Goal: Contribute content

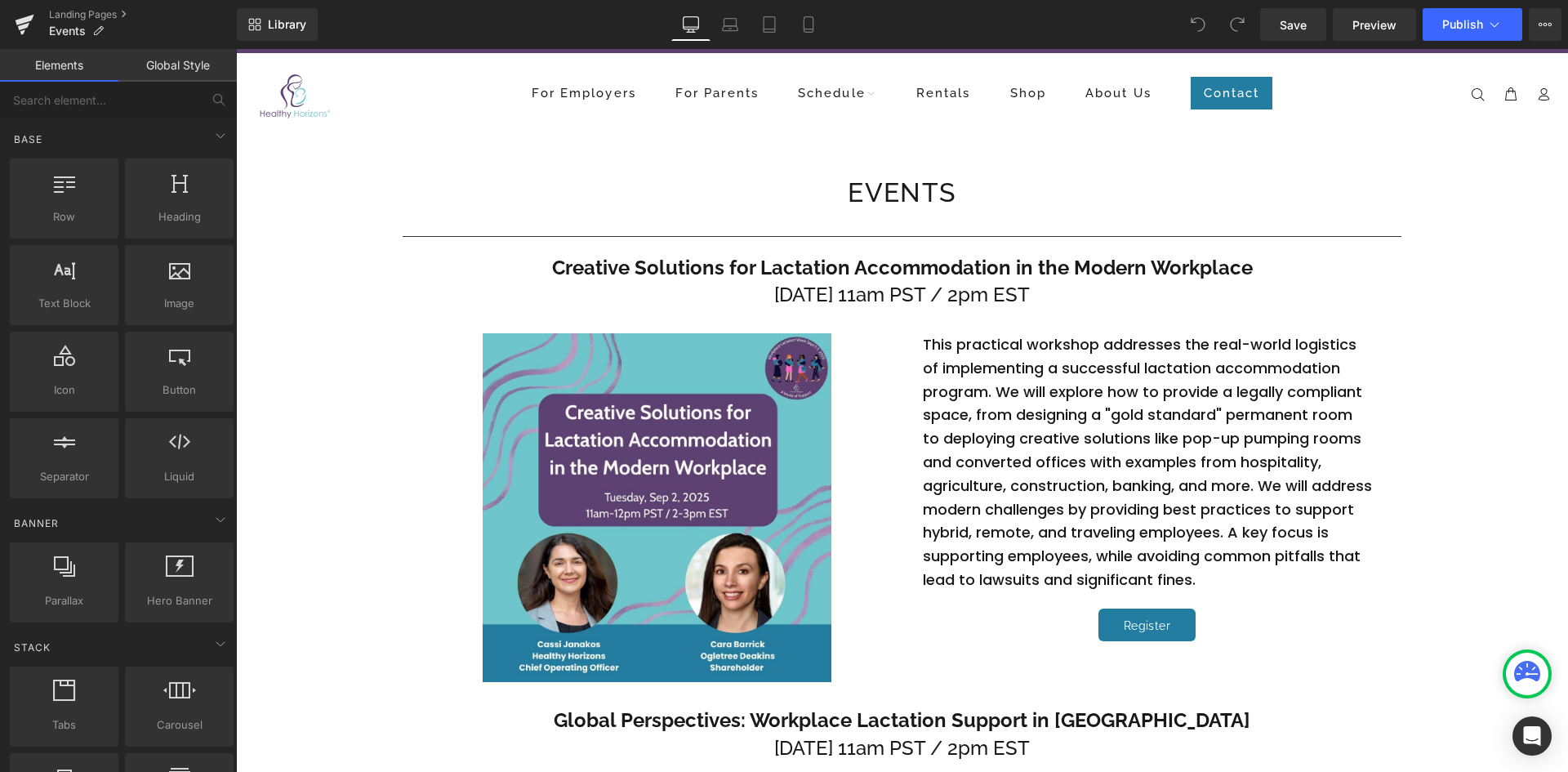
scroll to position [42, 0]
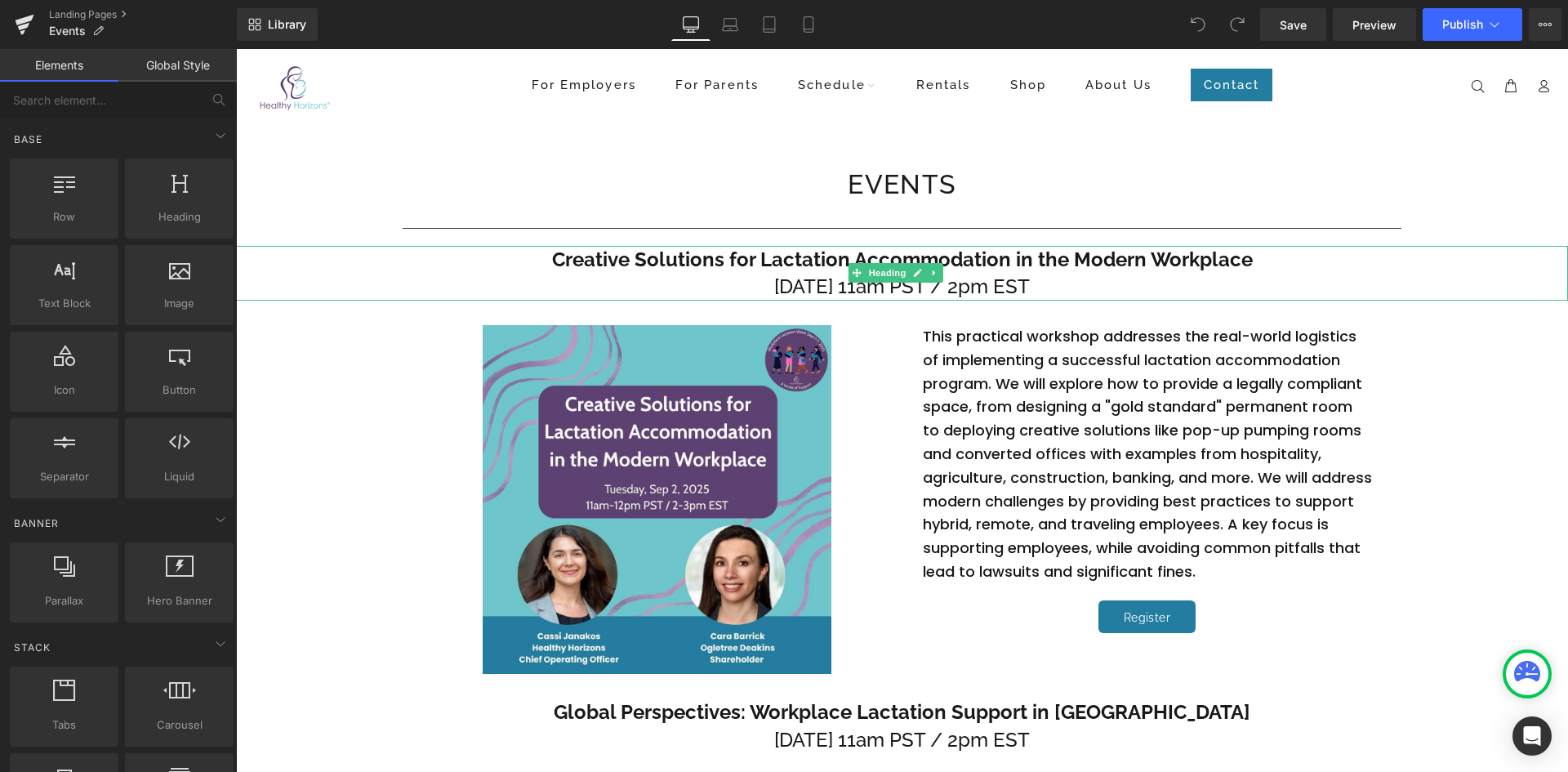
click at [807, 285] on span "[DATE] 11am PST / 2pm EST" at bounding box center [902, 286] width 256 height 23
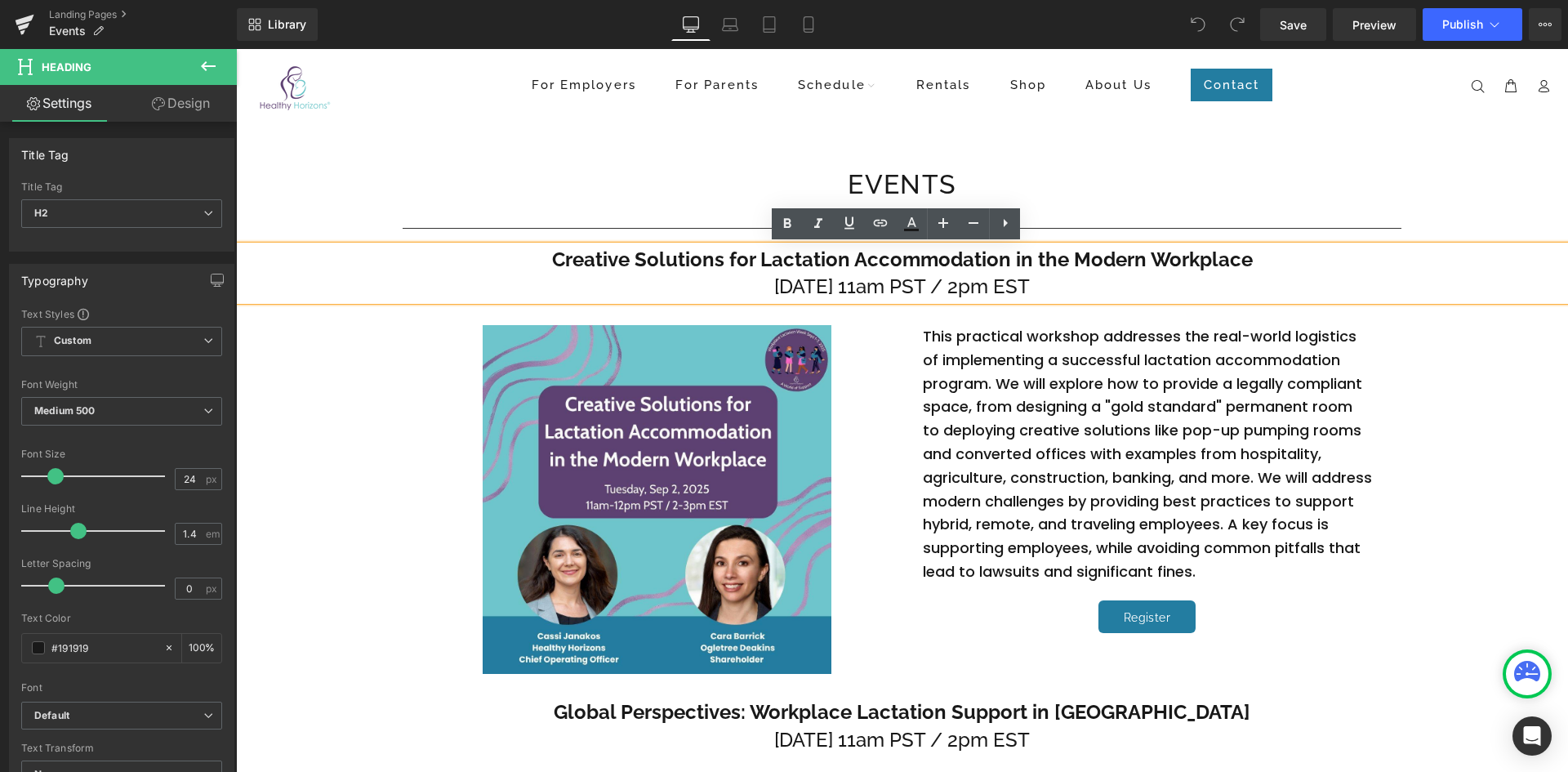
click at [774, 285] on span "[DATE] 11am PST / 2pm EST" at bounding box center [902, 286] width 256 height 23
drag, startPoint x: 659, startPoint y: 294, endPoint x: 1146, endPoint y: 284, distance: 487.1
click at [1146, 284] on h2 "[DATE] 11am PST / 2pm EST" at bounding box center [902, 287] width 1332 height 28
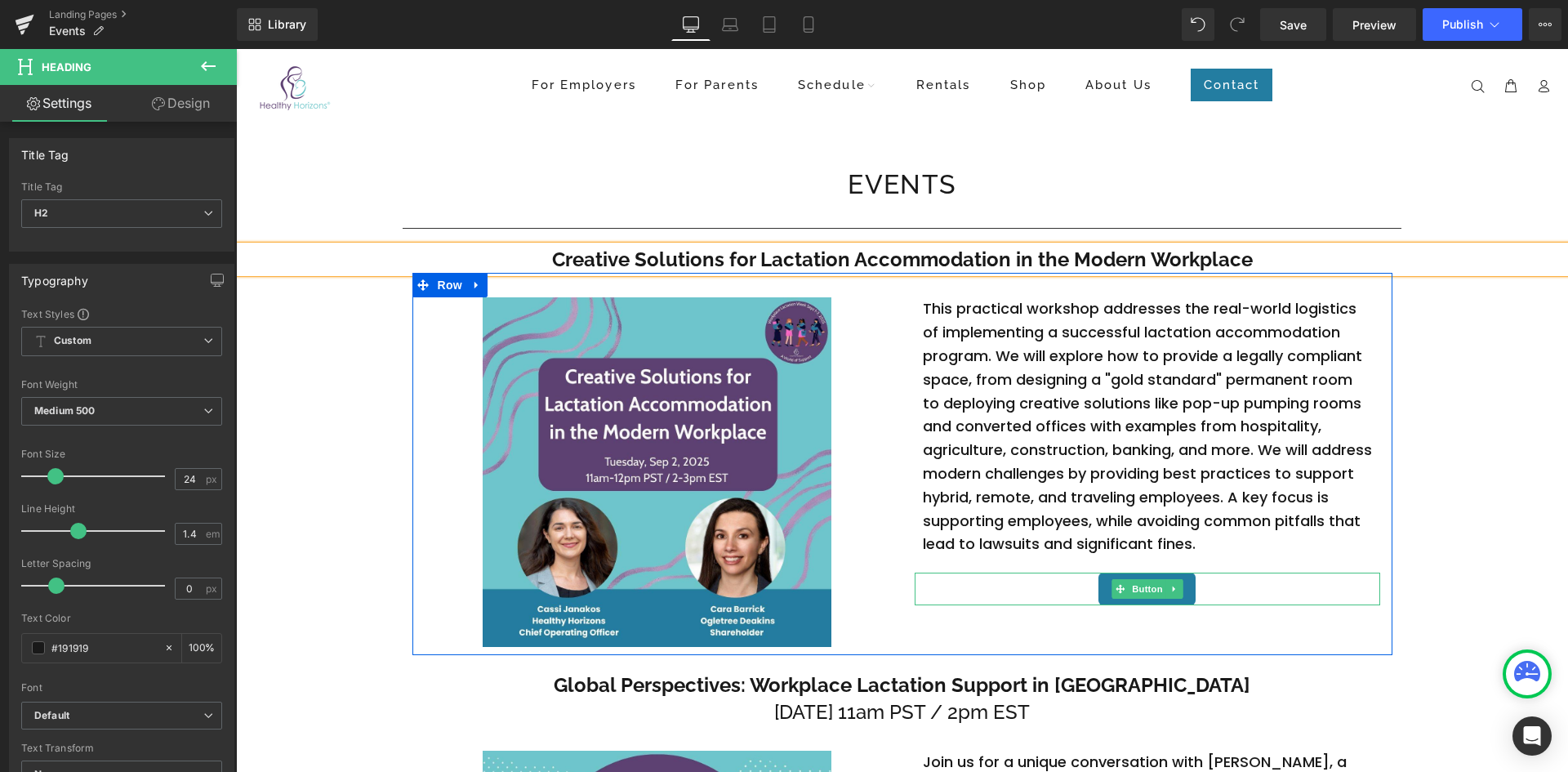
click at [1209, 582] on div "Register" at bounding box center [1147, 589] width 466 height 33
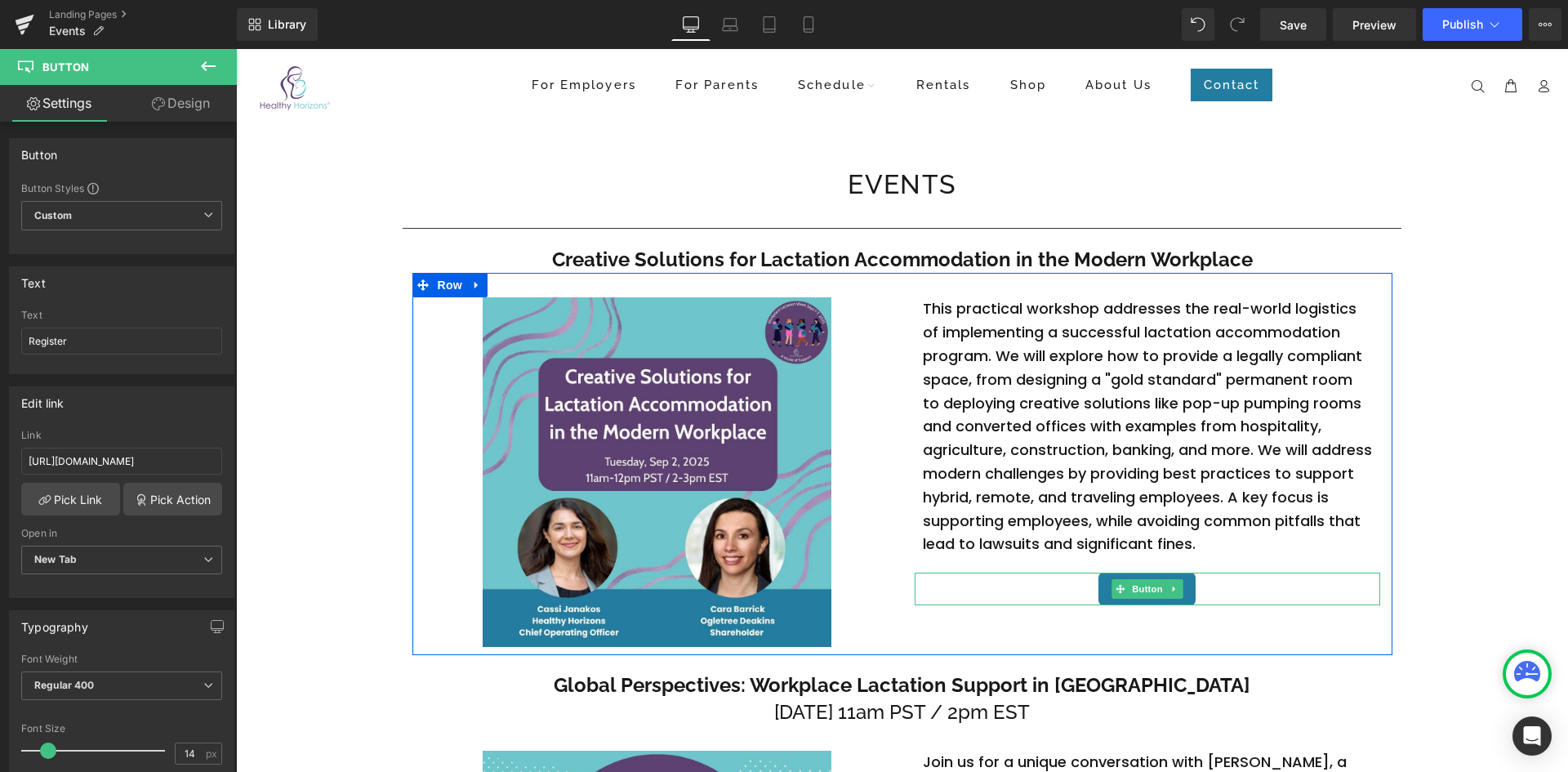
click at [1051, 595] on div "Register" at bounding box center [1147, 589] width 466 height 33
click at [1169, 586] on icon at bounding box center [1173, 589] width 9 height 10
click at [1179, 589] on icon at bounding box center [1182, 589] width 9 height 9
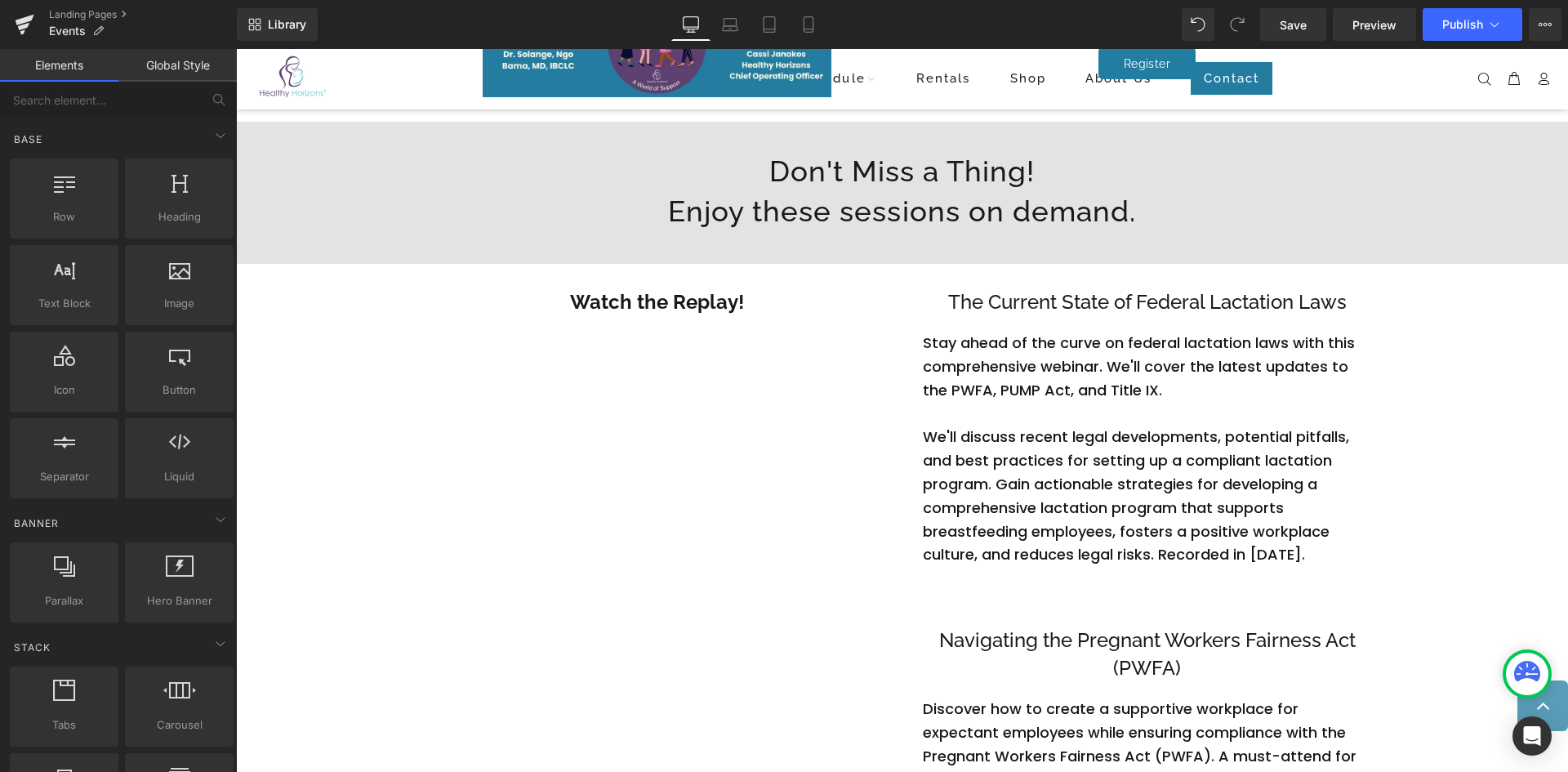
scroll to position [1072, 0]
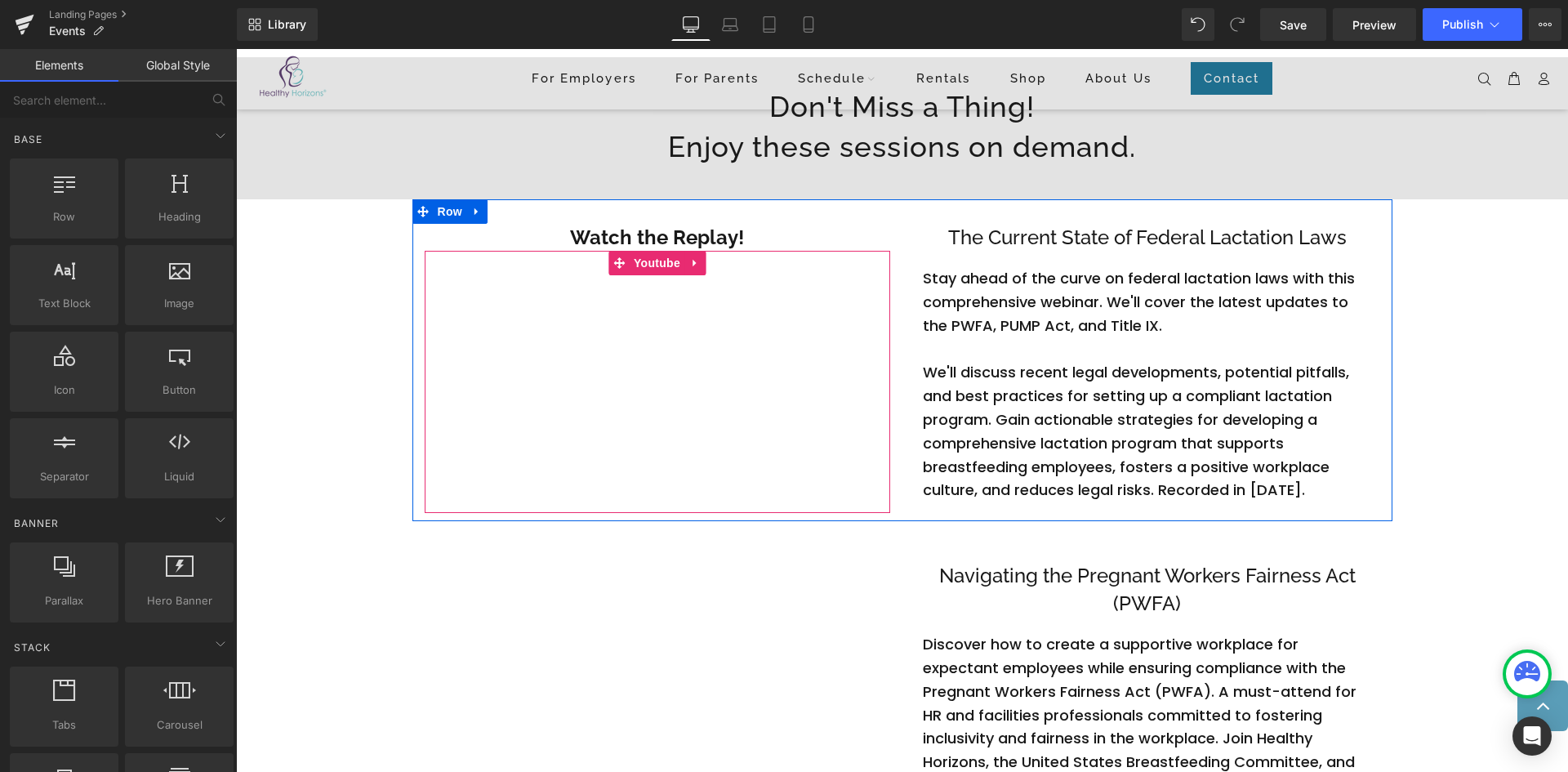
click at [690, 265] on div at bounding box center [658, 382] width 466 height 263
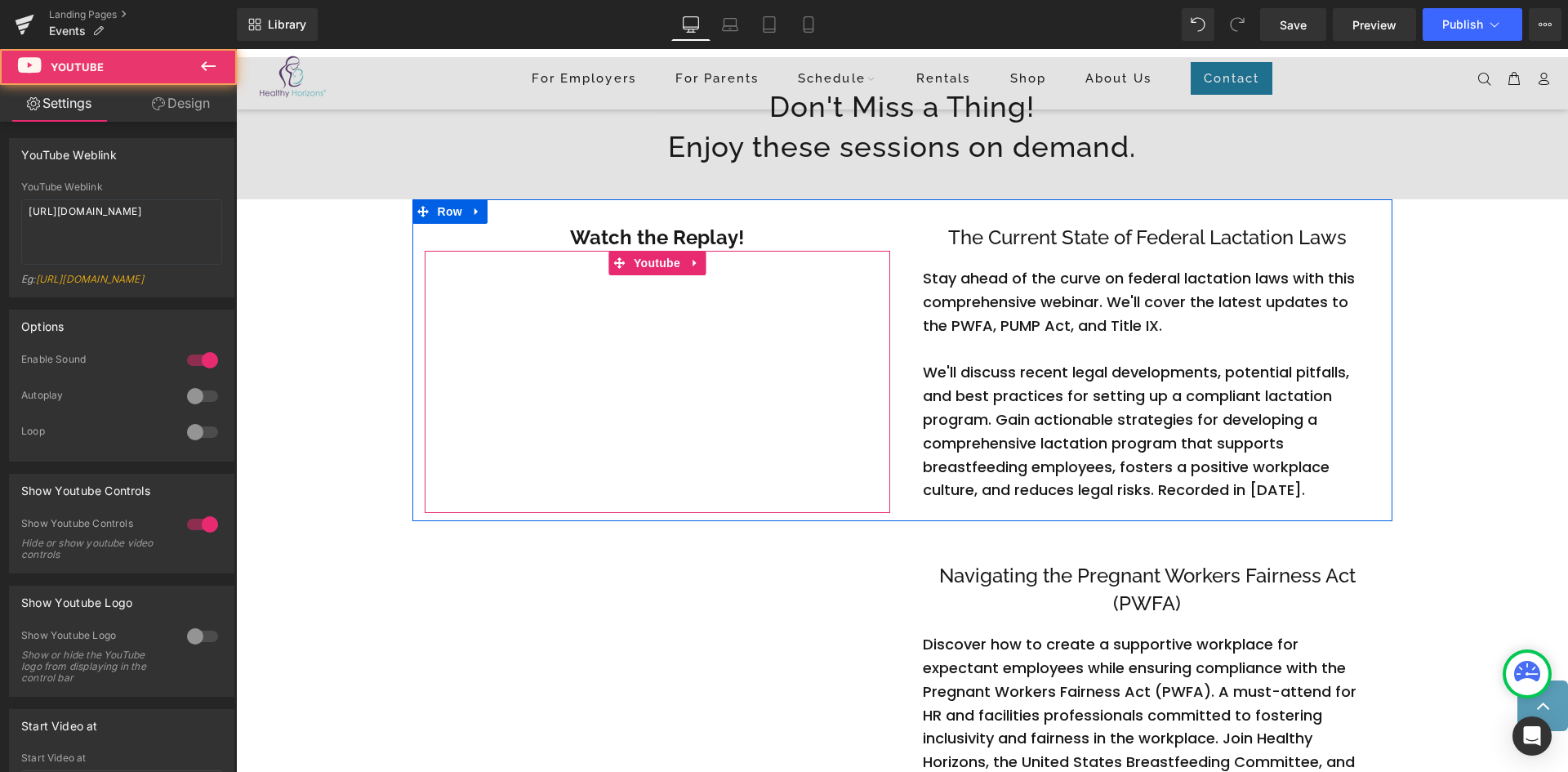
click at [688, 263] on div at bounding box center [658, 382] width 466 height 263
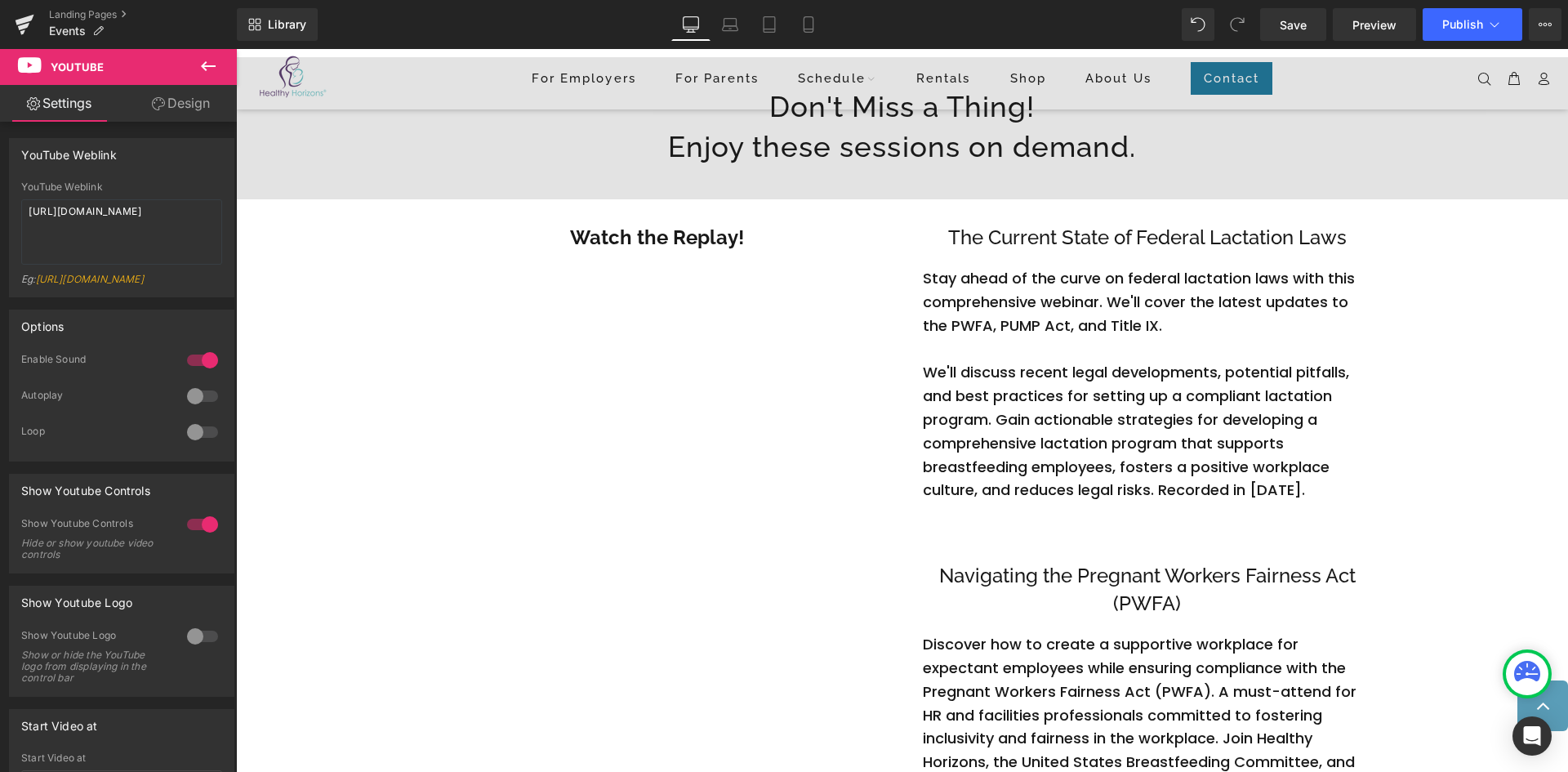
click at [205, 64] on icon at bounding box center [208, 66] width 20 height 20
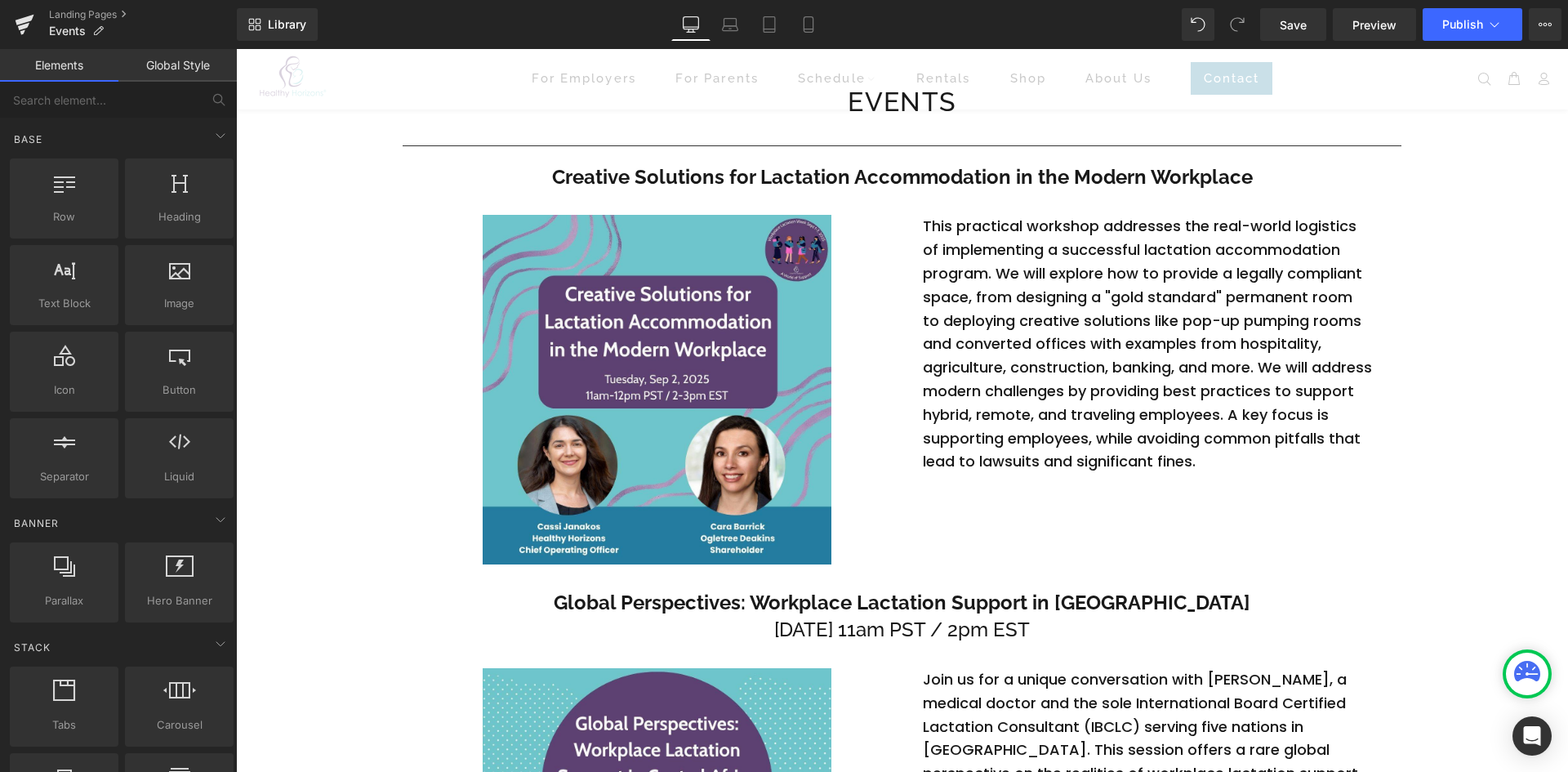
scroll to position [111, 0]
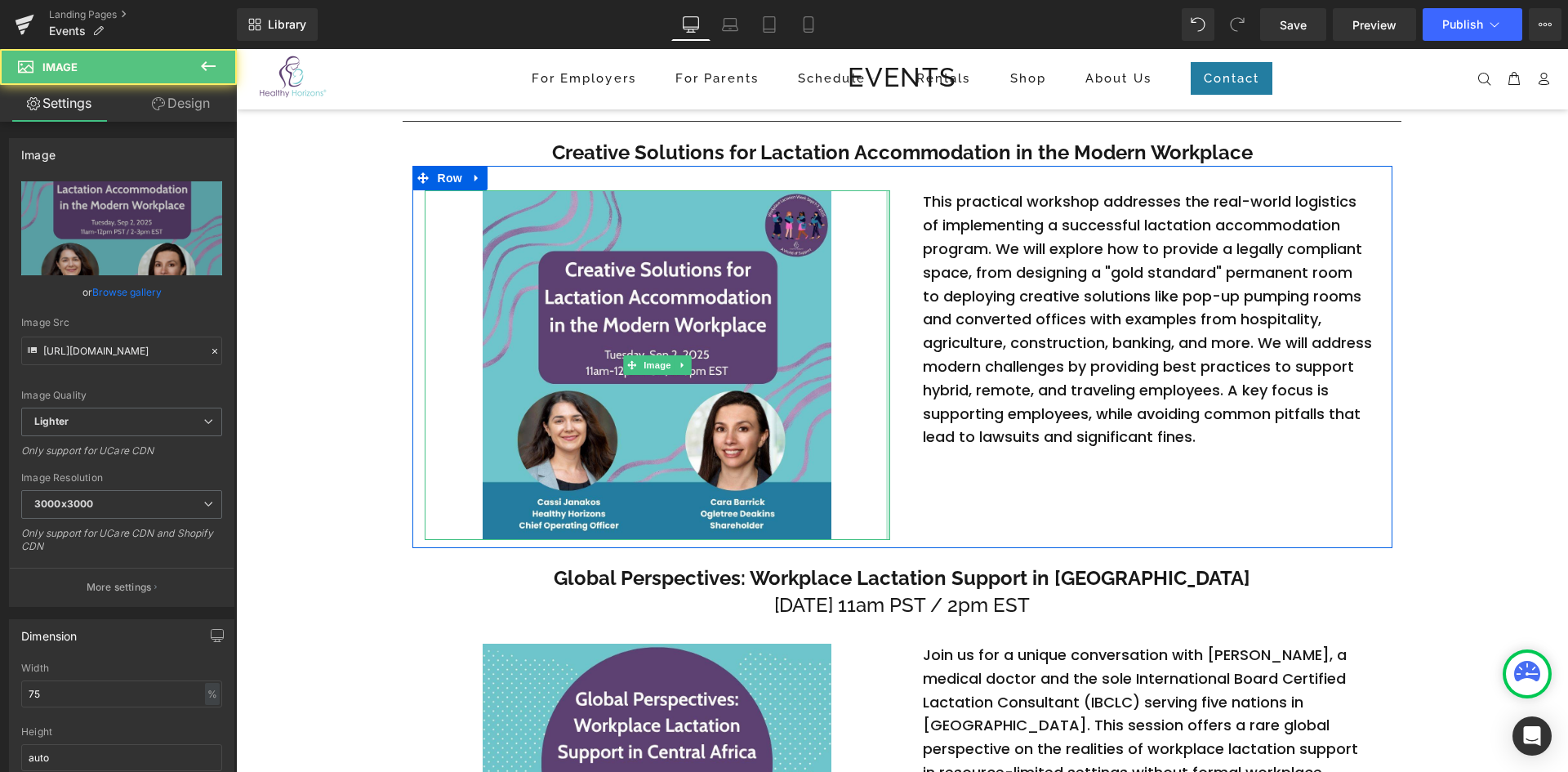
drag, startPoint x: 880, startPoint y: 243, endPoint x: 912, endPoint y: 243, distance: 32.0
click at [912, 243] on div "Image This practical workshop addresses the real-world logistics of implementin…" at bounding box center [901, 357] width 980 height 383
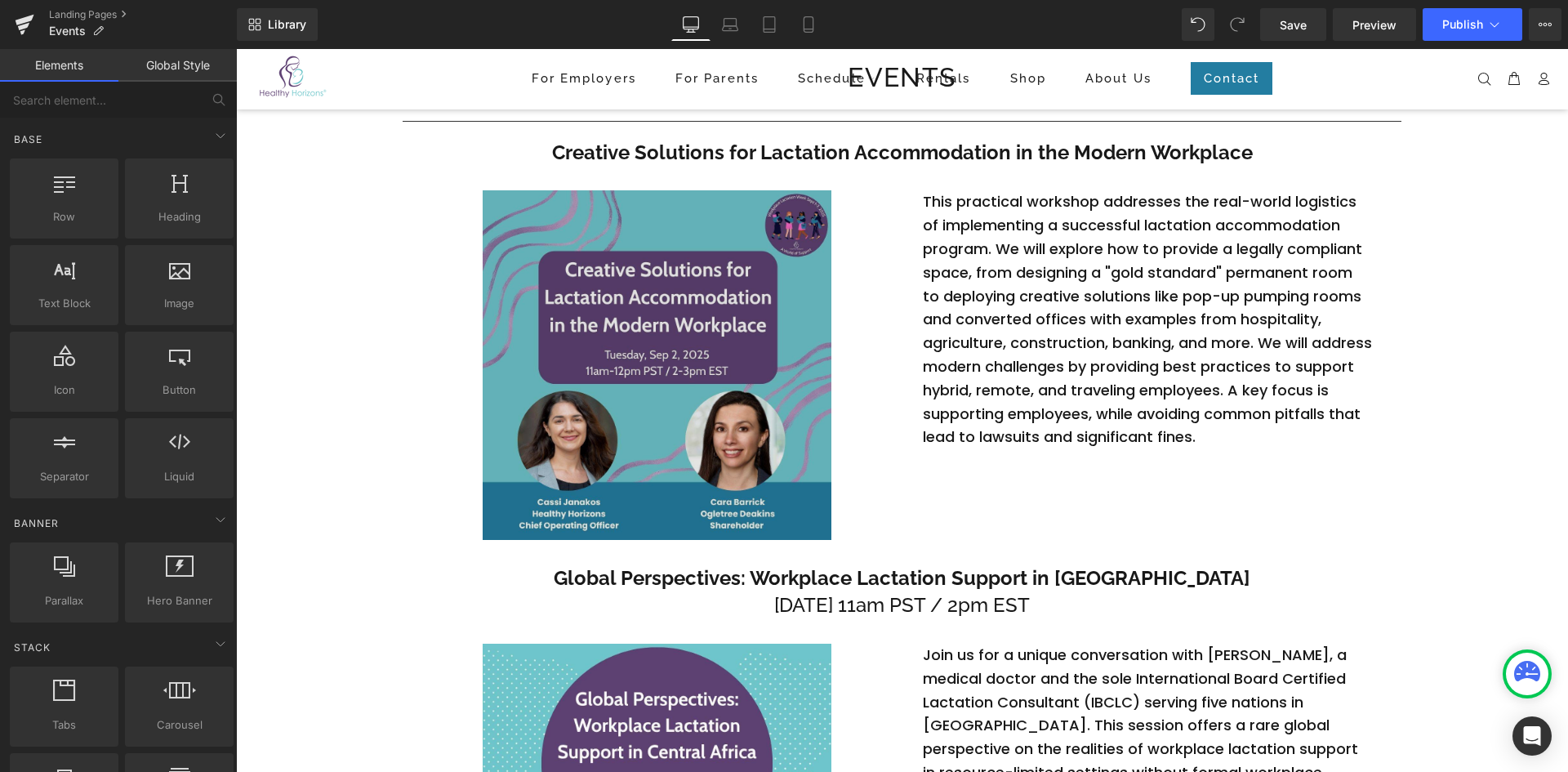
click at [621, 250] on img at bounding box center [657, 365] width 349 height 349
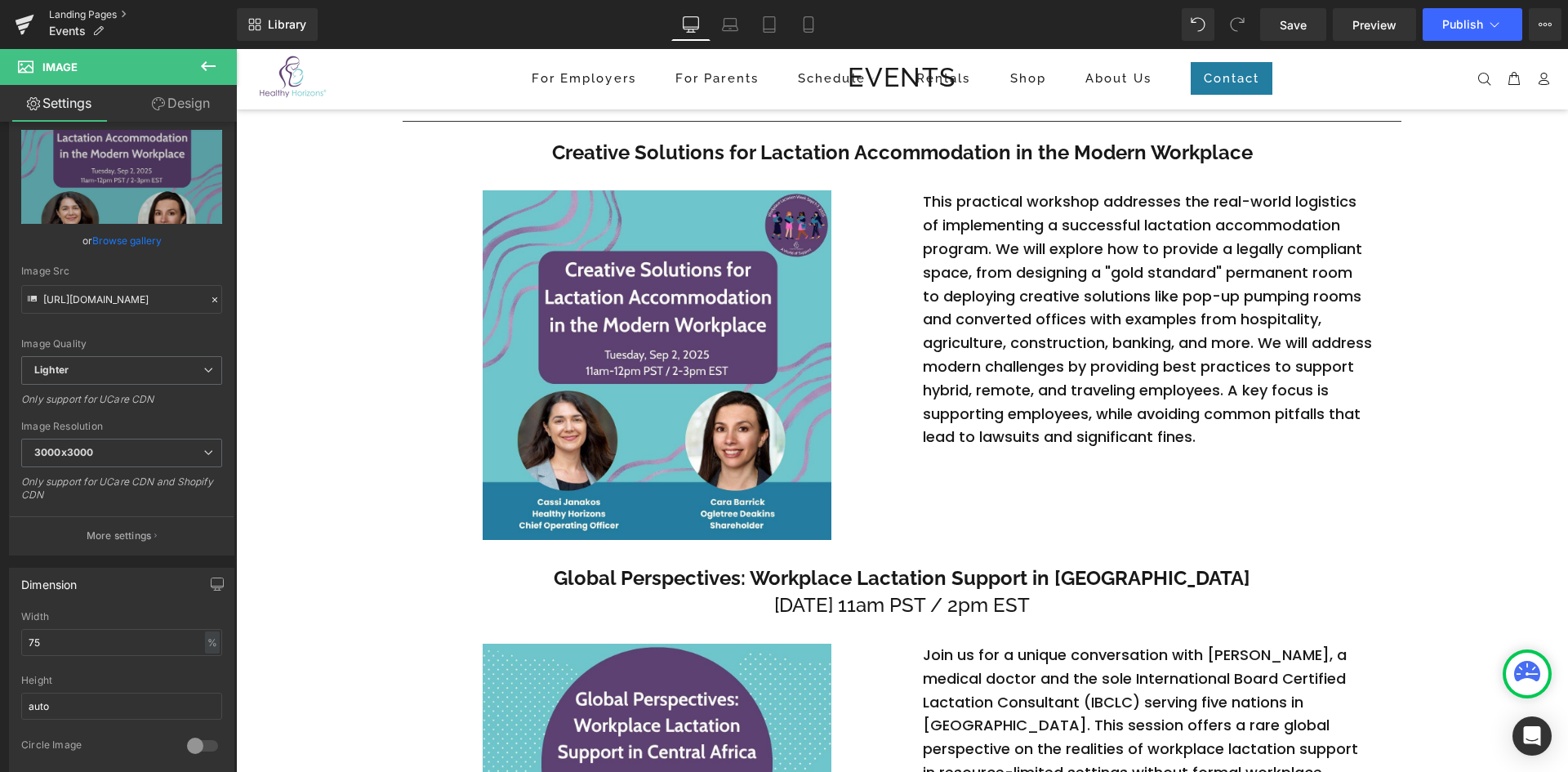
scroll to position [0, 0]
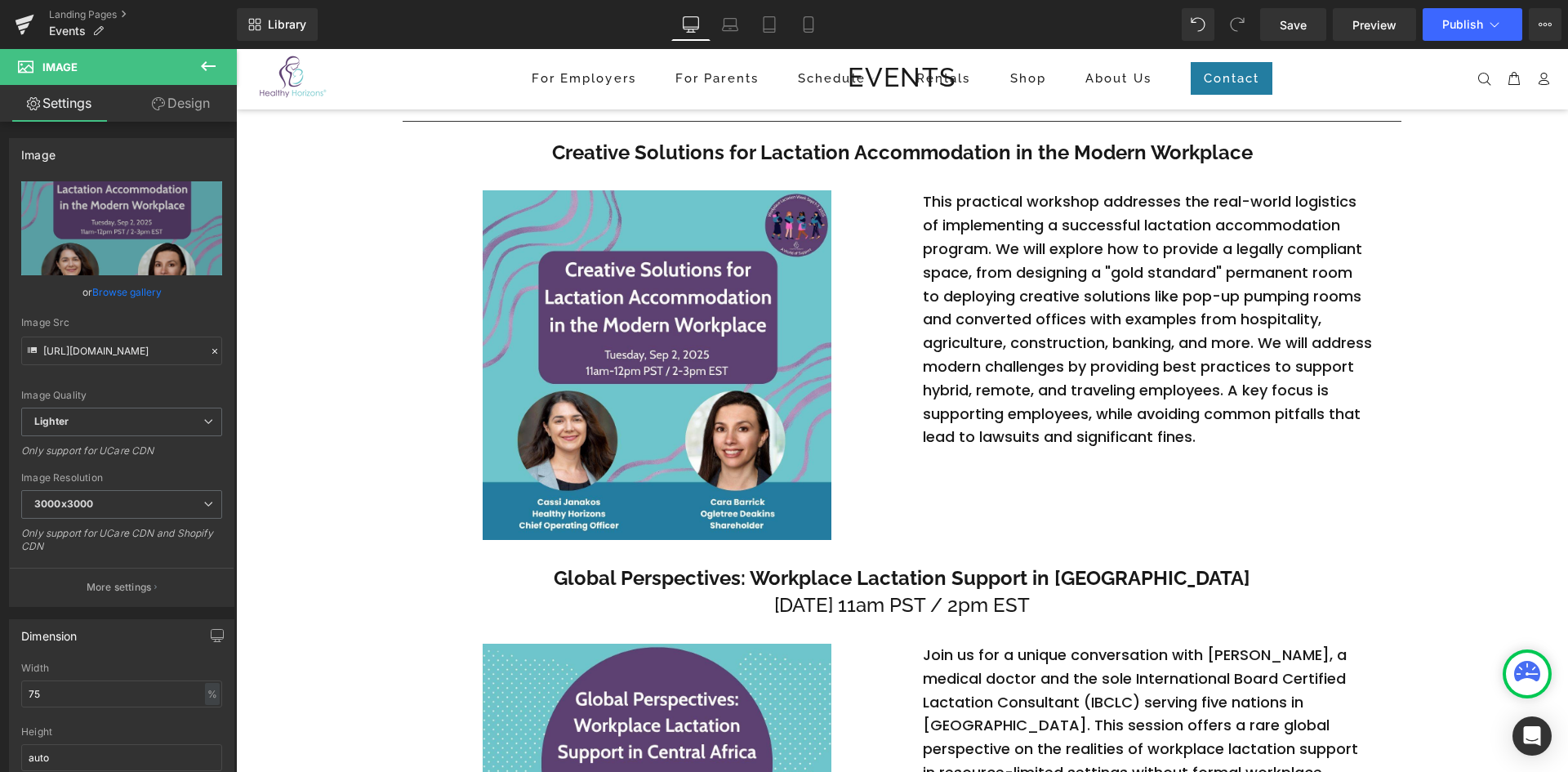
click at [203, 61] on icon at bounding box center [208, 66] width 20 height 20
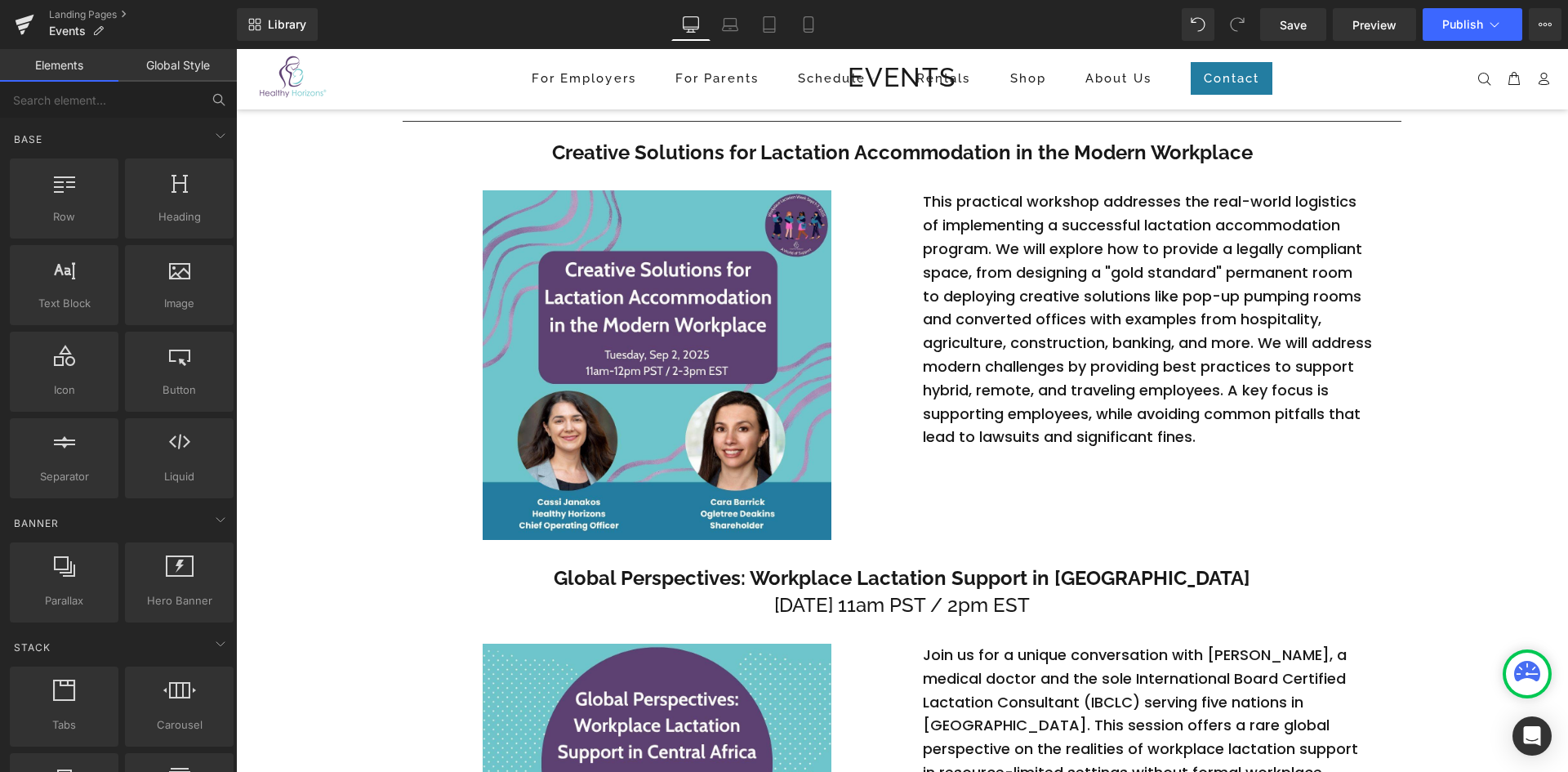
click at [209, 104] on button at bounding box center [218, 99] width 36 height 36
click at [218, 95] on icon at bounding box center [216, 97] width 8 height 8
click at [145, 104] on input "text" at bounding box center [100, 99] width 201 height 36
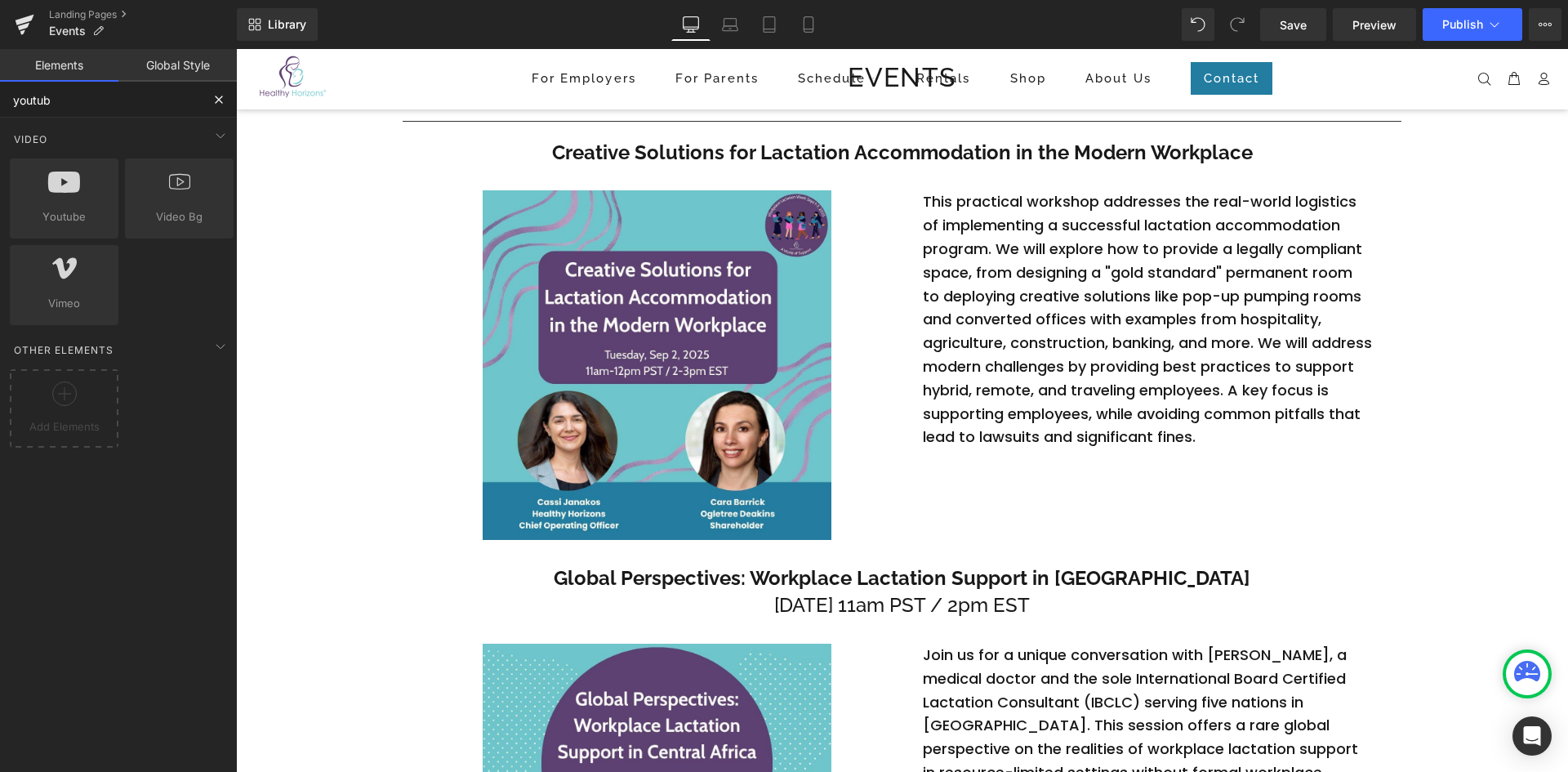
type input "youtube"
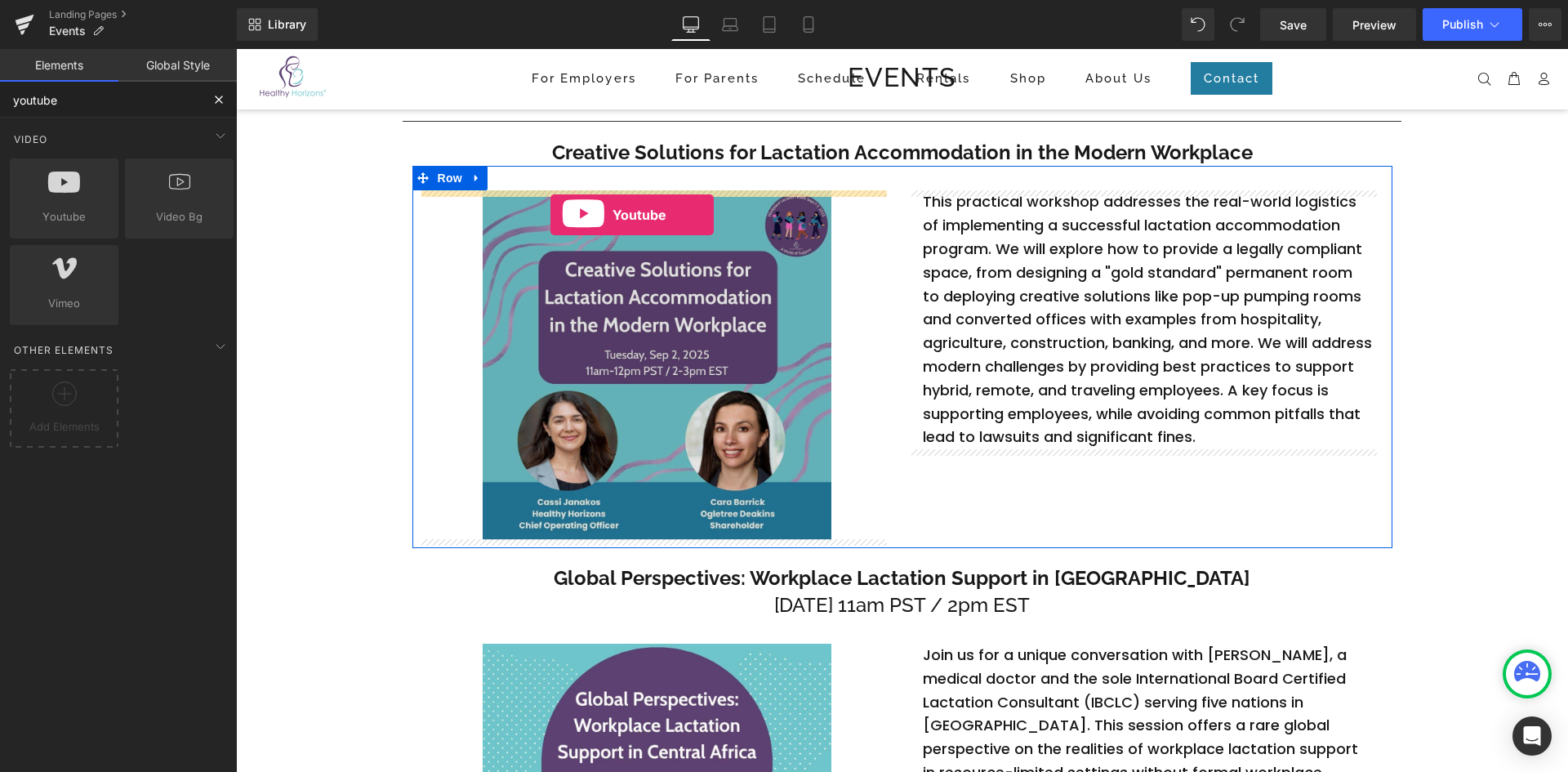
drag, startPoint x: 307, startPoint y: 231, endPoint x: 548, endPoint y: 210, distance: 241.9
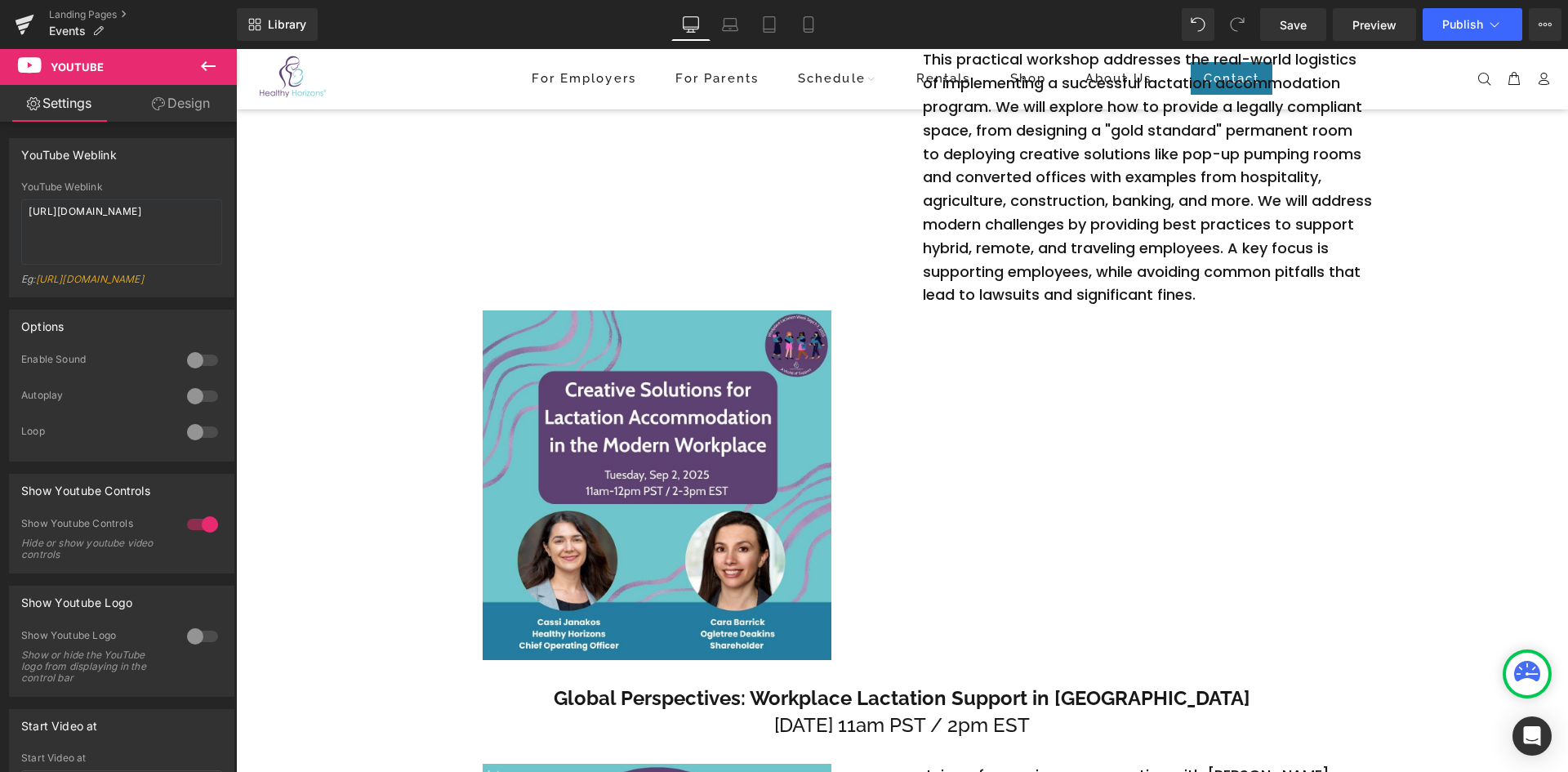
scroll to position [263, 0]
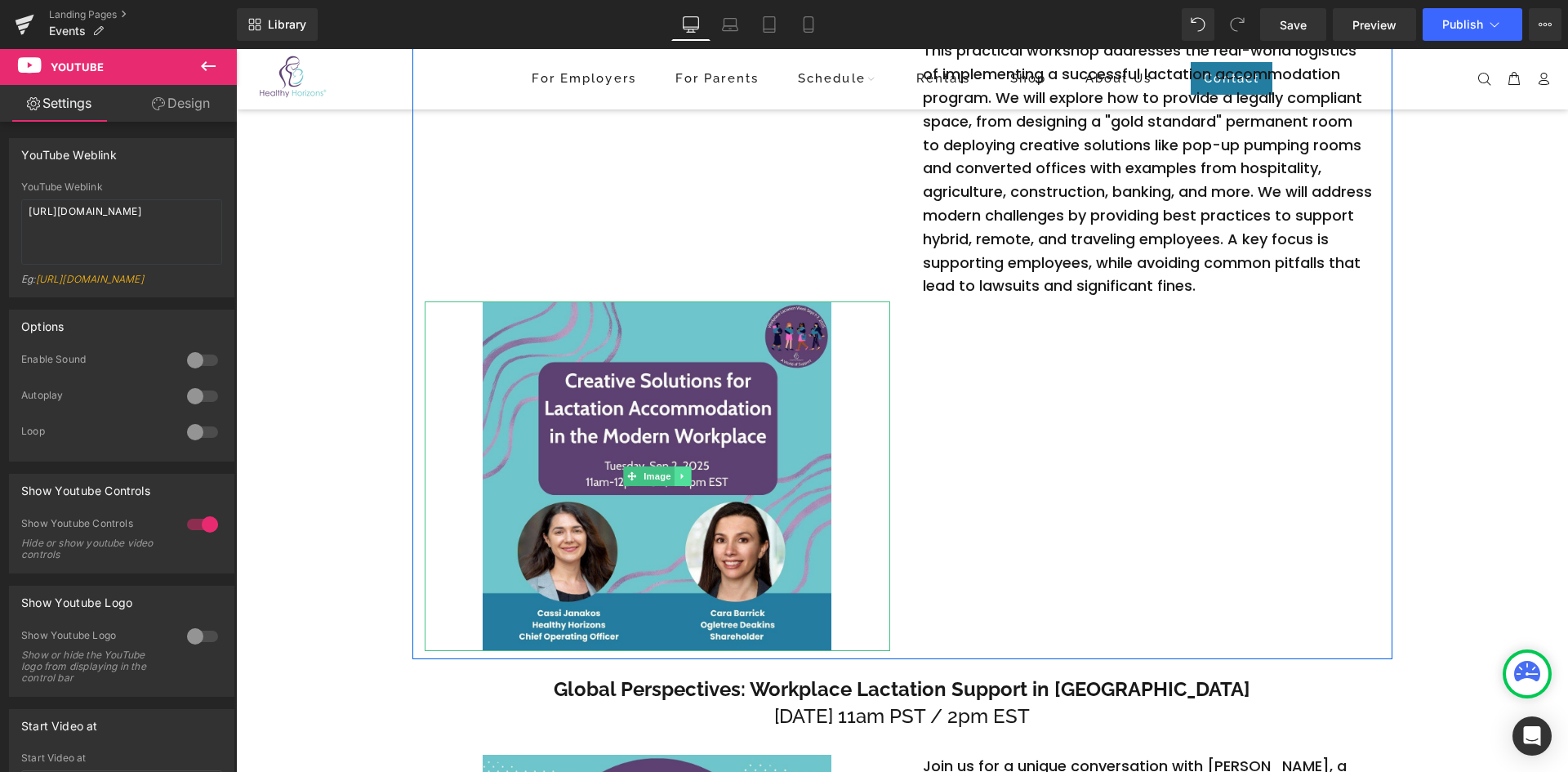
click at [678, 473] on icon at bounding box center [682, 476] width 9 height 10
click at [687, 478] on icon at bounding box center [690, 476] width 9 height 10
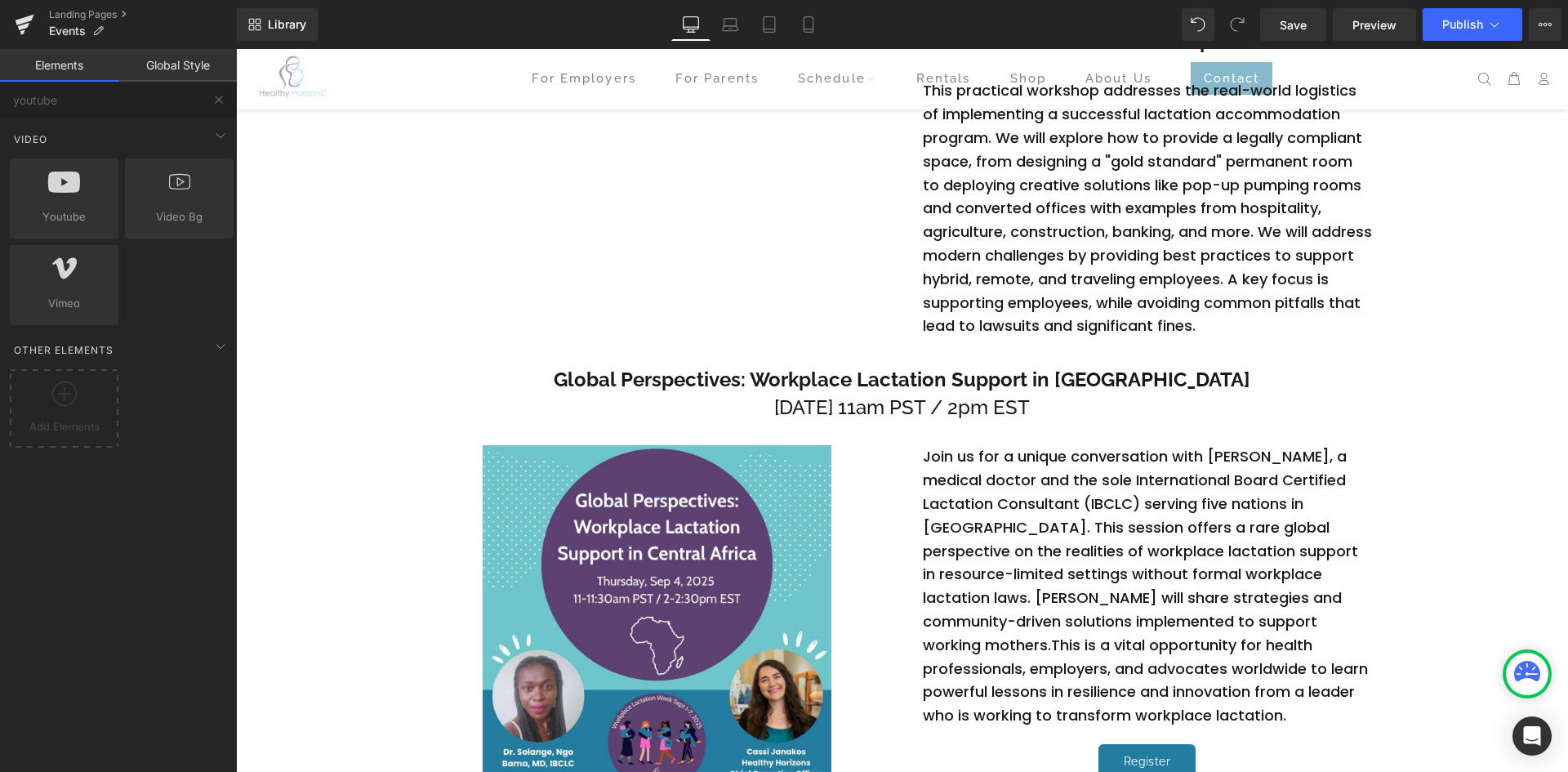
scroll to position [326, 0]
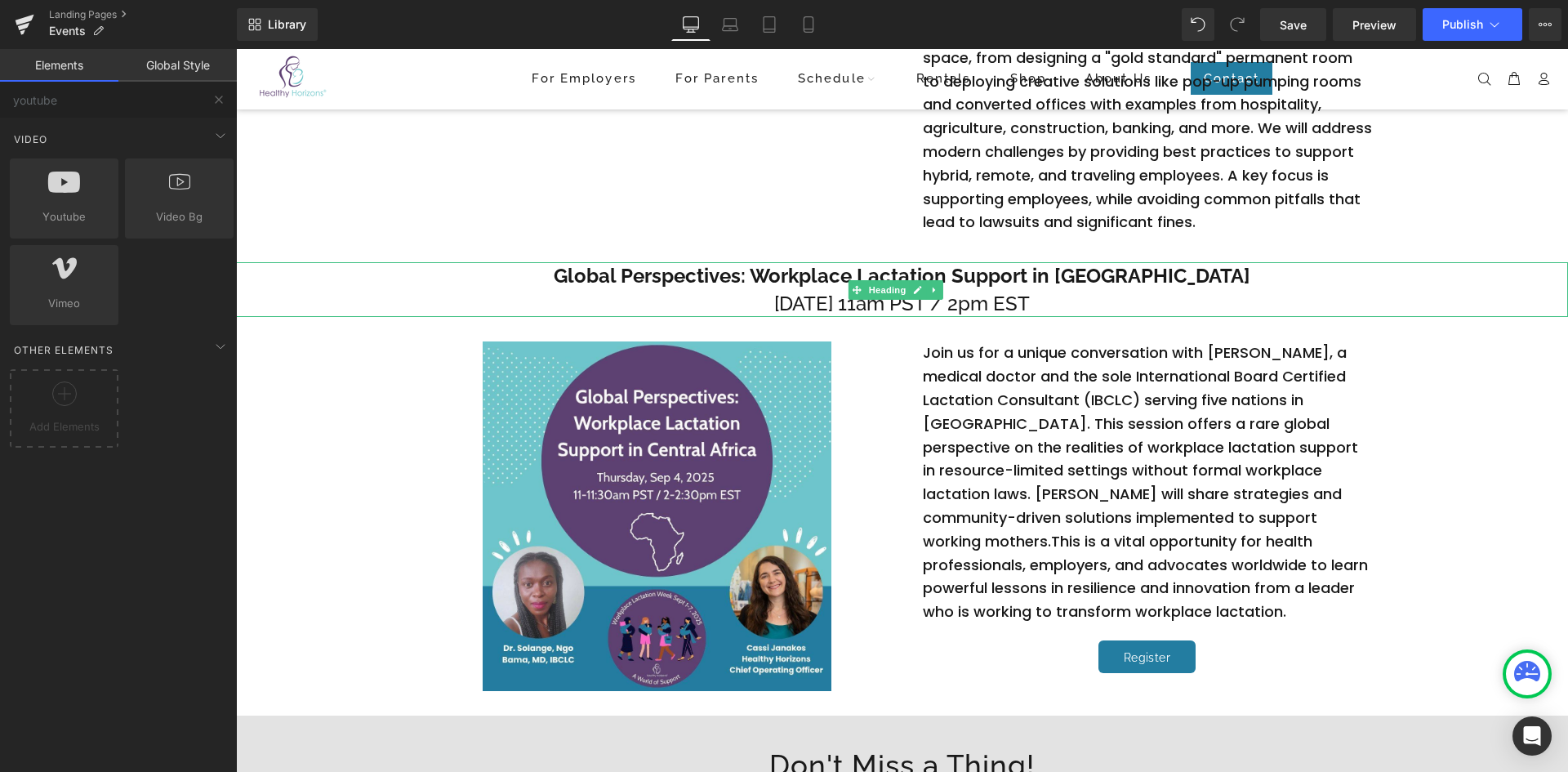
click at [1030, 298] on span "[DATE] 11am PST / 2pm EST" at bounding box center [902, 303] width 256 height 23
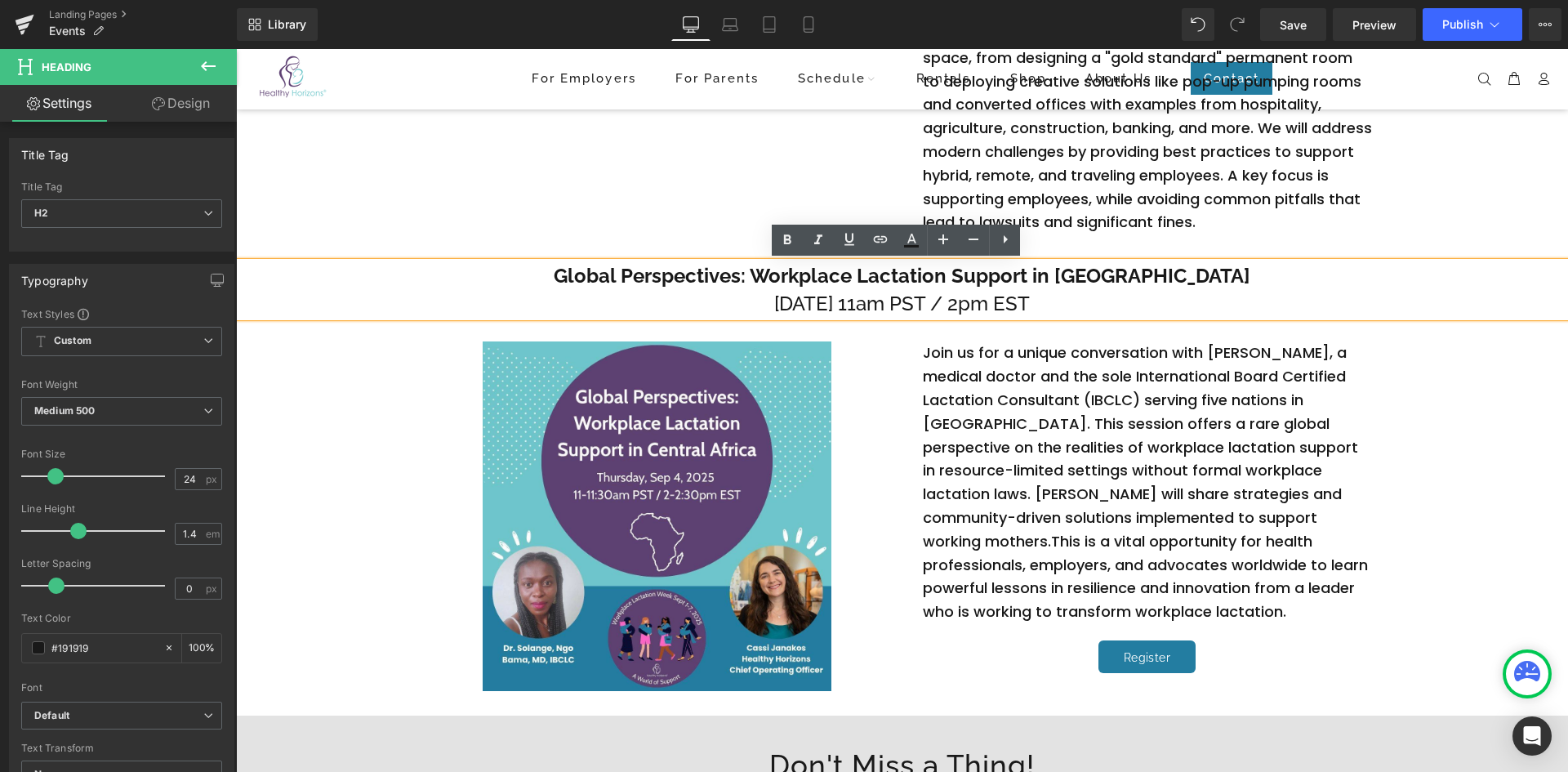
drag, startPoint x: 1120, startPoint y: 305, endPoint x: 528, endPoint y: 314, distance: 592.1
click at [528, 314] on h2 "[DATE] 11am PST / 2pm EST" at bounding box center [902, 304] width 1332 height 28
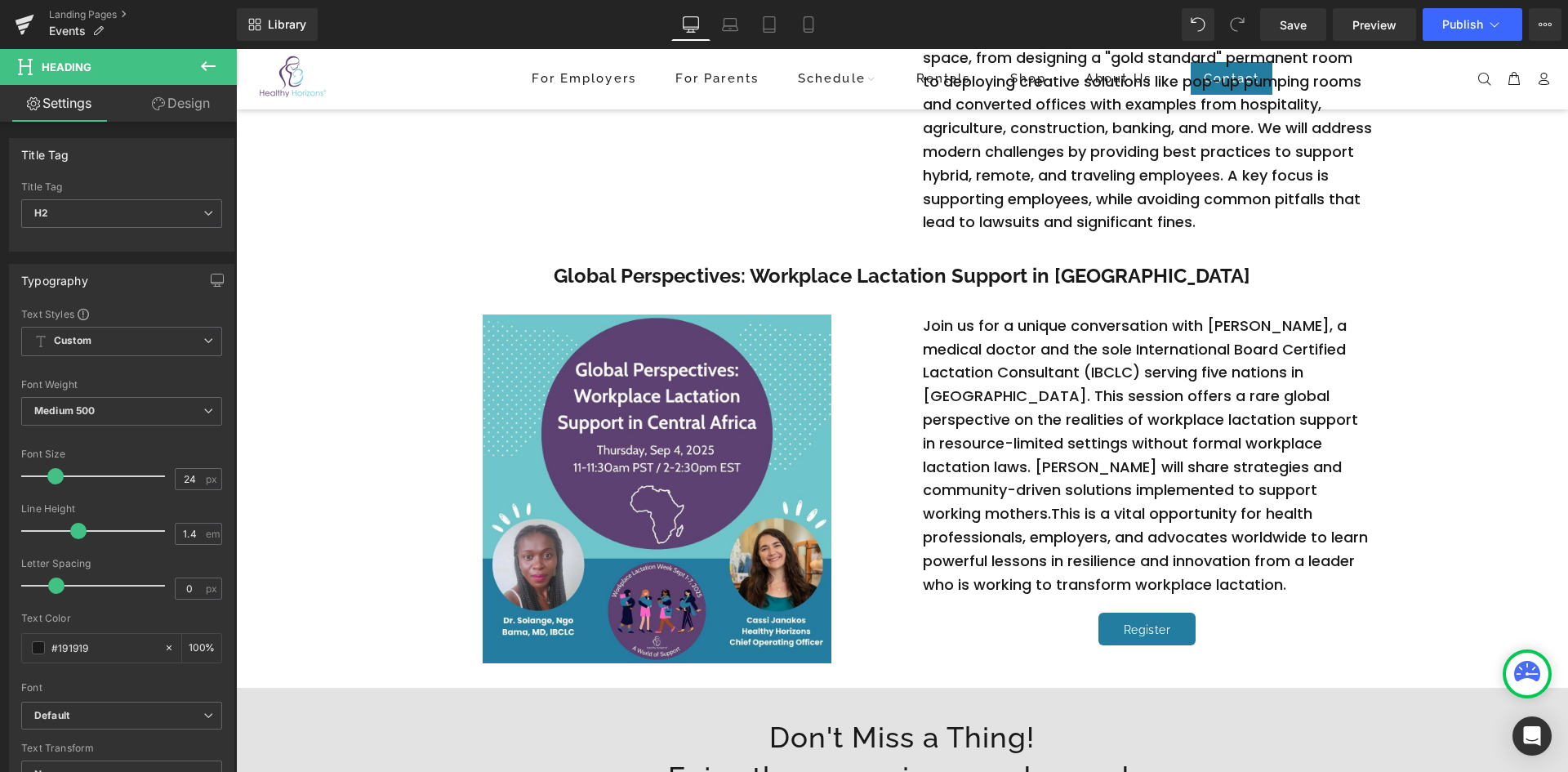
click at [209, 59] on icon at bounding box center [208, 66] width 20 height 20
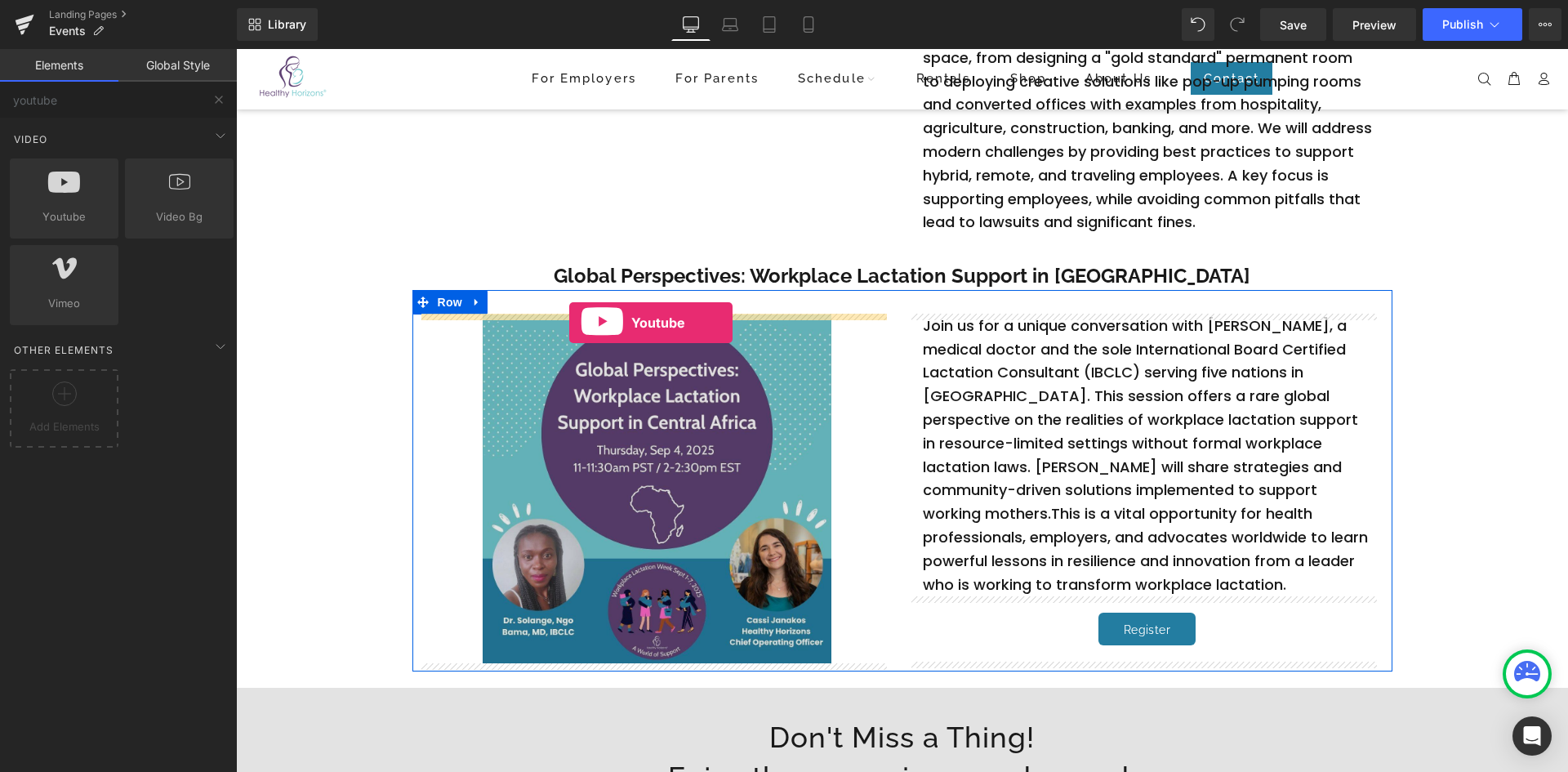
drag, startPoint x: 309, startPoint y: 261, endPoint x: 569, endPoint y: 323, distance: 267.3
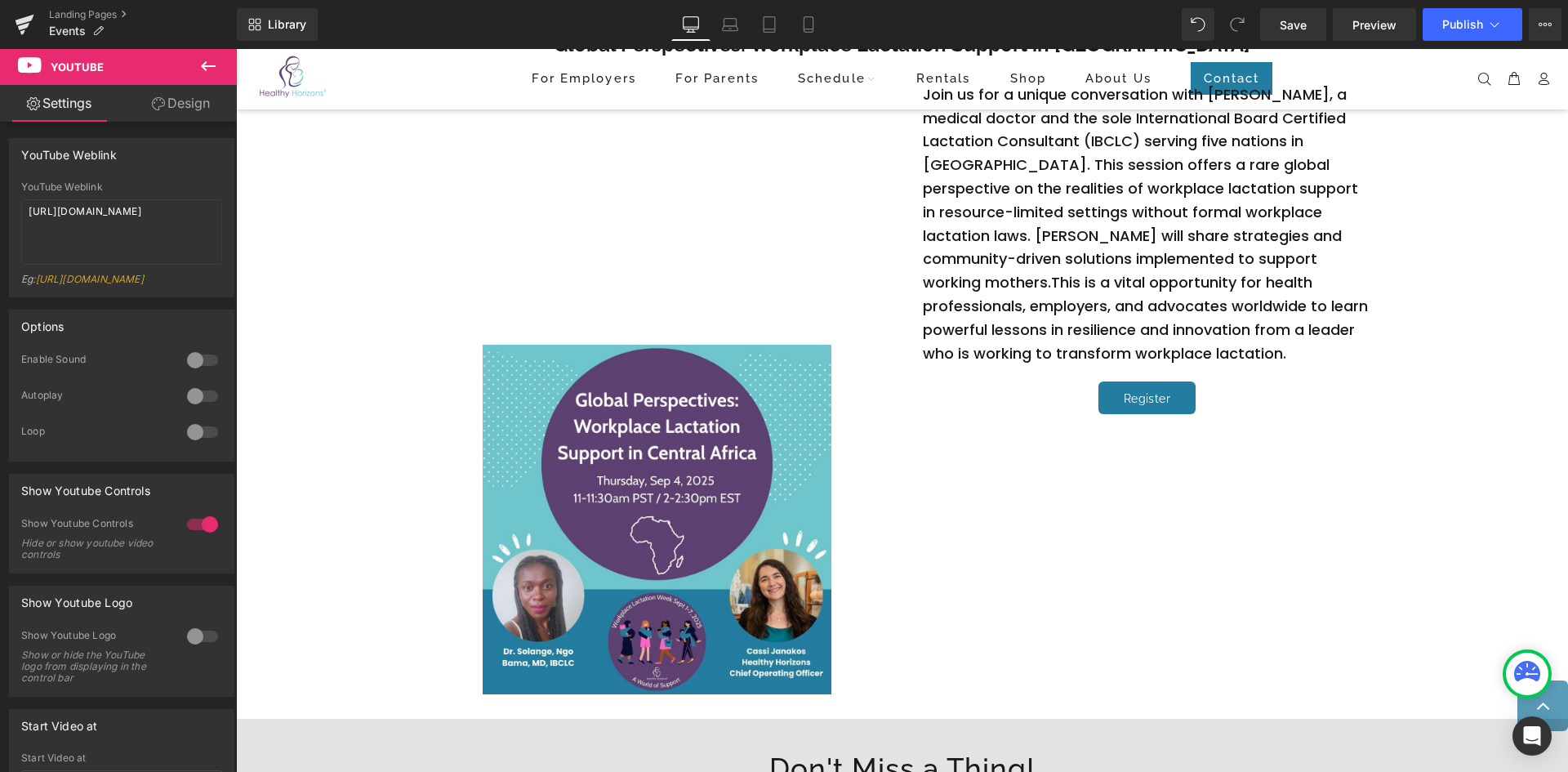
scroll to position [582, 0]
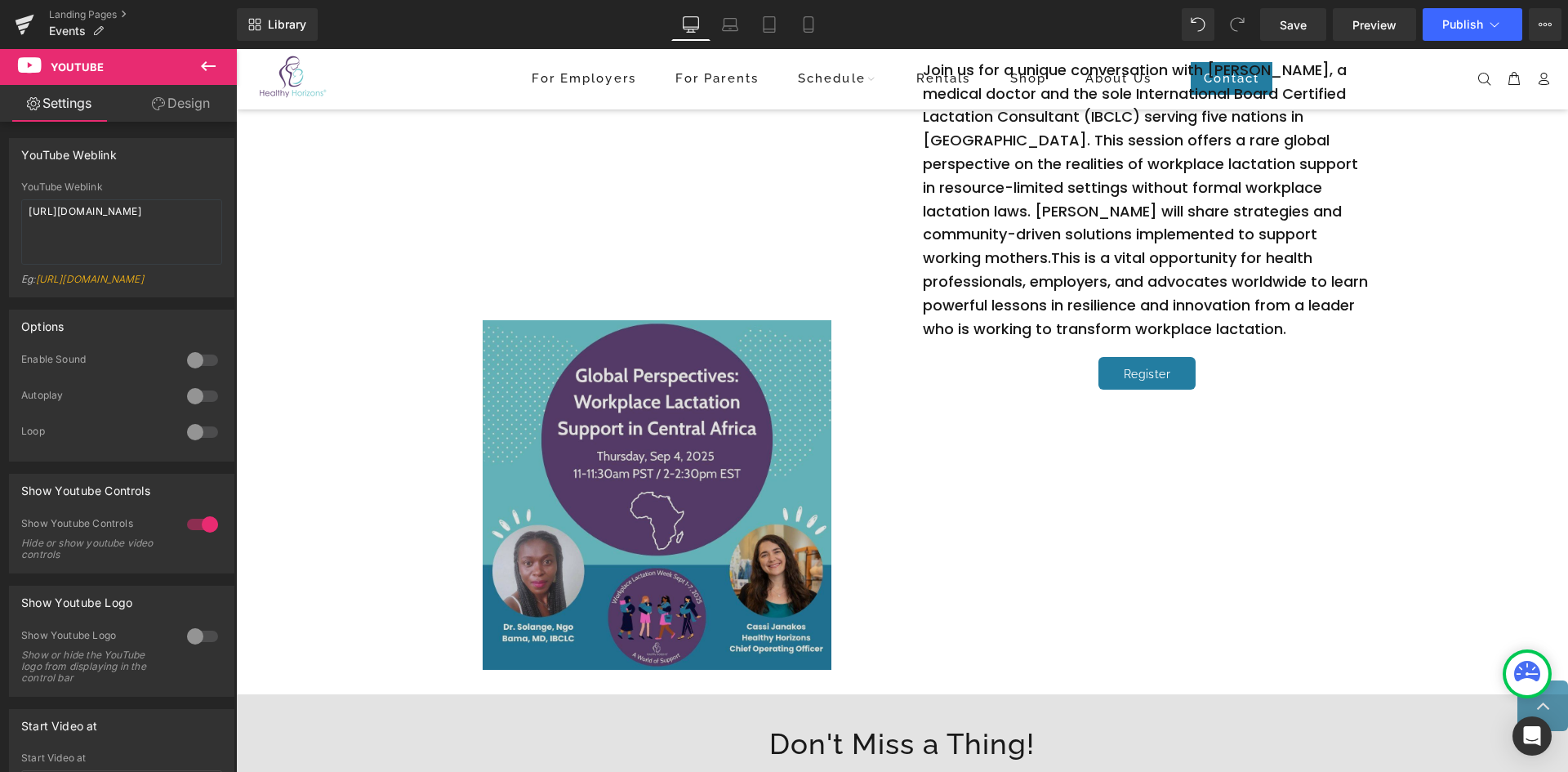
click at [714, 540] on img at bounding box center [657, 495] width 349 height 349
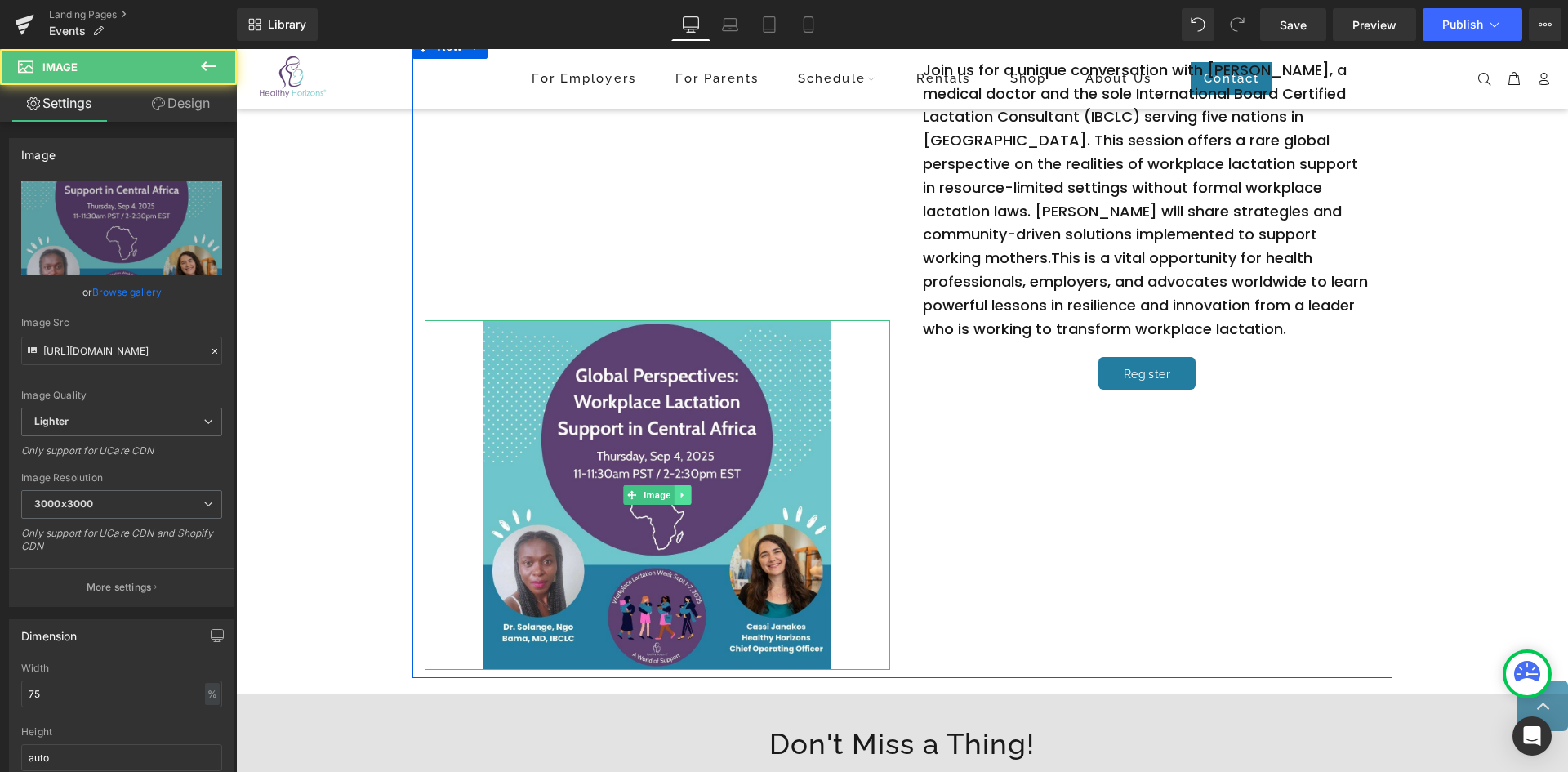
click at [678, 490] on icon at bounding box center [682, 495] width 9 height 10
click at [682, 494] on link at bounding box center [691, 495] width 17 height 20
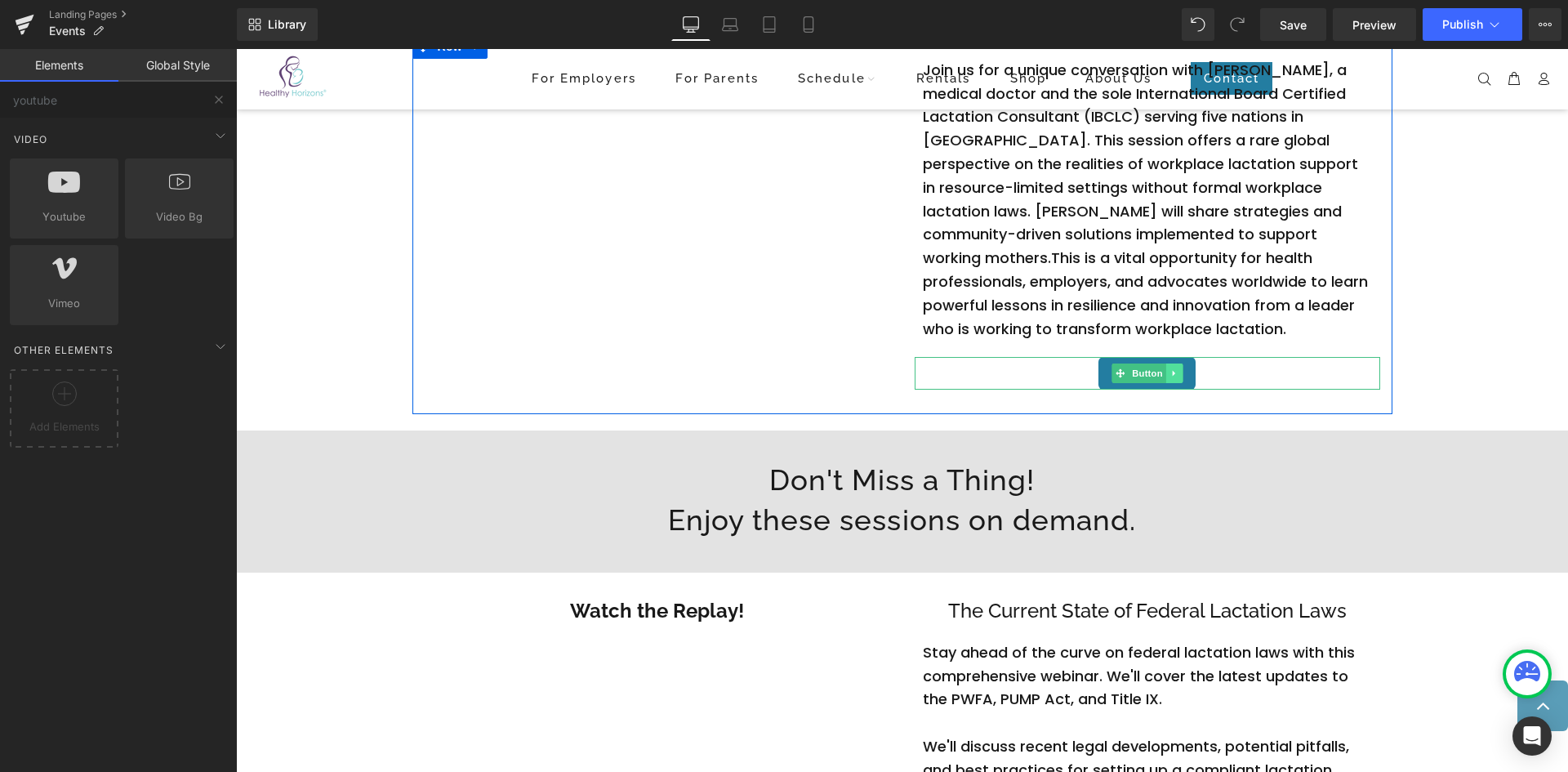
click at [1172, 372] on icon at bounding box center [1173, 374] width 3 height 6
click at [1178, 372] on icon at bounding box center [1182, 374] width 9 height 9
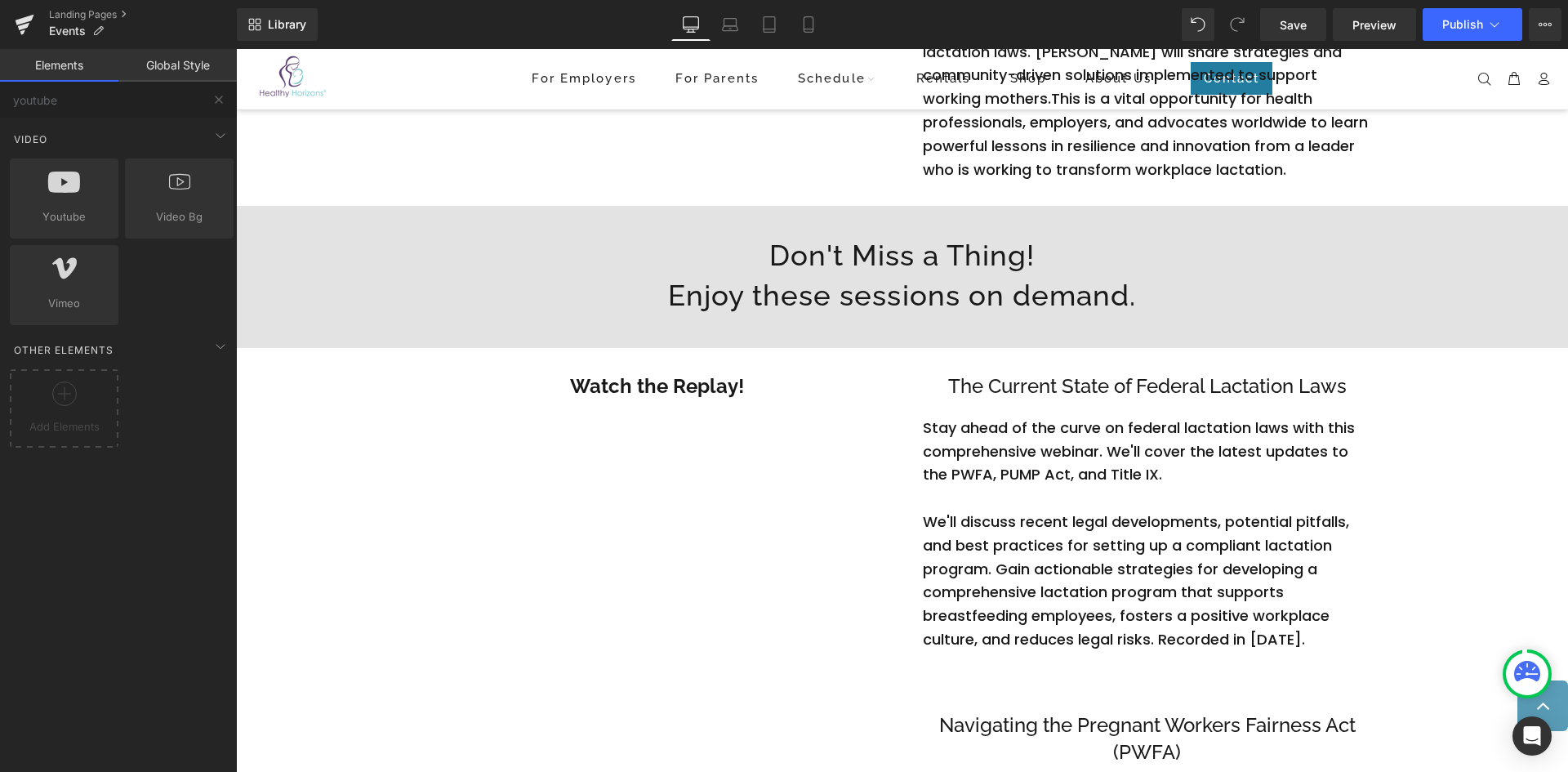
scroll to position [795, 0]
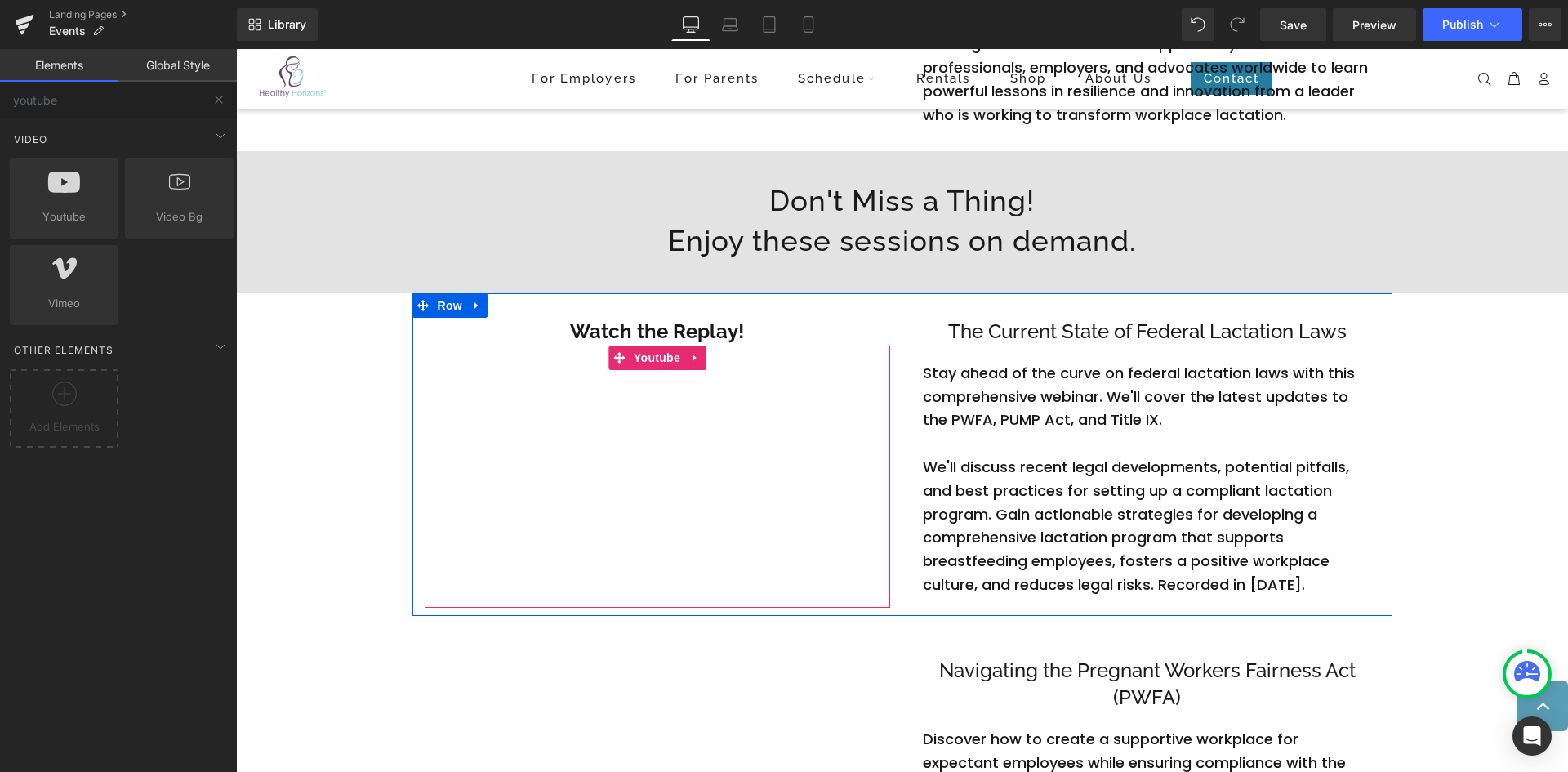
click at [690, 357] on div at bounding box center [658, 476] width 466 height 263
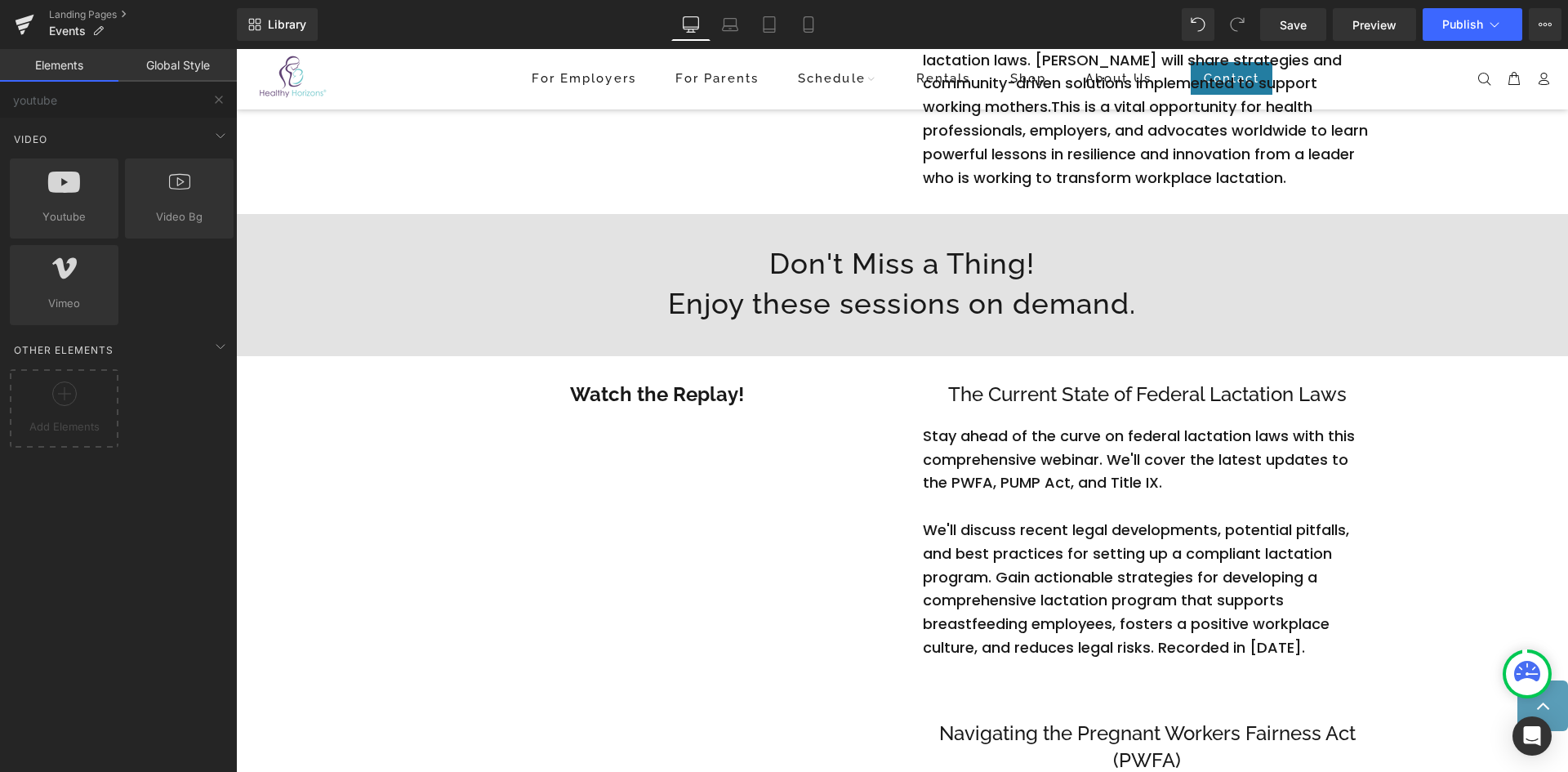
scroll to position [749, 0]
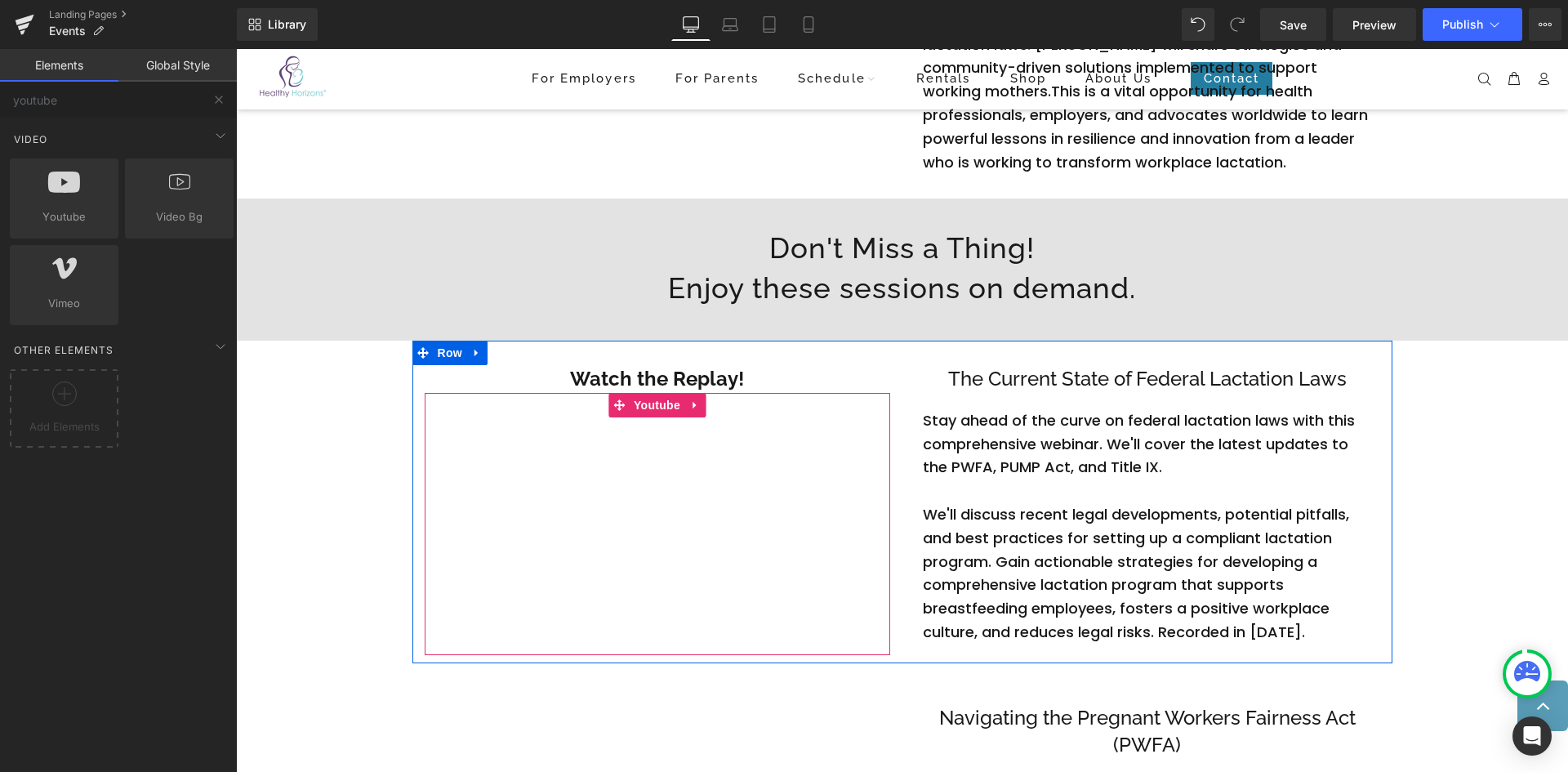
click at [610, 552] on div at bounding box center [658, 524] width 466 height 263
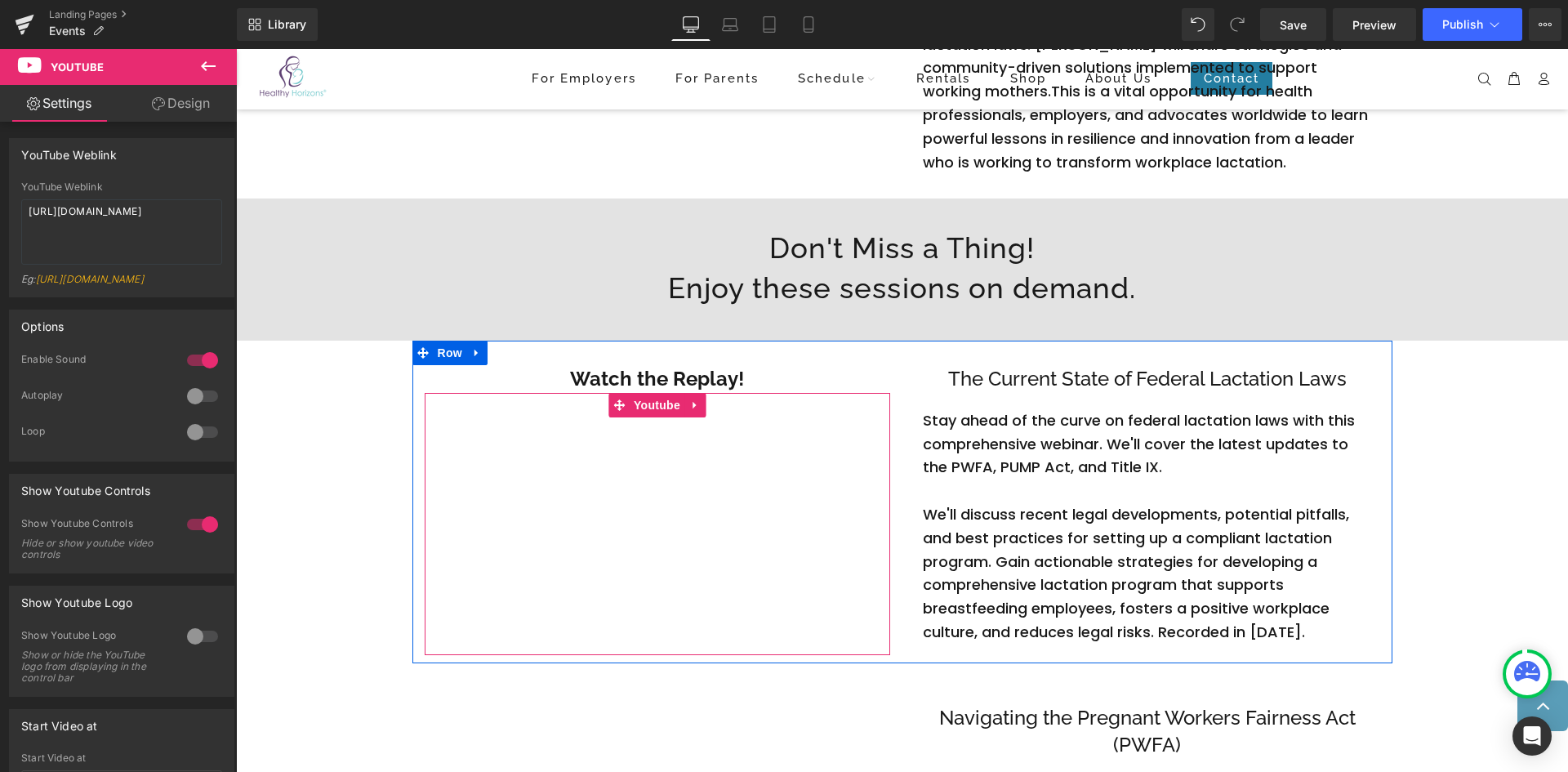
click at [560, 589] on div at bounding box center [658, 524] width 466 height 263
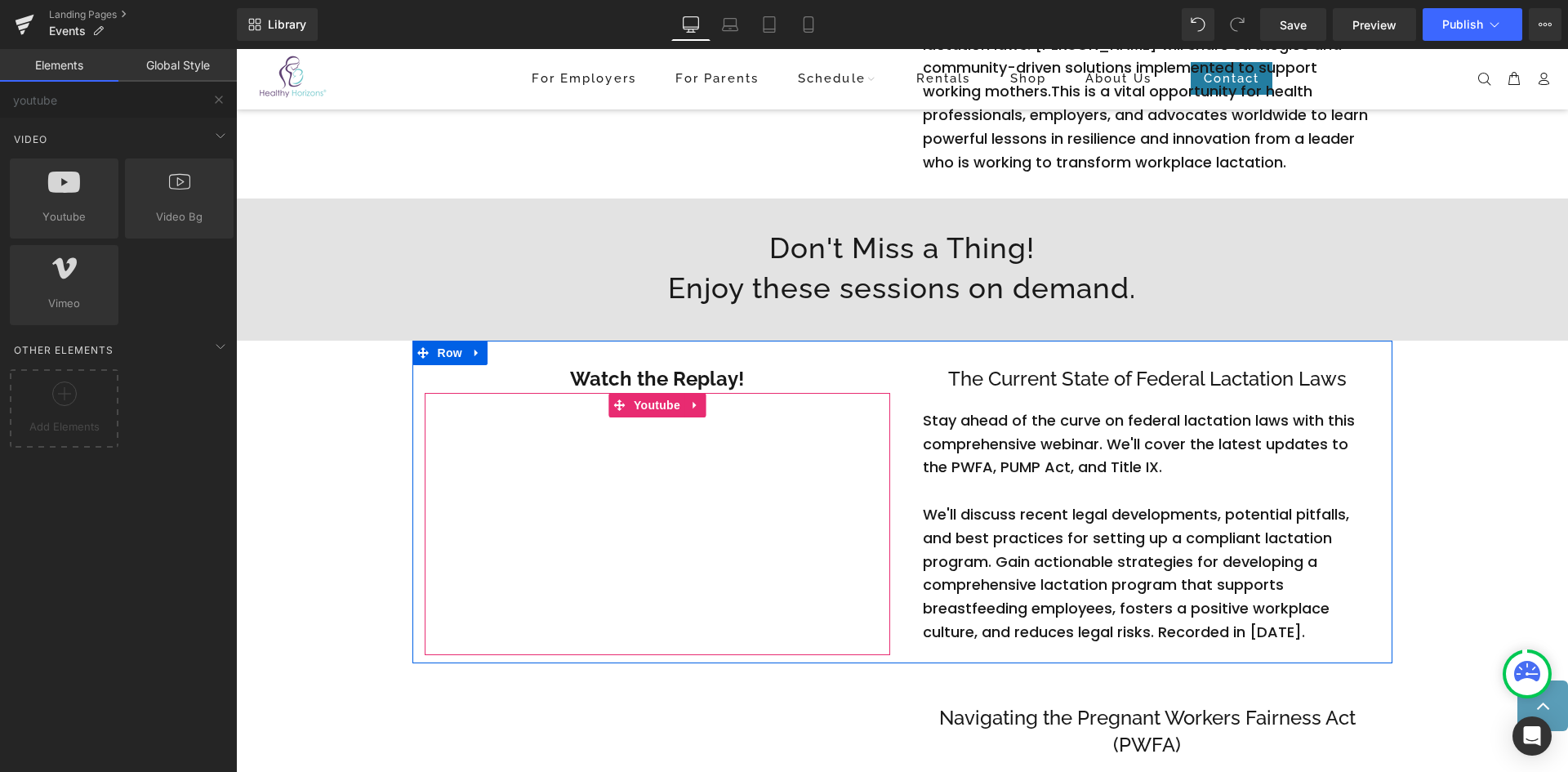
click at [490, 495] on div at bounding box center [658, 524] width 466 height 263
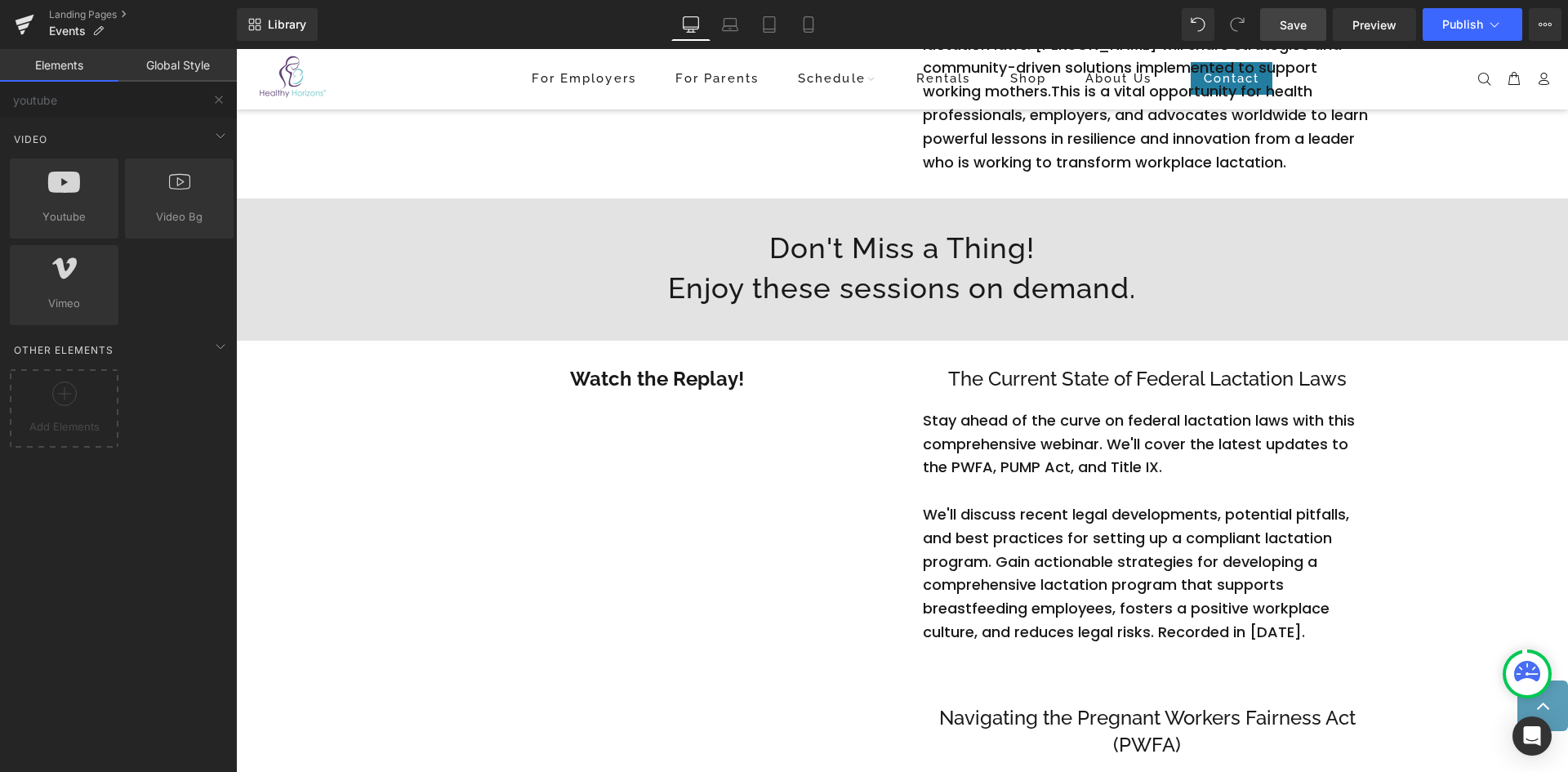
click at [1296, 32] on span "Save" at bounding box center [1292, 25] width 27 height 17
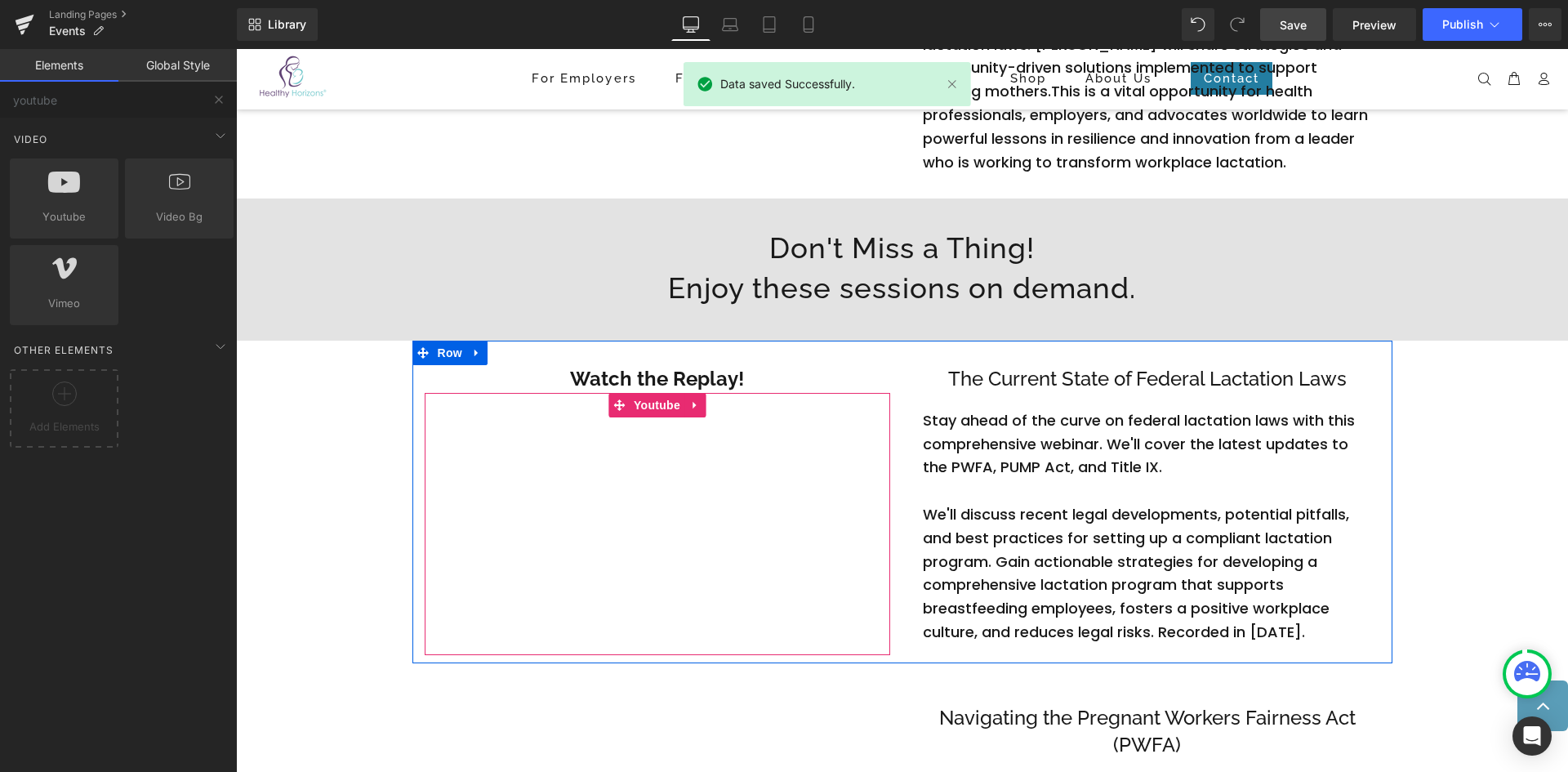
click at [688, 403] on div at bounding box center [658, 524] width 466 height 263
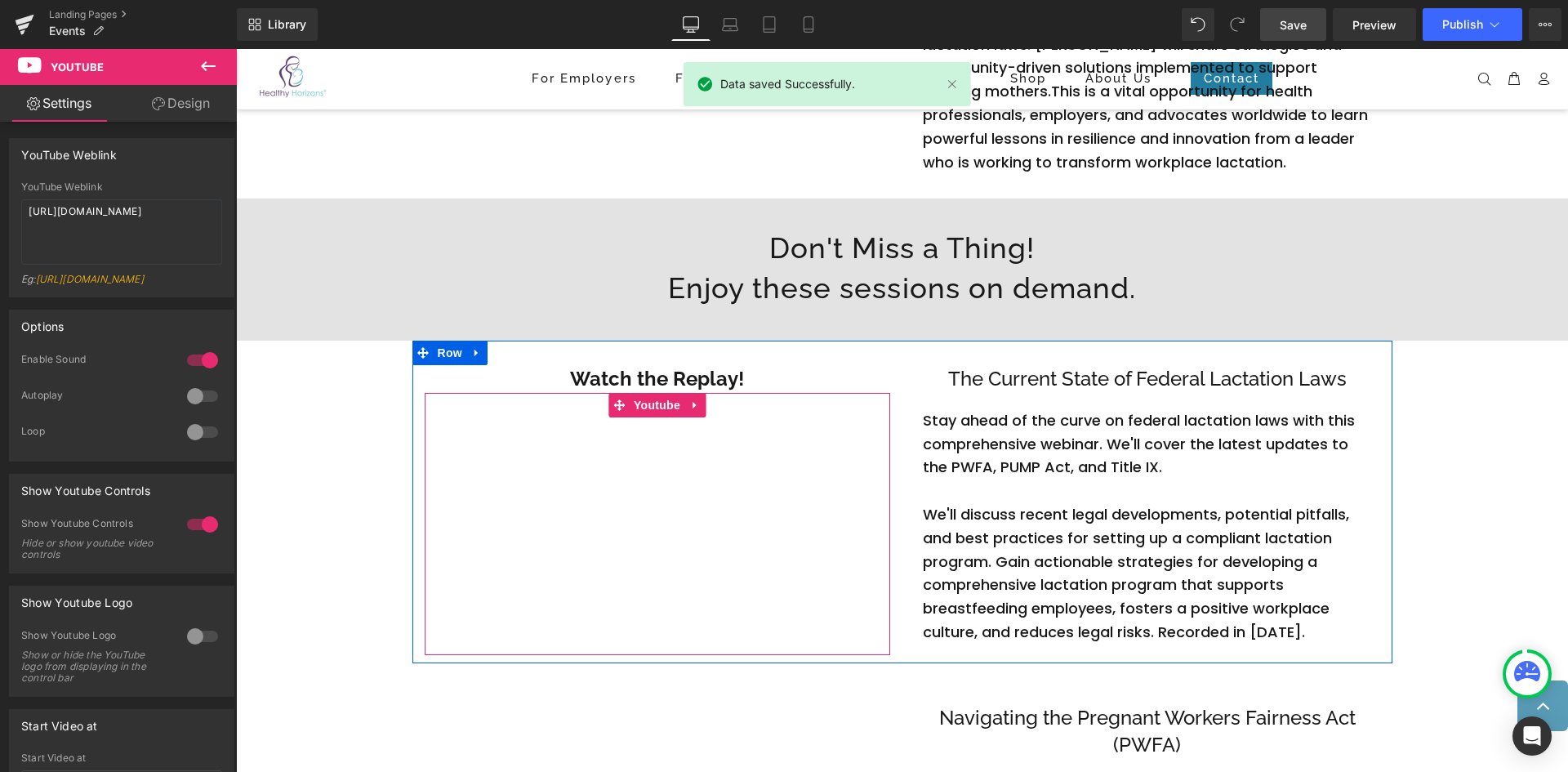
click at [612, 557] on div at bounding box center [658, 524] width 466 height 263
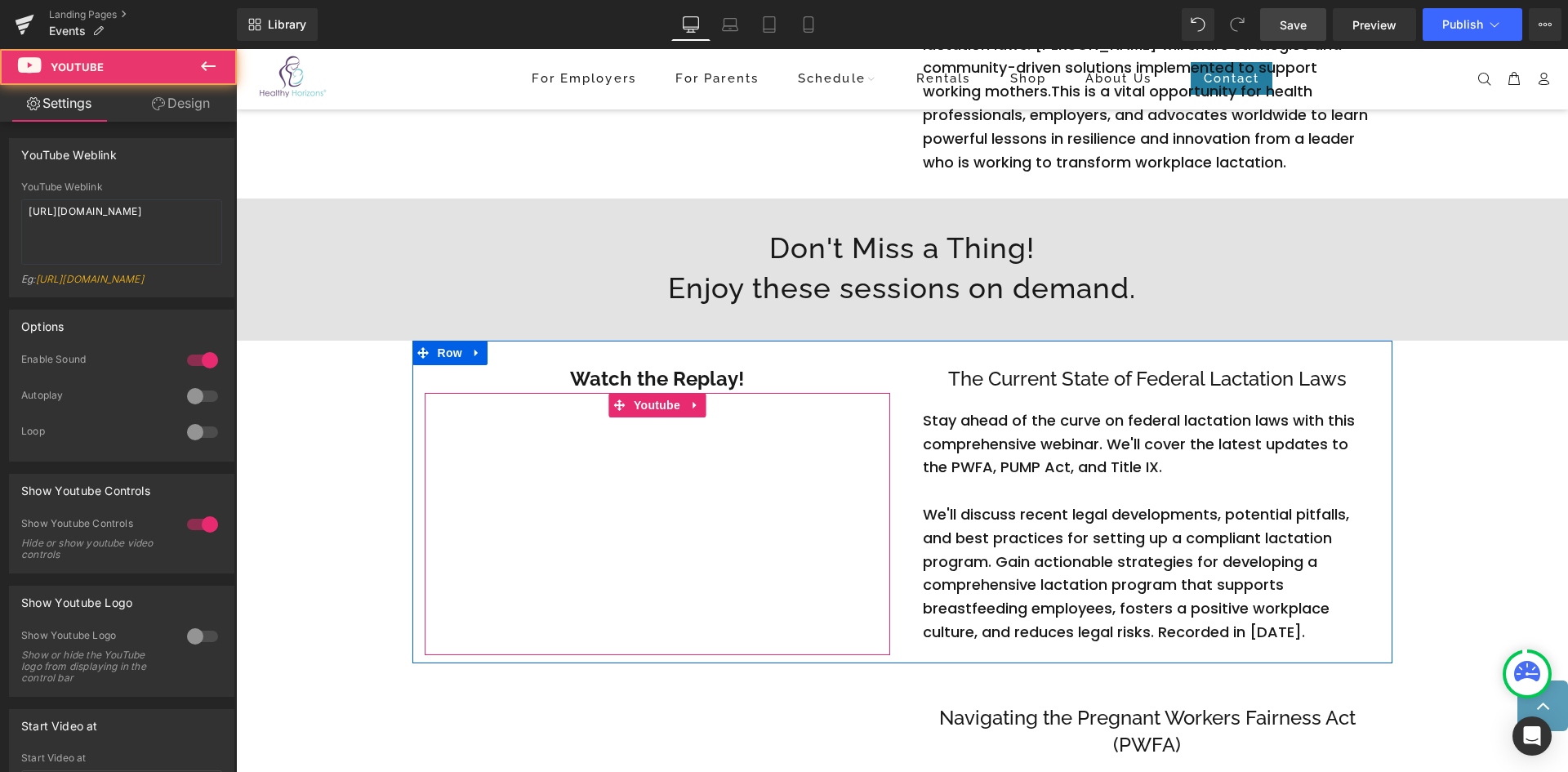
click at [586, 513] on div at bounding box center [658, 524] width 466 height 263
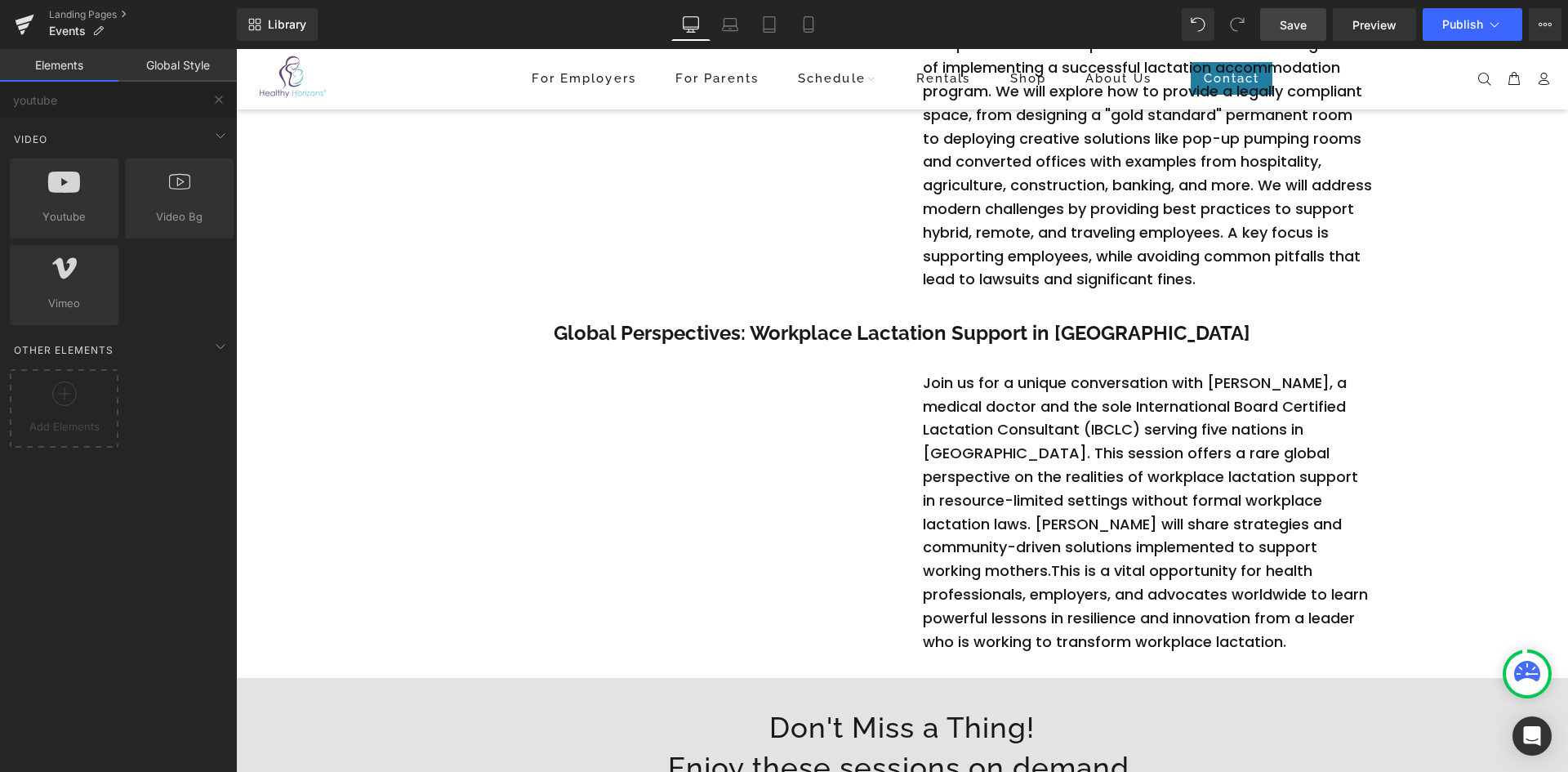
scroll to position [253, 0]
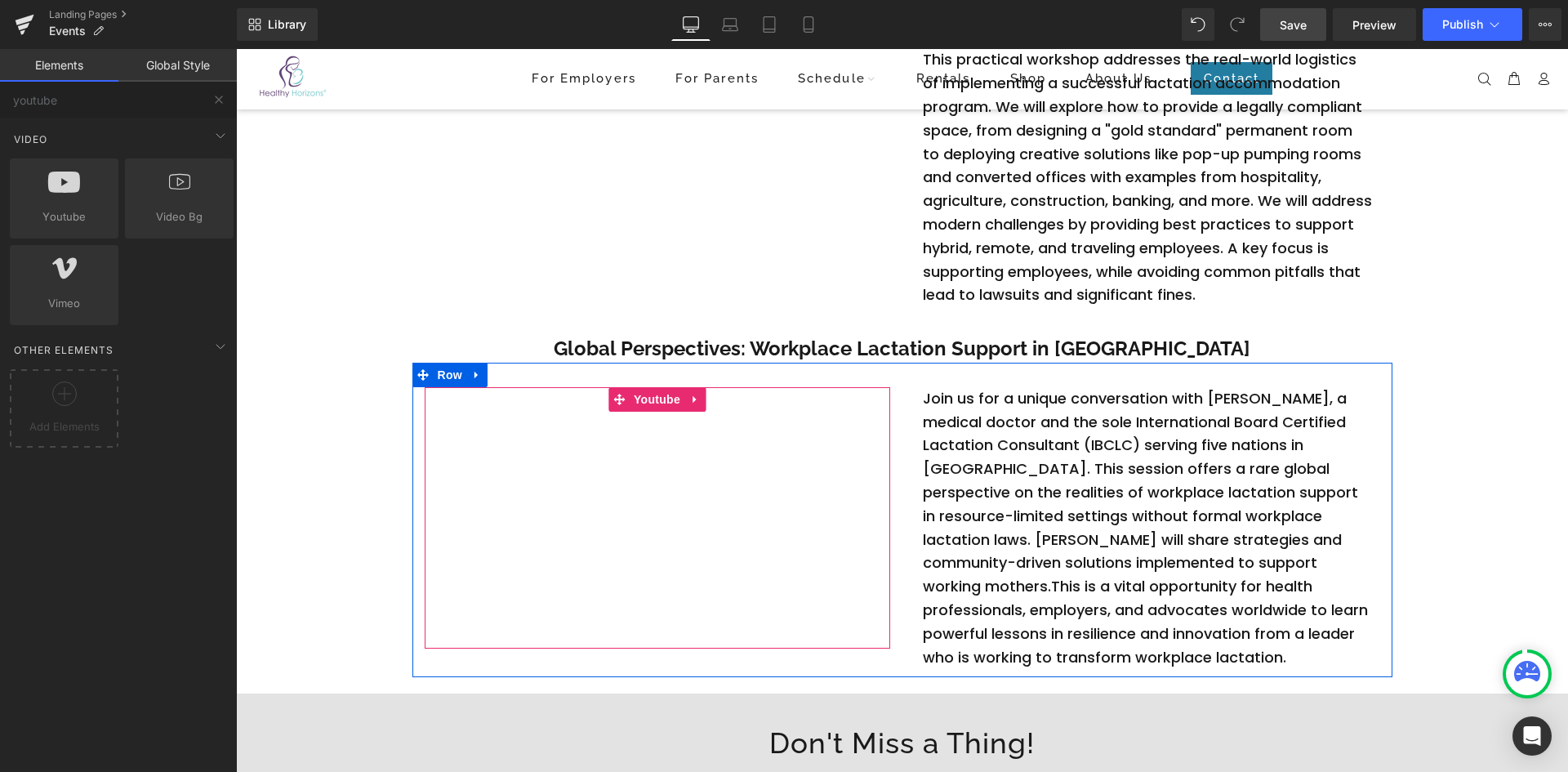
click at [688, 397] on div at bounding box center [658, 518] width 466 height 263
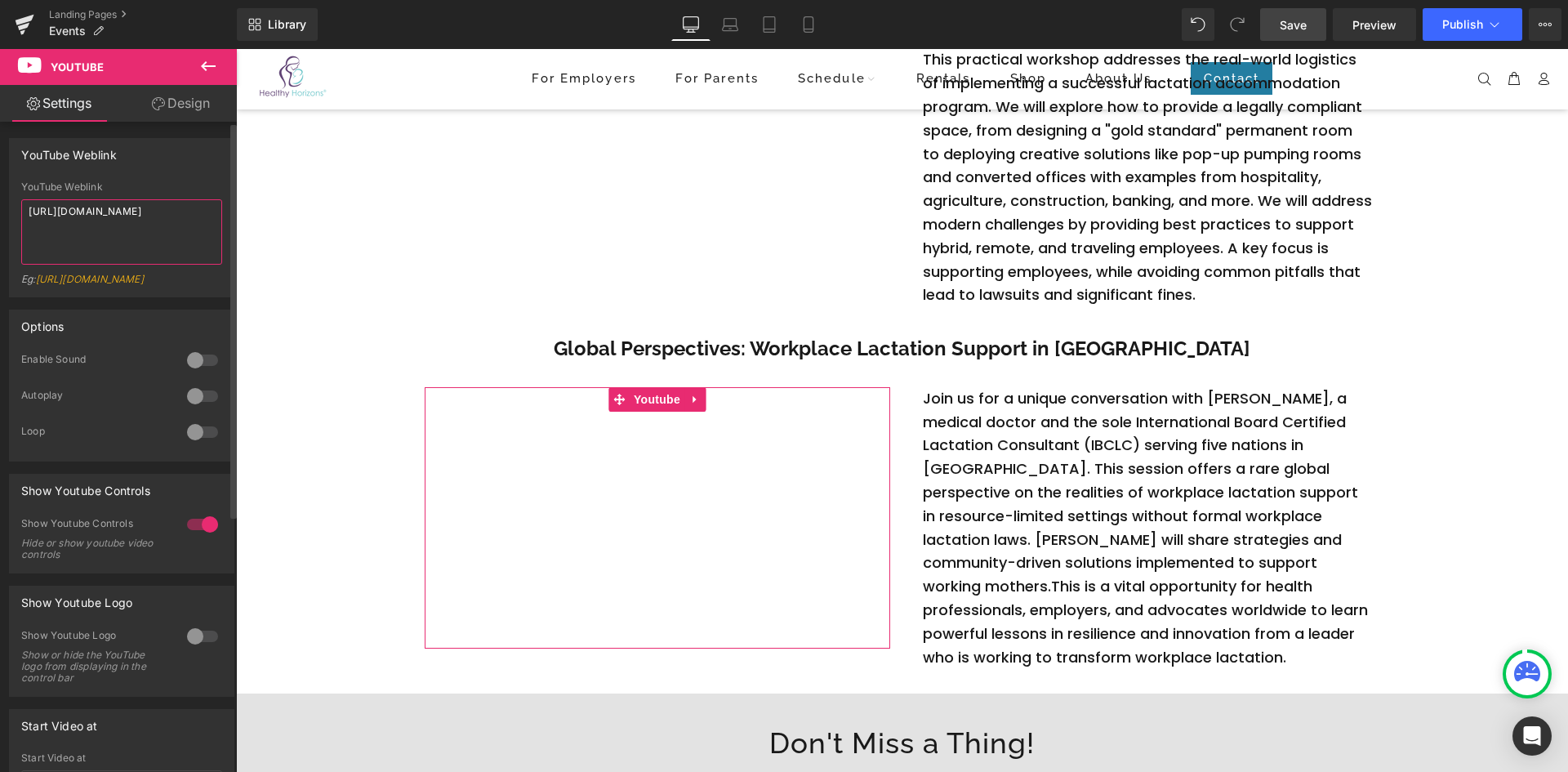
drag, startPoint x: 139, startPoint y: 233, endPoint x: 10, endPoint y: 212, distance: 130.7
click at [10, 212] on div "YouTube Weblink [URL][DOMAIN_NAME] Eg: [URL][DOMAIN_NAME]" at bounding box center [121, 239] width 223 height 115
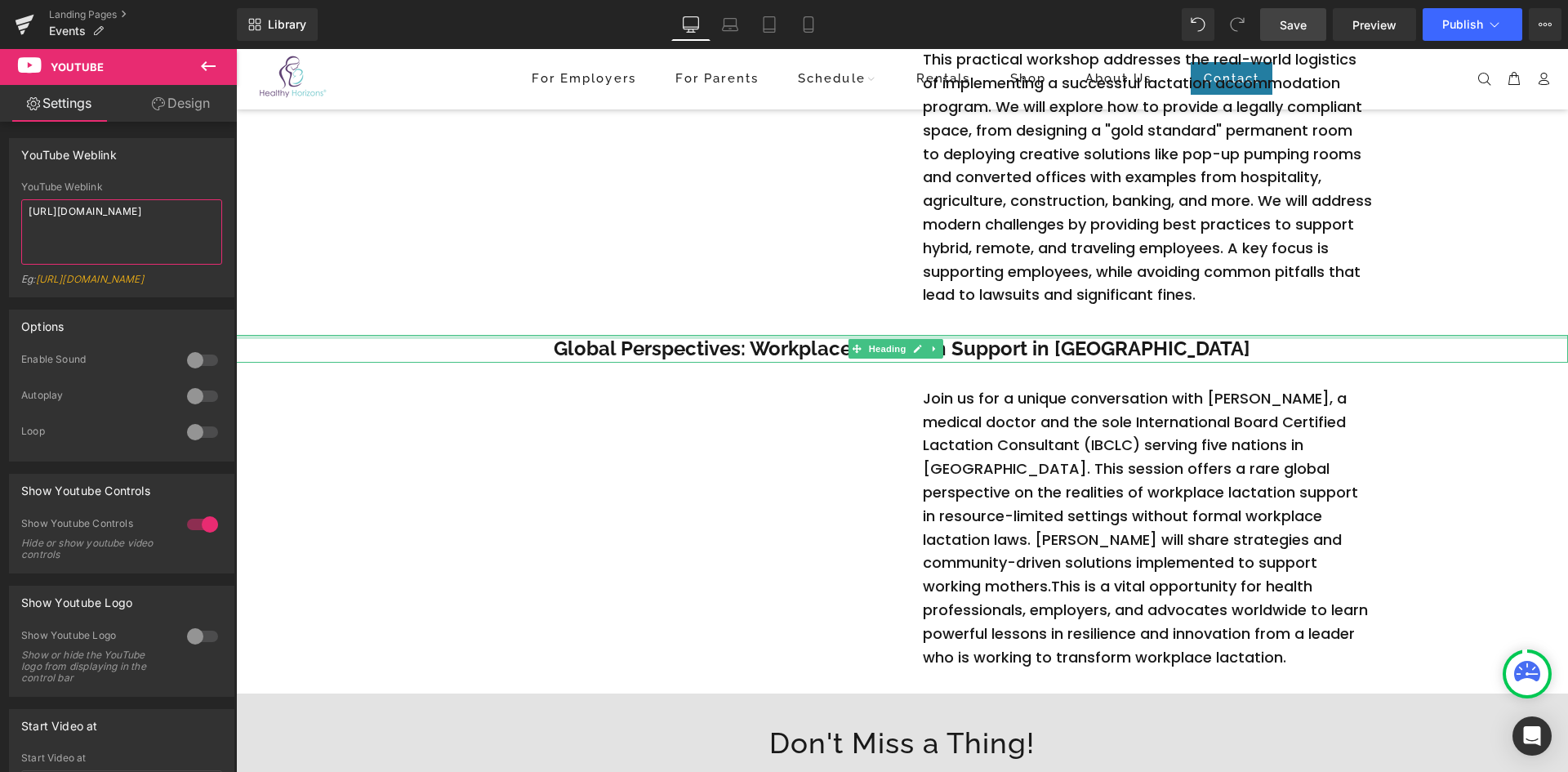
paste textarea "[DOMAIN_NAME][URL]"
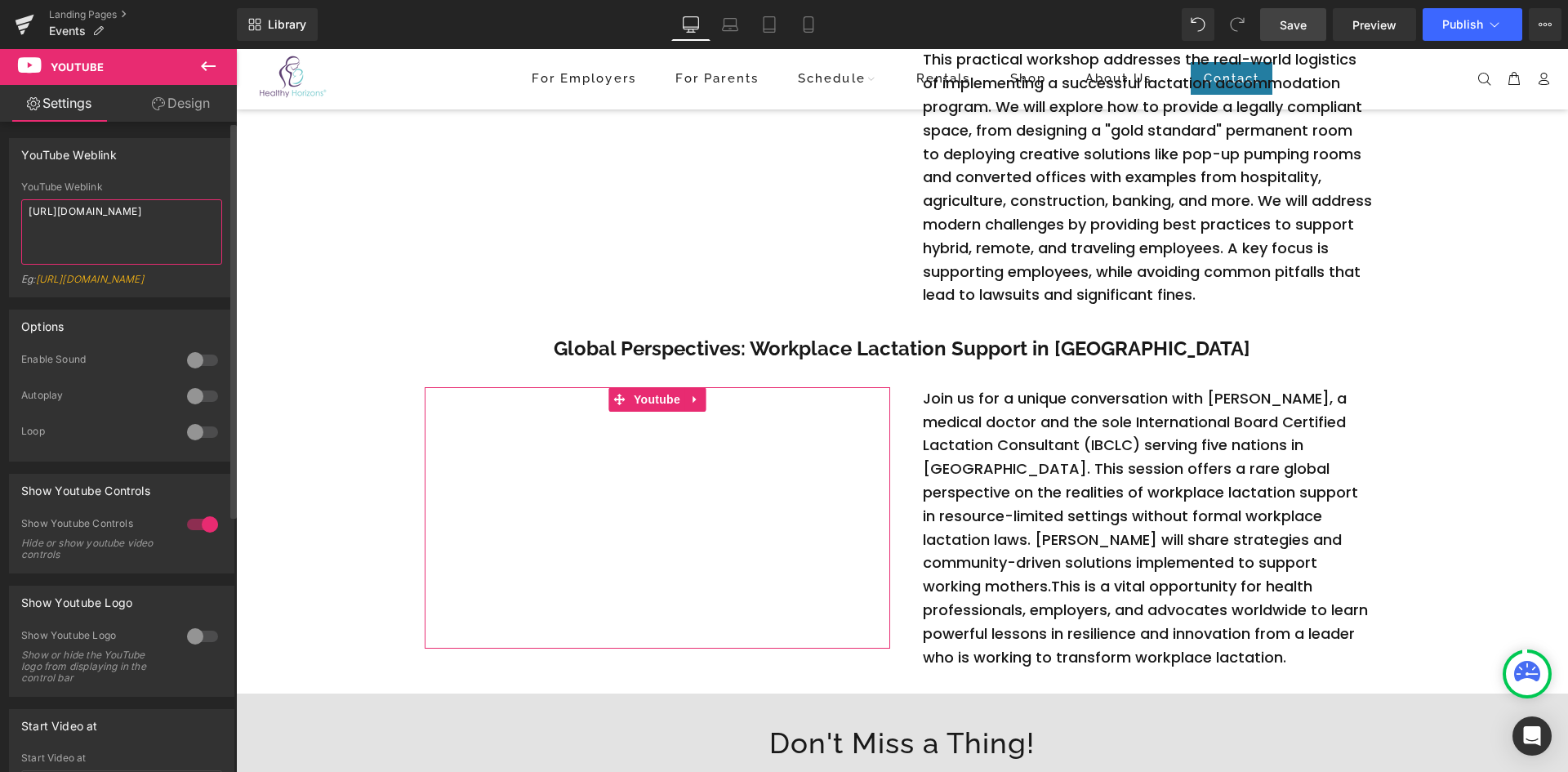
drag, startPoint x: 136, startPoint y: 226, endPoint x: 50, endPoint y: 226, distance: 86.0
click at [50, 226] on textarea "[URL][DOMAIN_NAME]" at bounding box center [121, 231] width 201 height 65
type textarea "[URL][DOMAIN_NAME]"
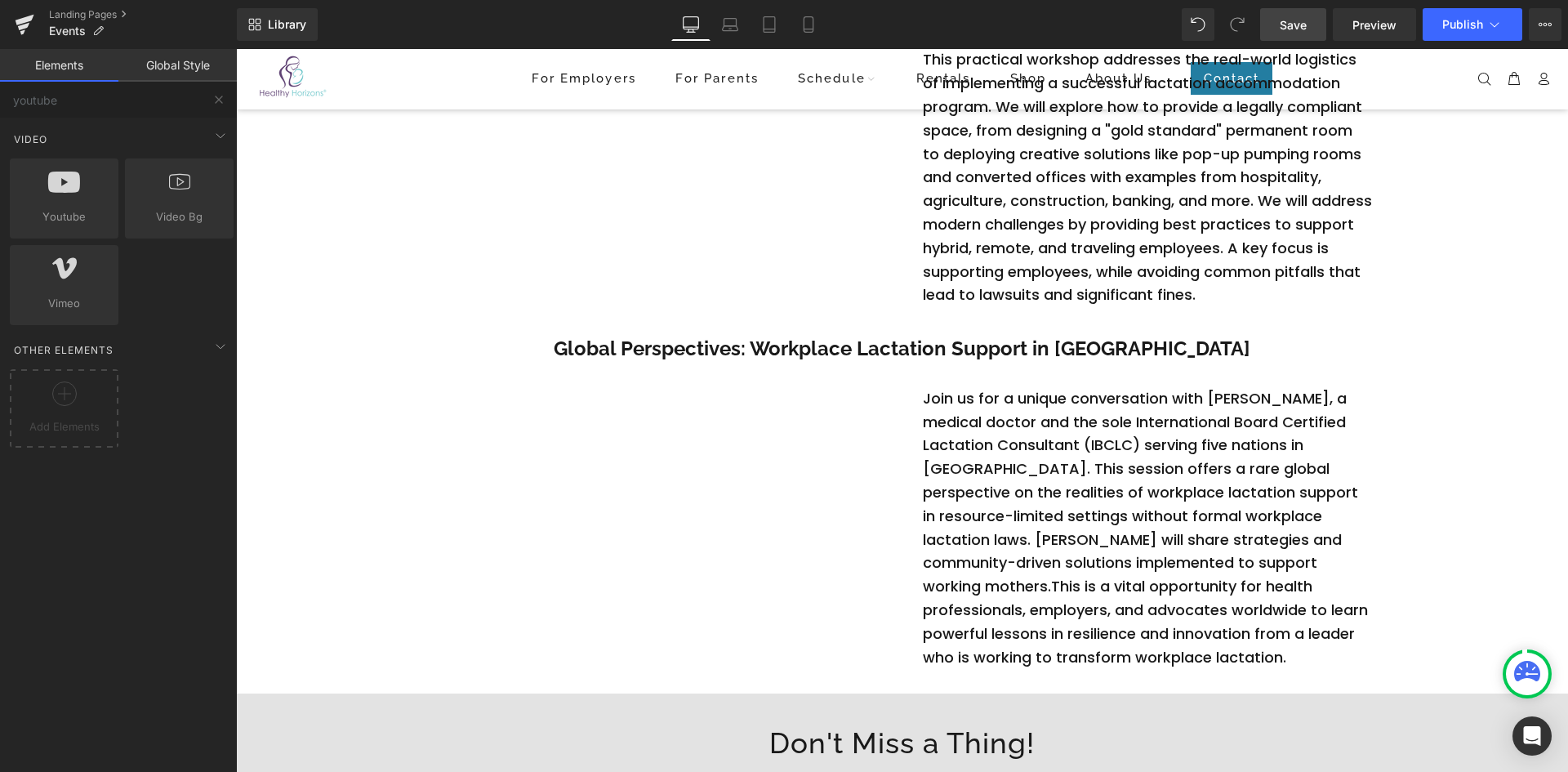
click at [1300, 22] on span "Save" at bounding box center [1292, 25] width 27 height 17
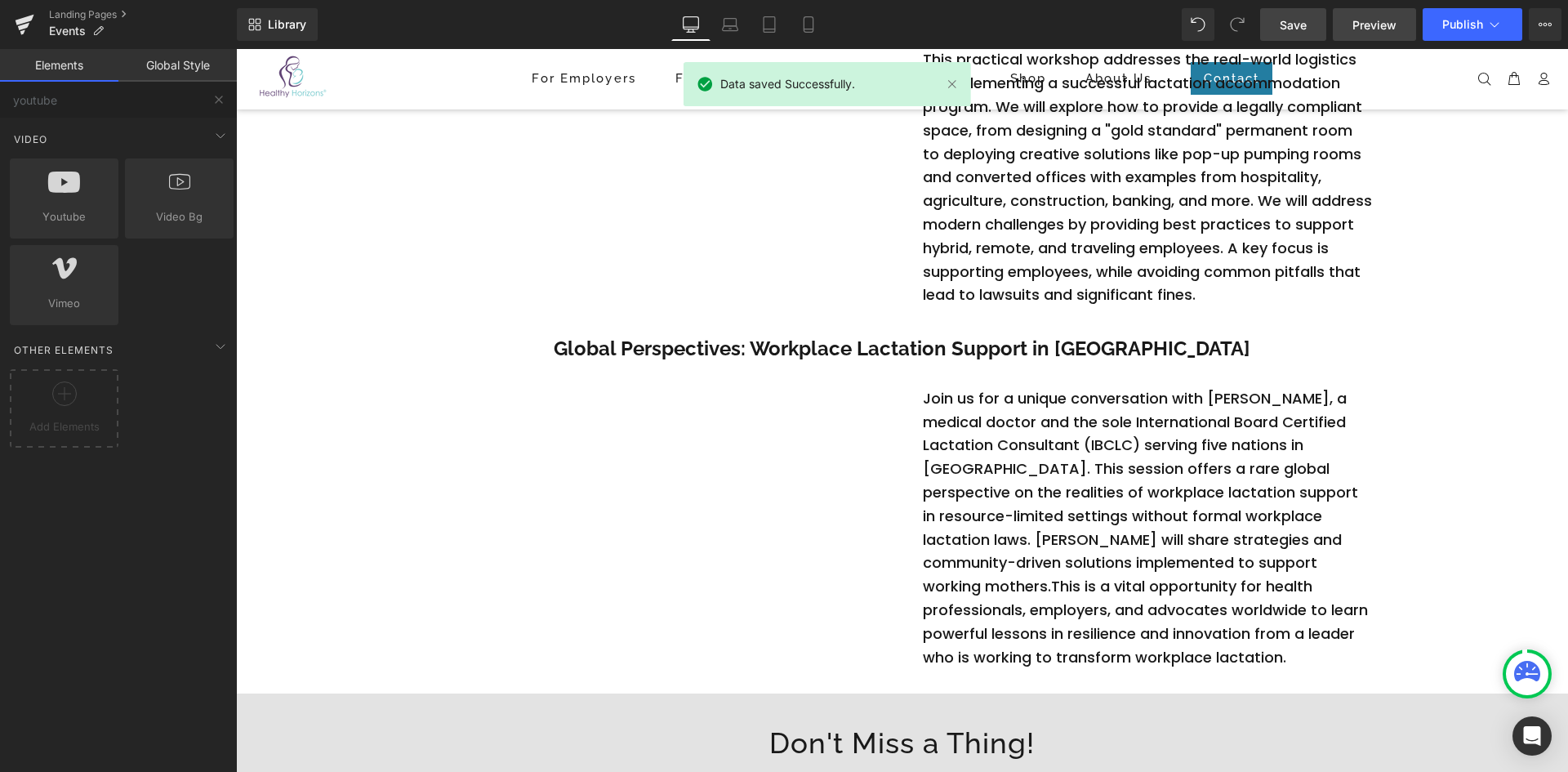
click at [1370, 19] on span "Preview" at bounding box center [1374, 25] width 44 height 17
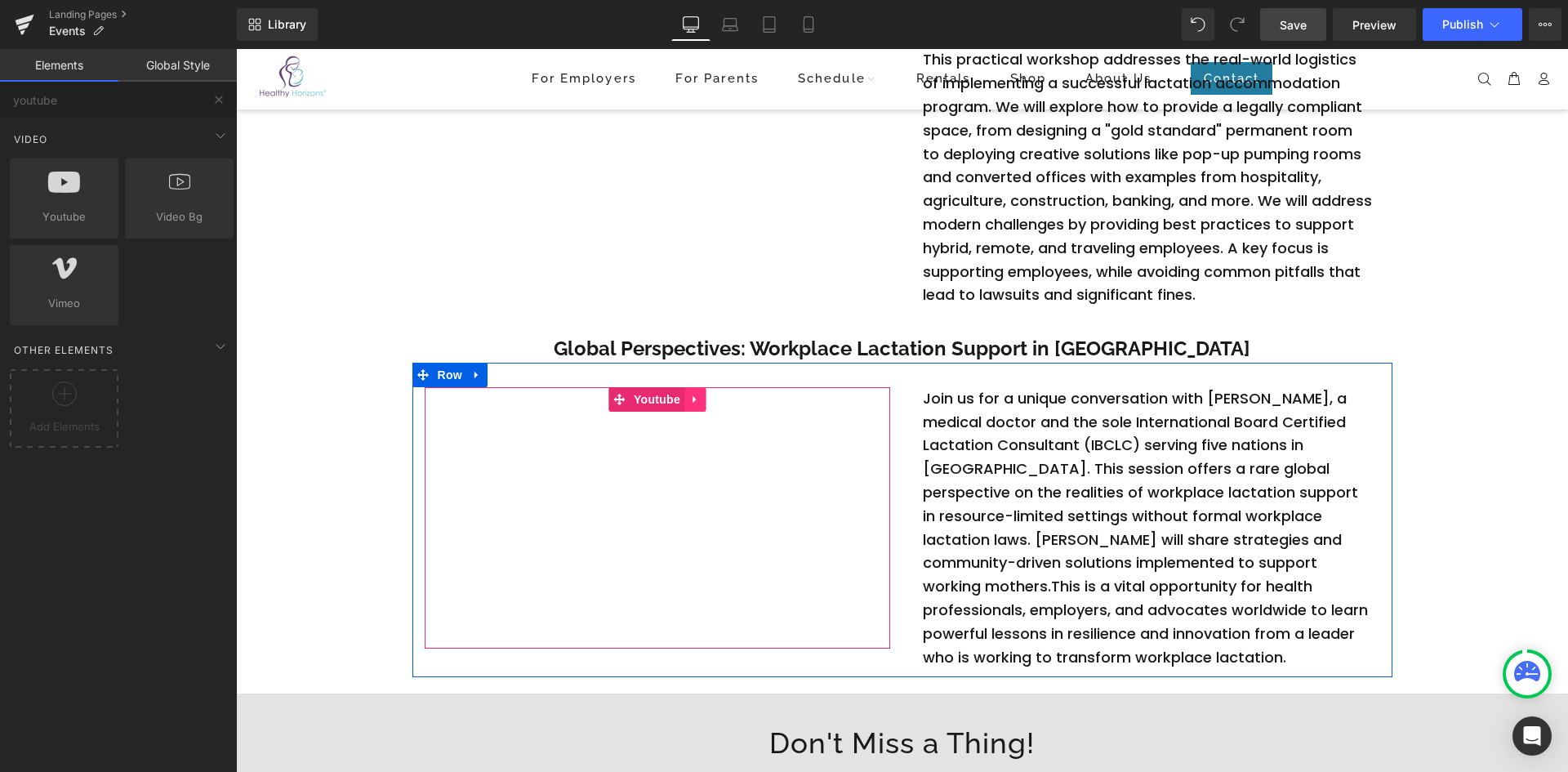
click at [689, 397] on icon at bounding box center [694, 399] width 11 height 12
click at [629, 402] on span "Youtube" at bounding box center [656, 400] width 55 height 24
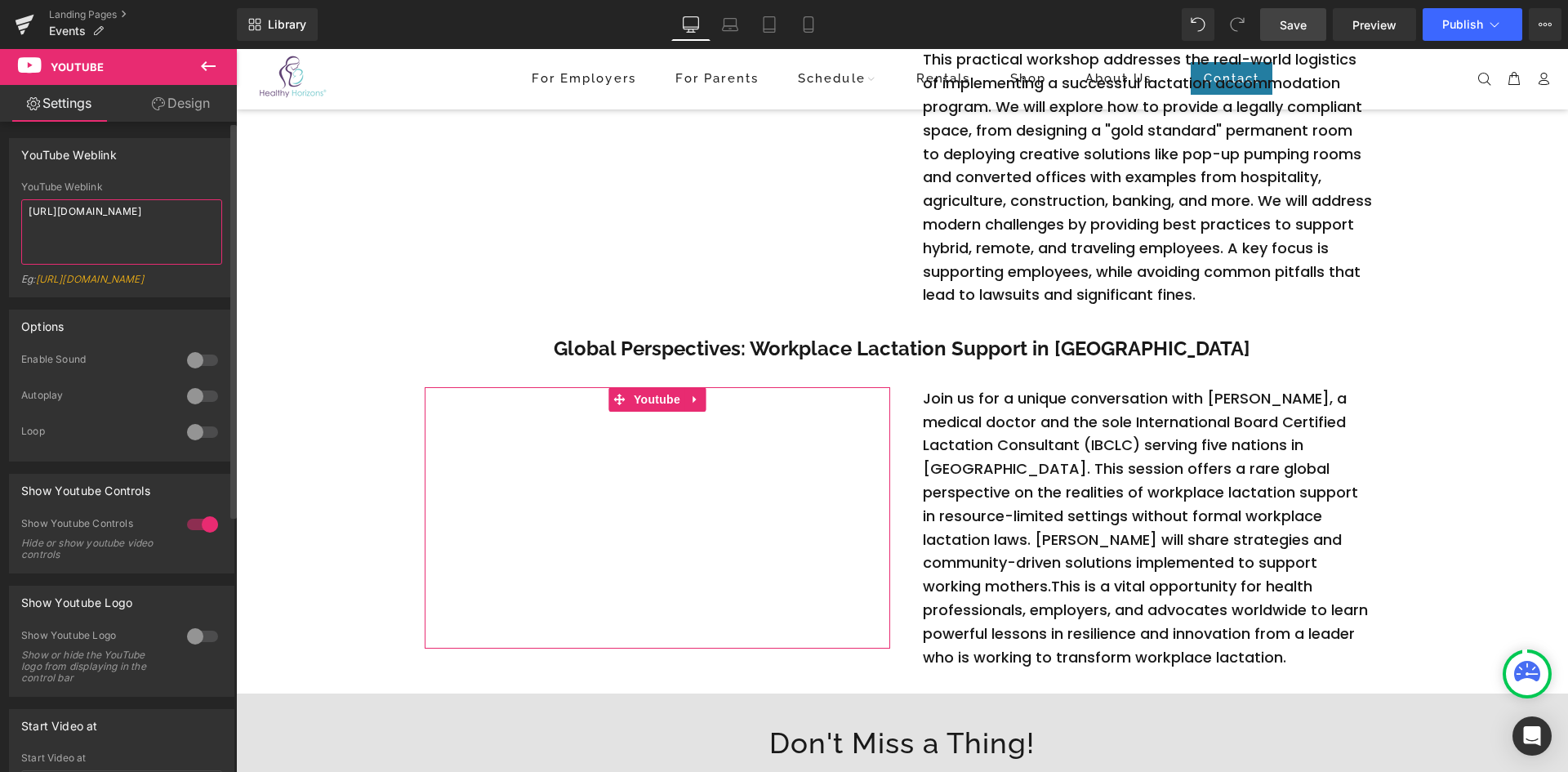
click at [101, 223] on textarea "[URL][DOMAIN_NAME]" at bounding box center [121, 231] width 201 height 65
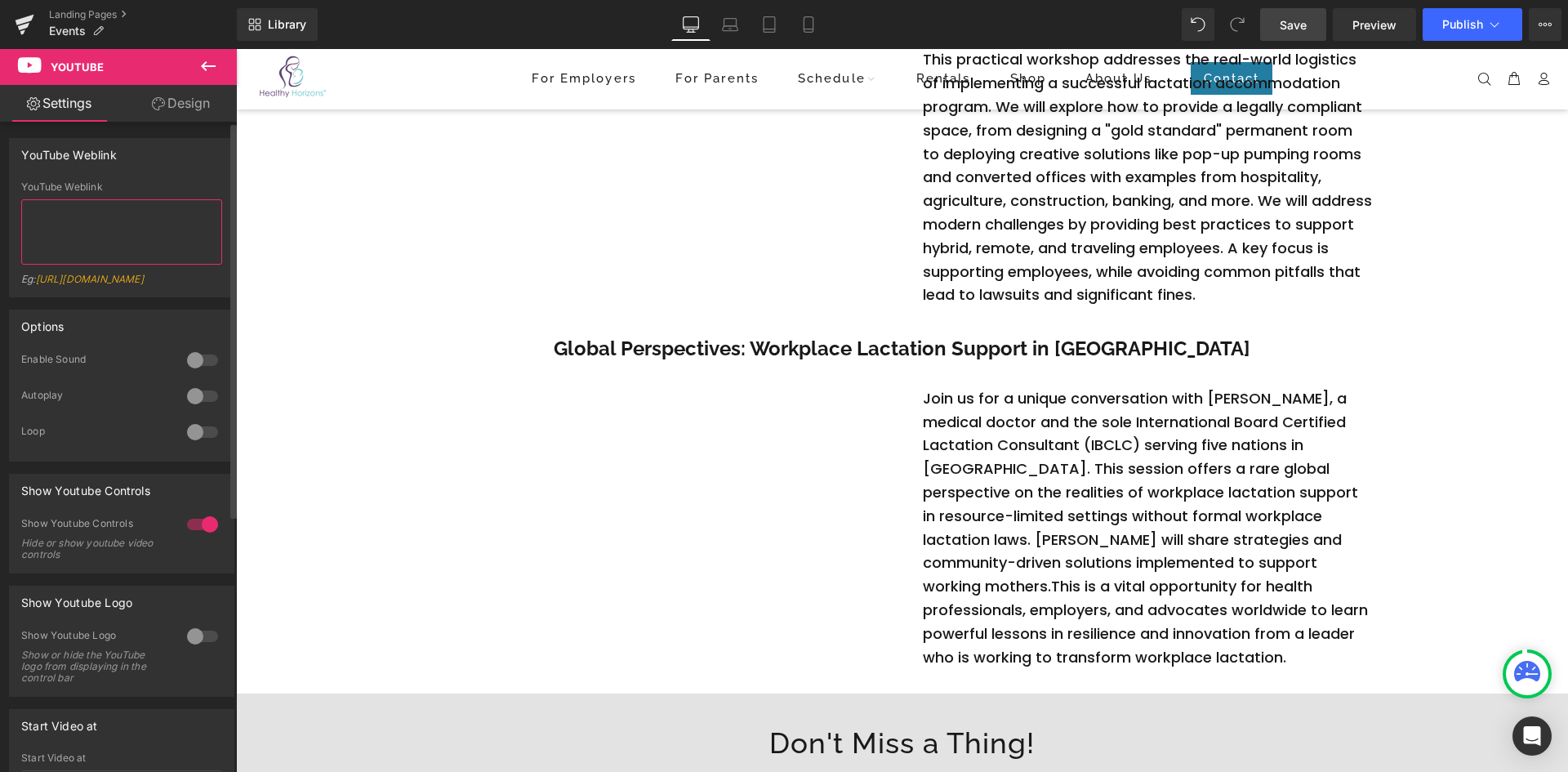
paste textarea "[URL][DOMAIN_NAME]"
type textarea "[URL][DOMAIN_NAME]"
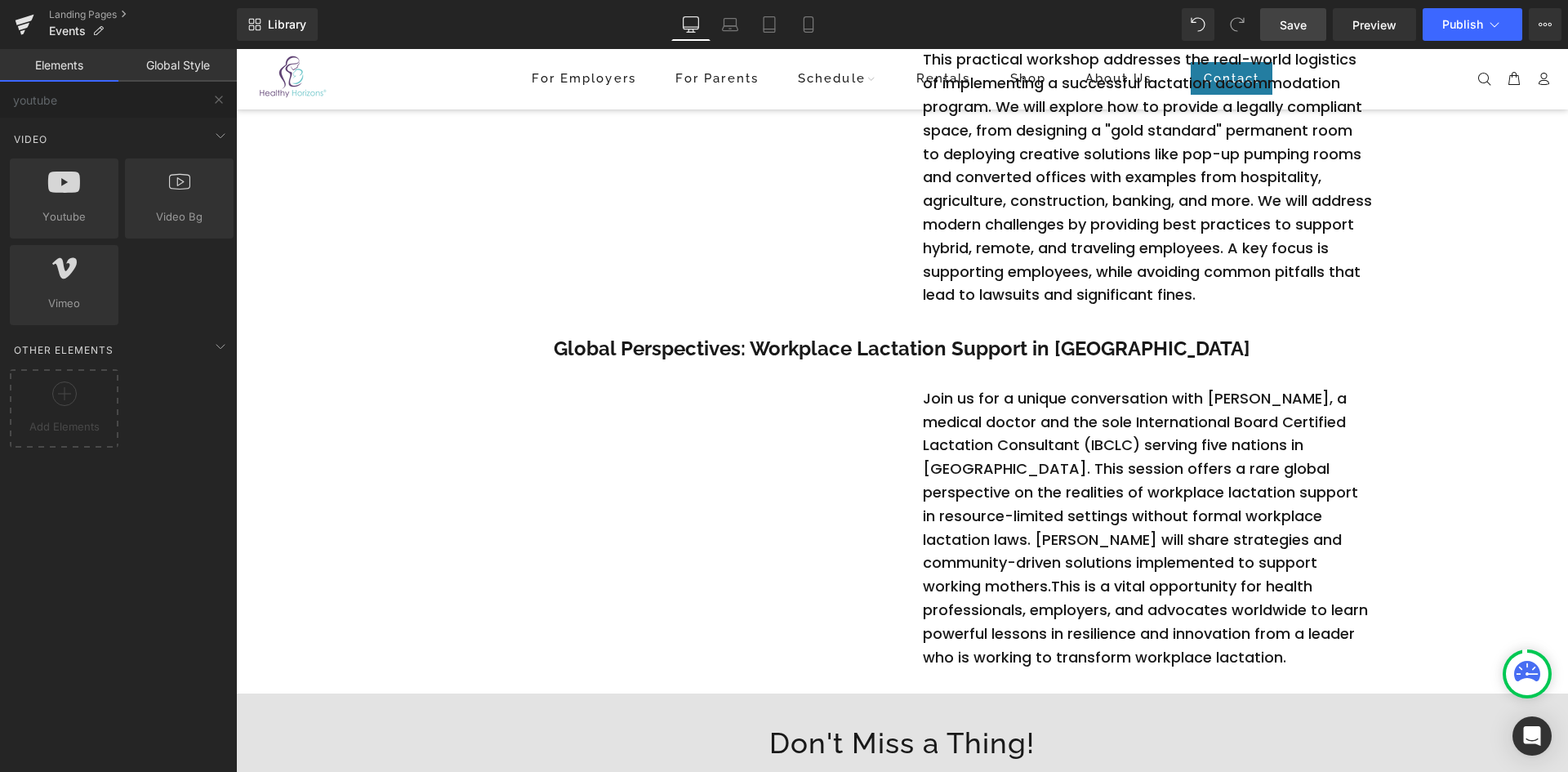
click at [1292, 28] on span "Save" at bounding box center [1292, 25] width 27 height 17
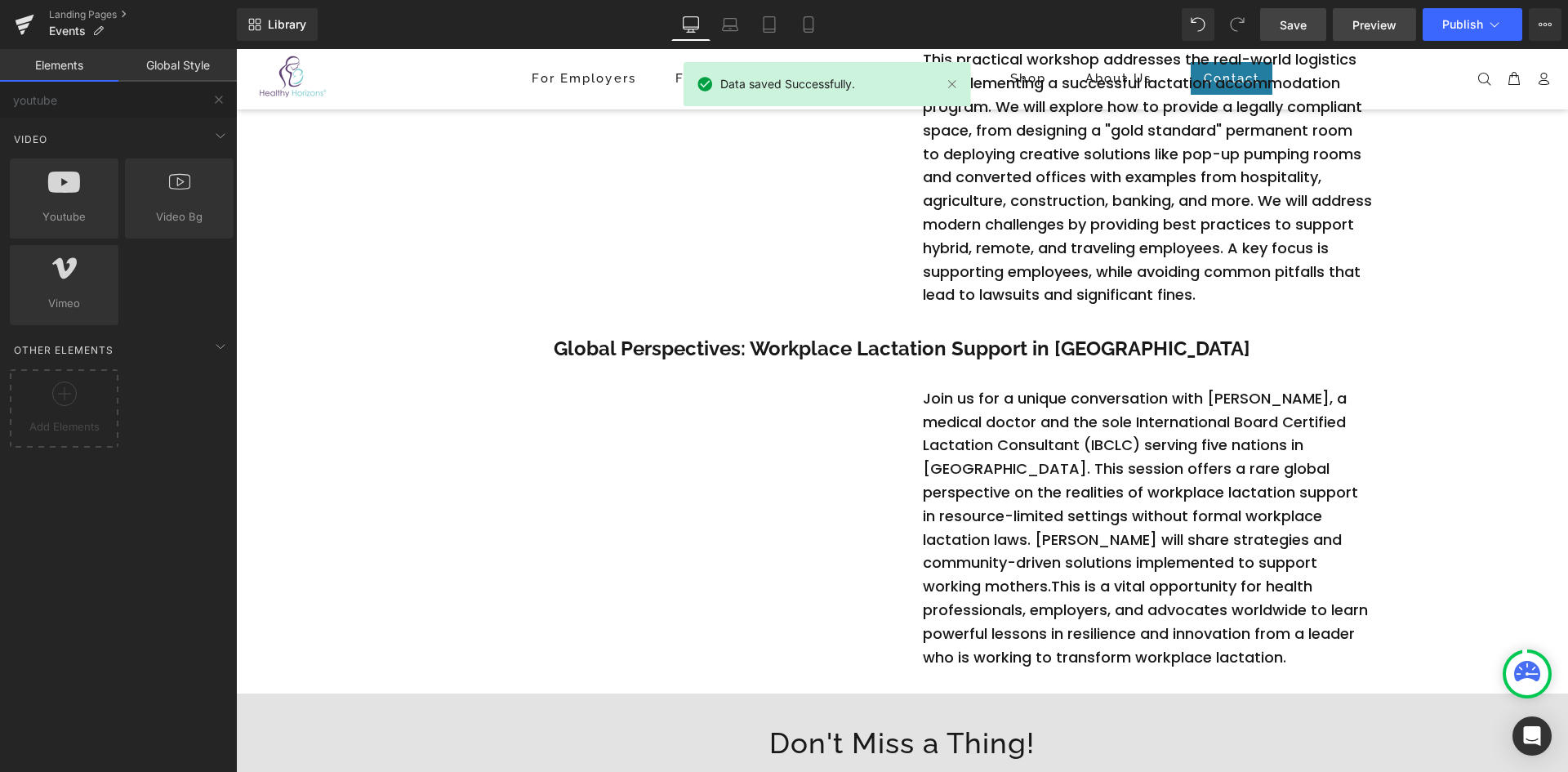
click at [1368, 24] on span "Preview" at bounding box center [1374, 25] width 44 height 17
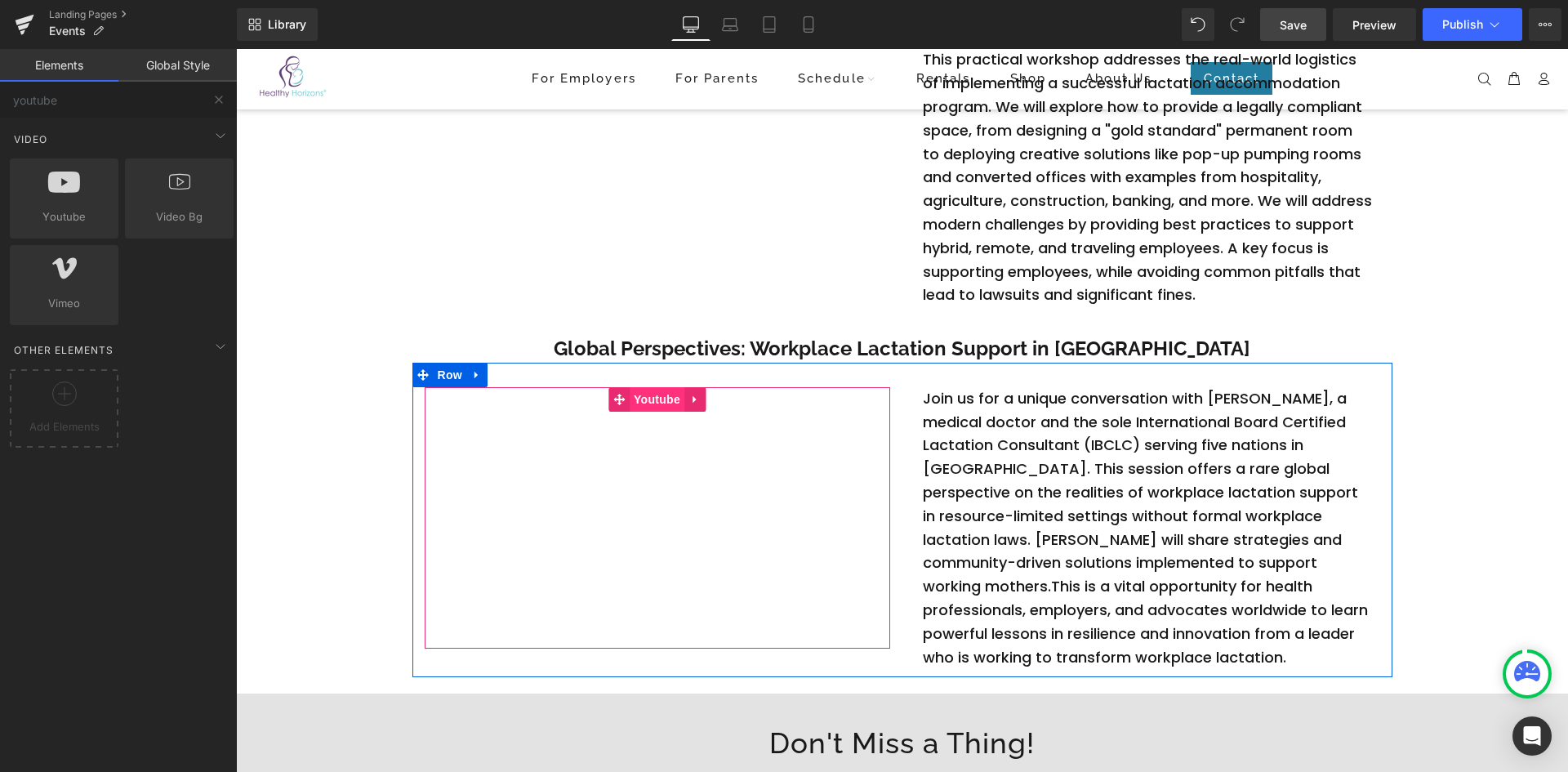
click at [652, 402] on span "Youtube" at bounding box center [656, 399] width 55 height 24
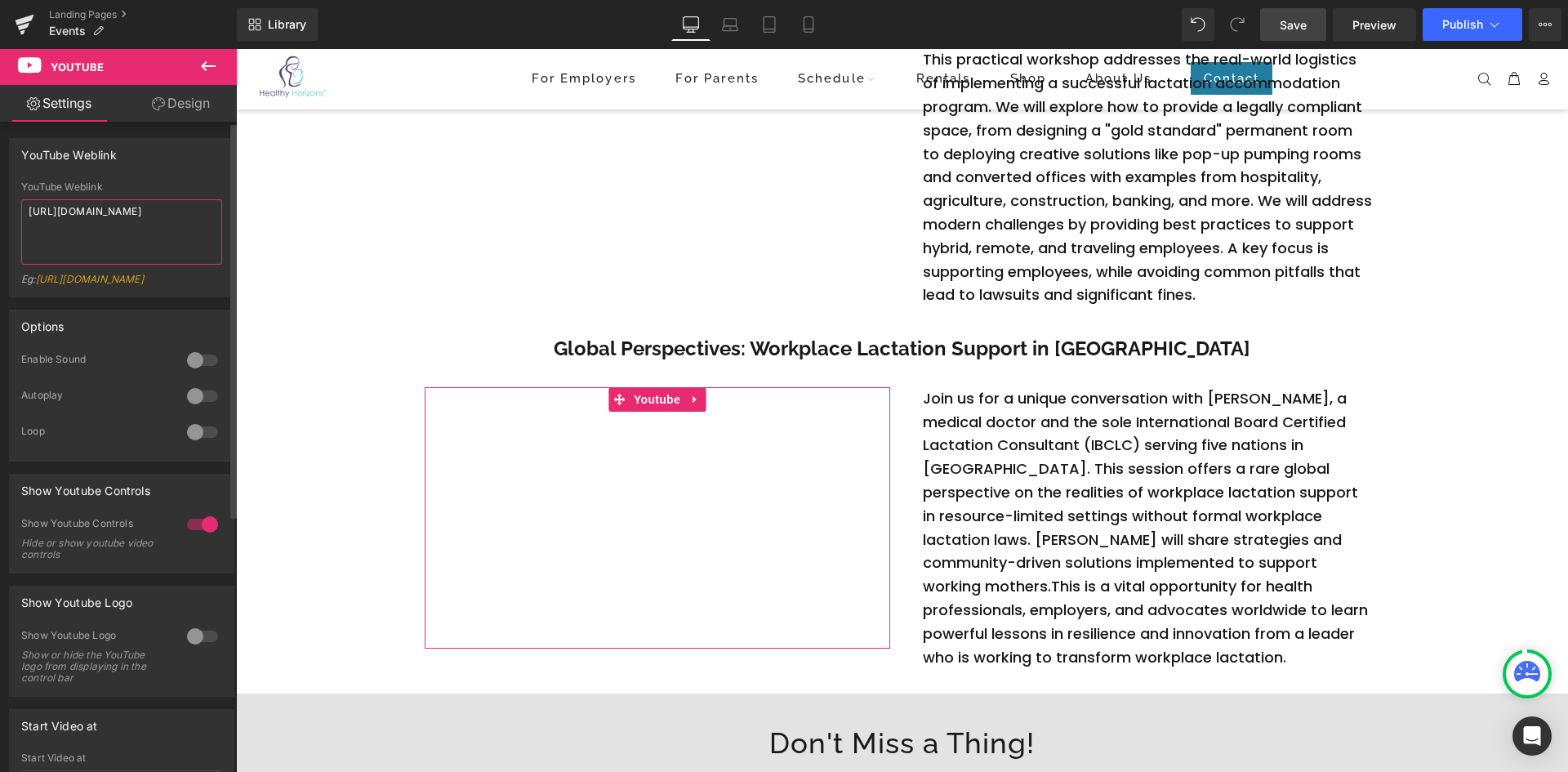
click at [176, 214] on textarea "[URL][DOMAIN_NAME]" at bounding box center [121, 231] width 201 height 65
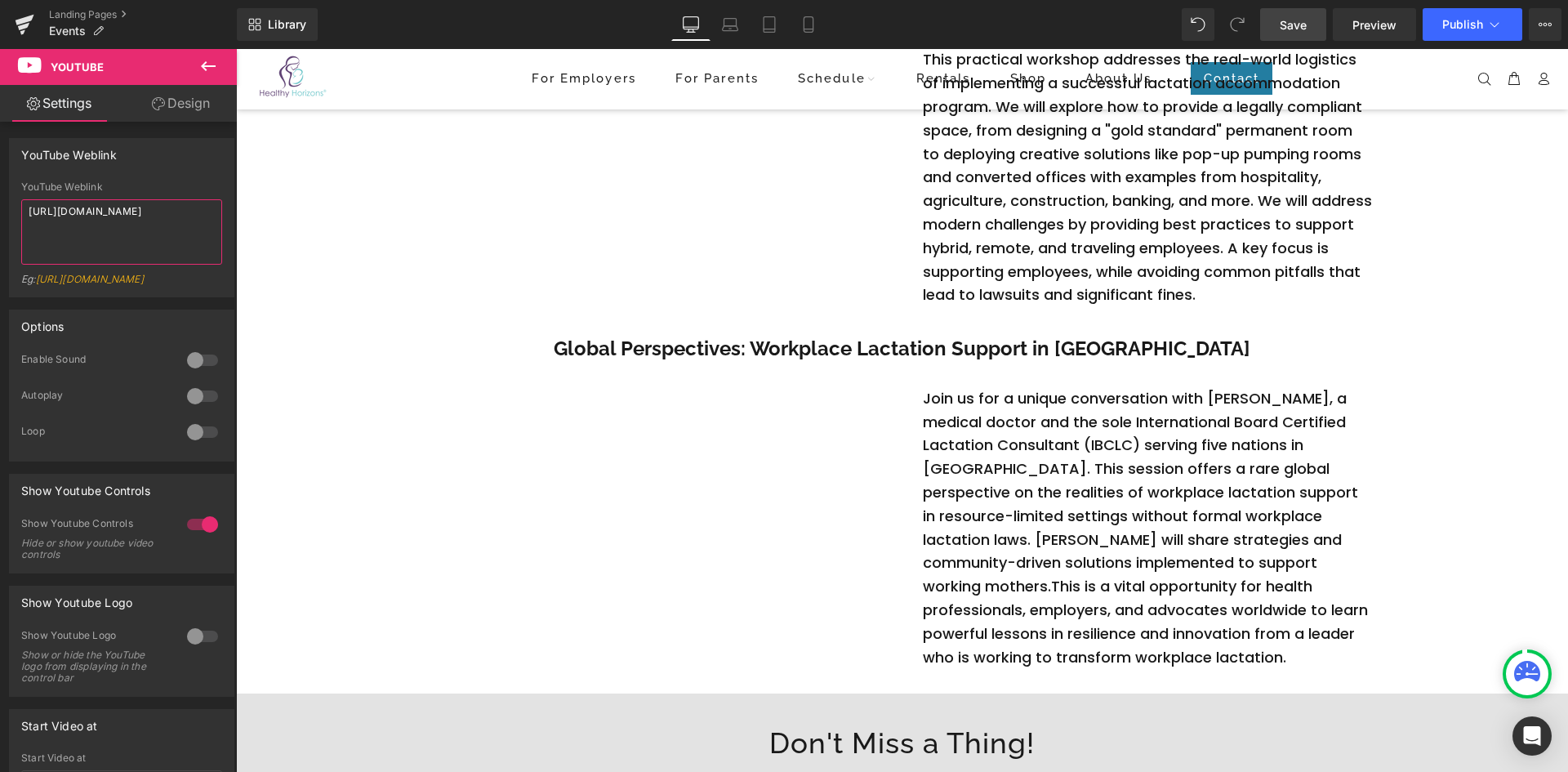
type textarea "[URL][DOMAIN_NAME]"
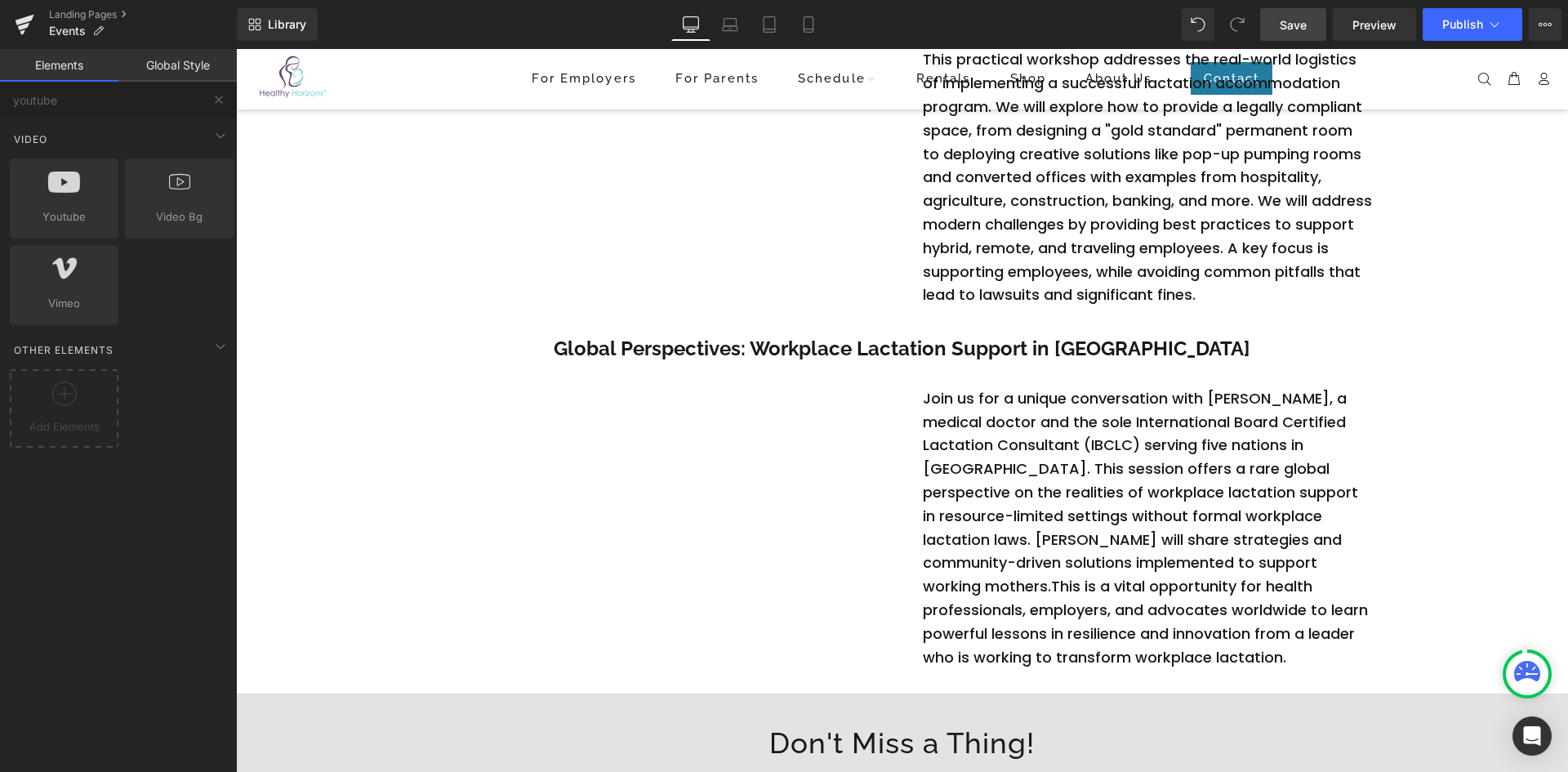
click at [1303, 33] on span "Save" at bounding box center [1292, 25] width 27 height 17
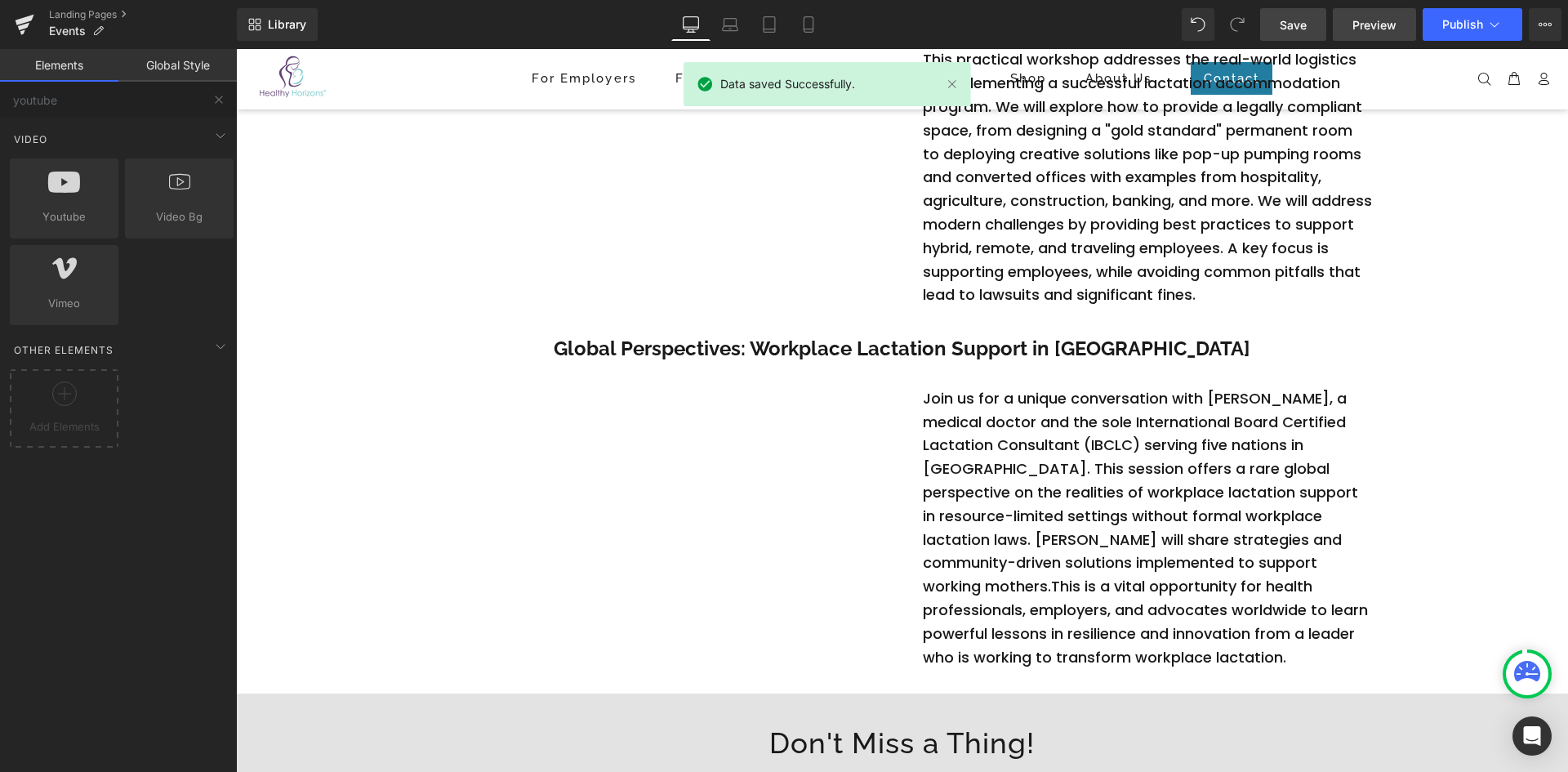
click at [1381, 22] on span "Preview" at bounding box center [1374, 25] width 44 height 17
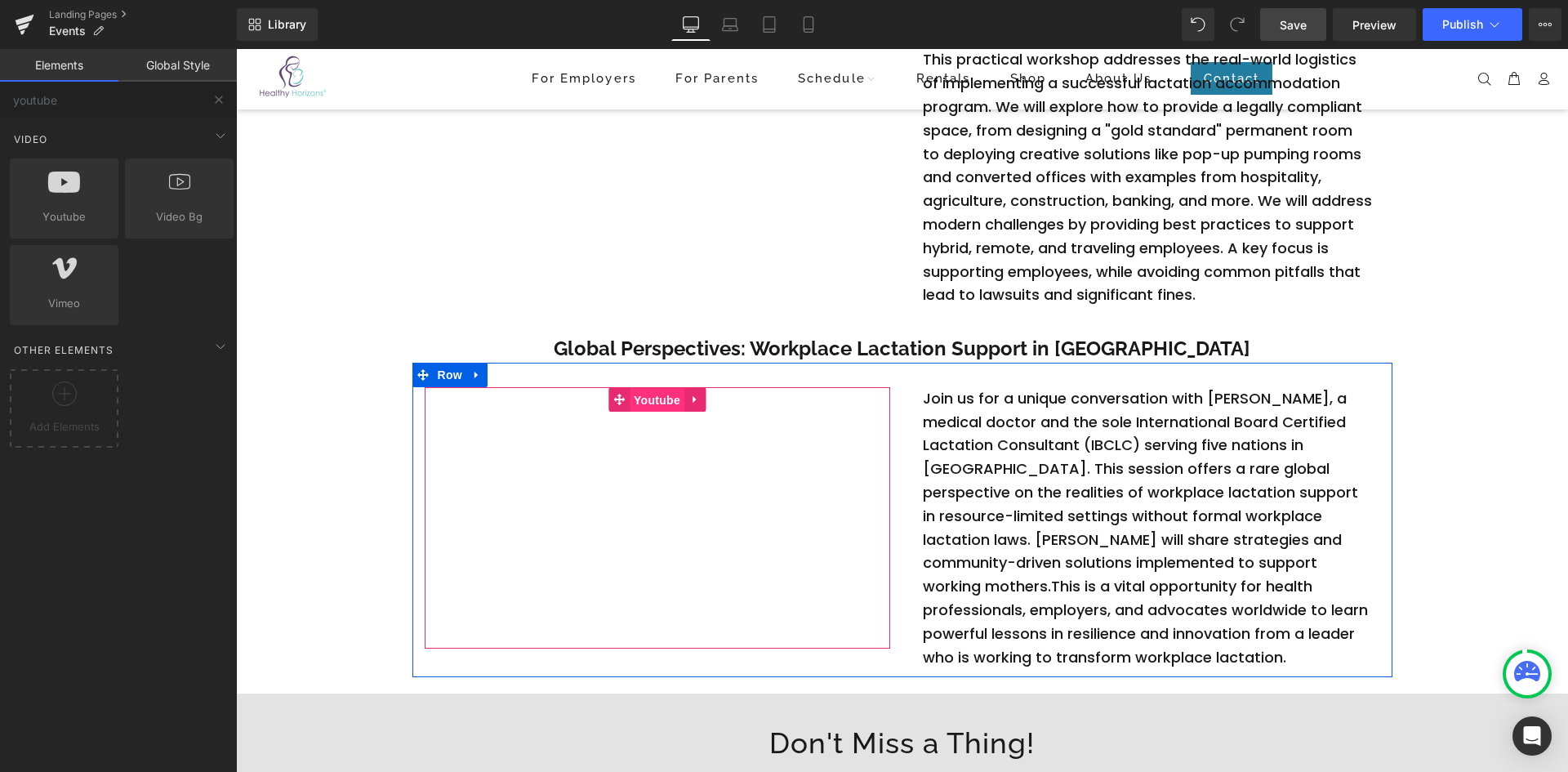
click at [648, 399] on span "Youtube" at bounding box center [656, 400] width 55 height 24
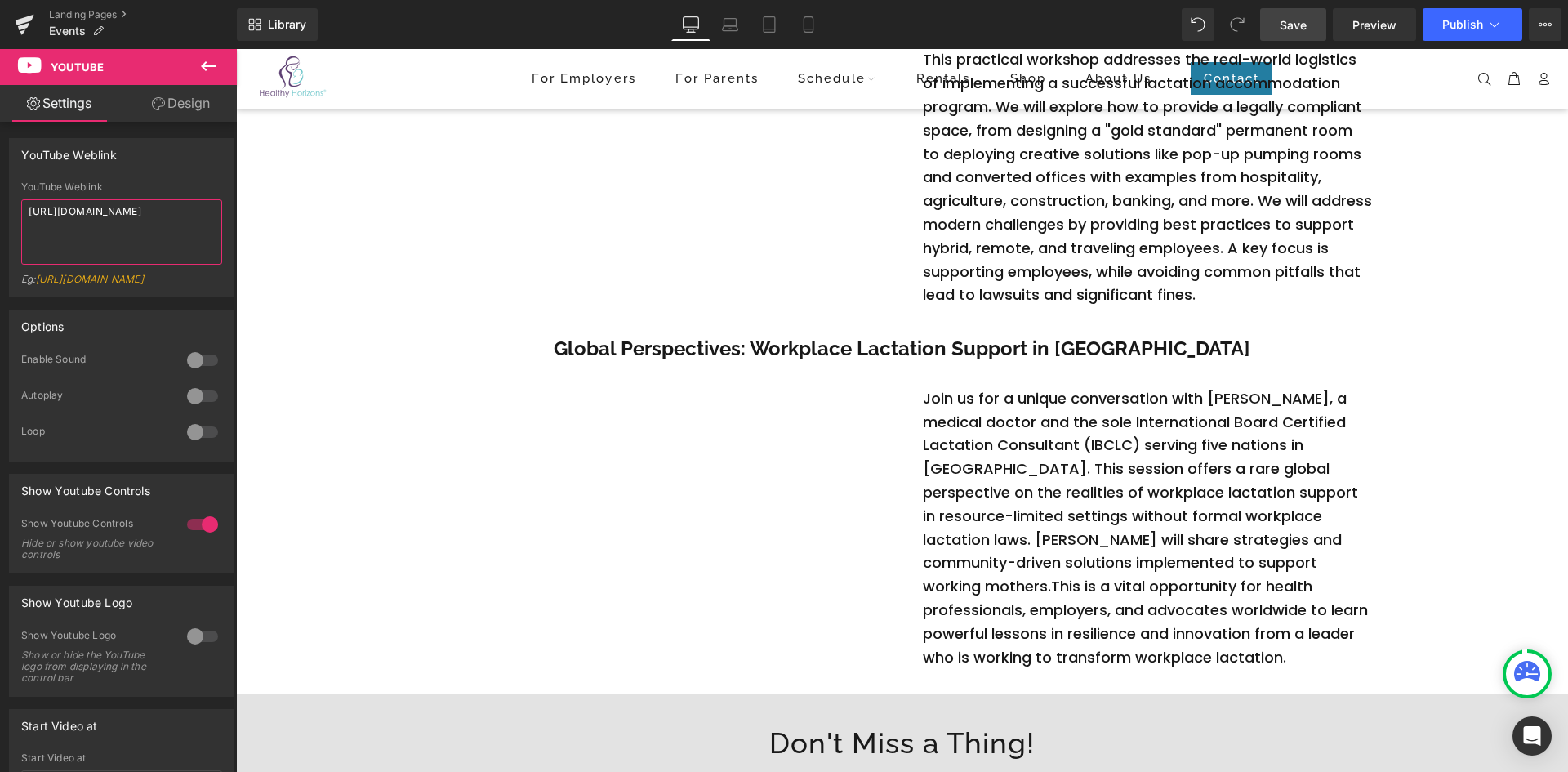
drag, startPoint x: 159, startPoint y: 235, endPoint x: -47, endPoint y: 212, distance: 207.3
click at [0, 212] on html "Youtube You are previewing how the will restyle your page. You can not edit Ele…" at bounding box center [784, 386] width 1568 height 772
paste textarea "[DOMAIN_NAME][URL]"
click at [1301, 29] on span "Save" at bounding box center [1292, 25] width 27 height 17
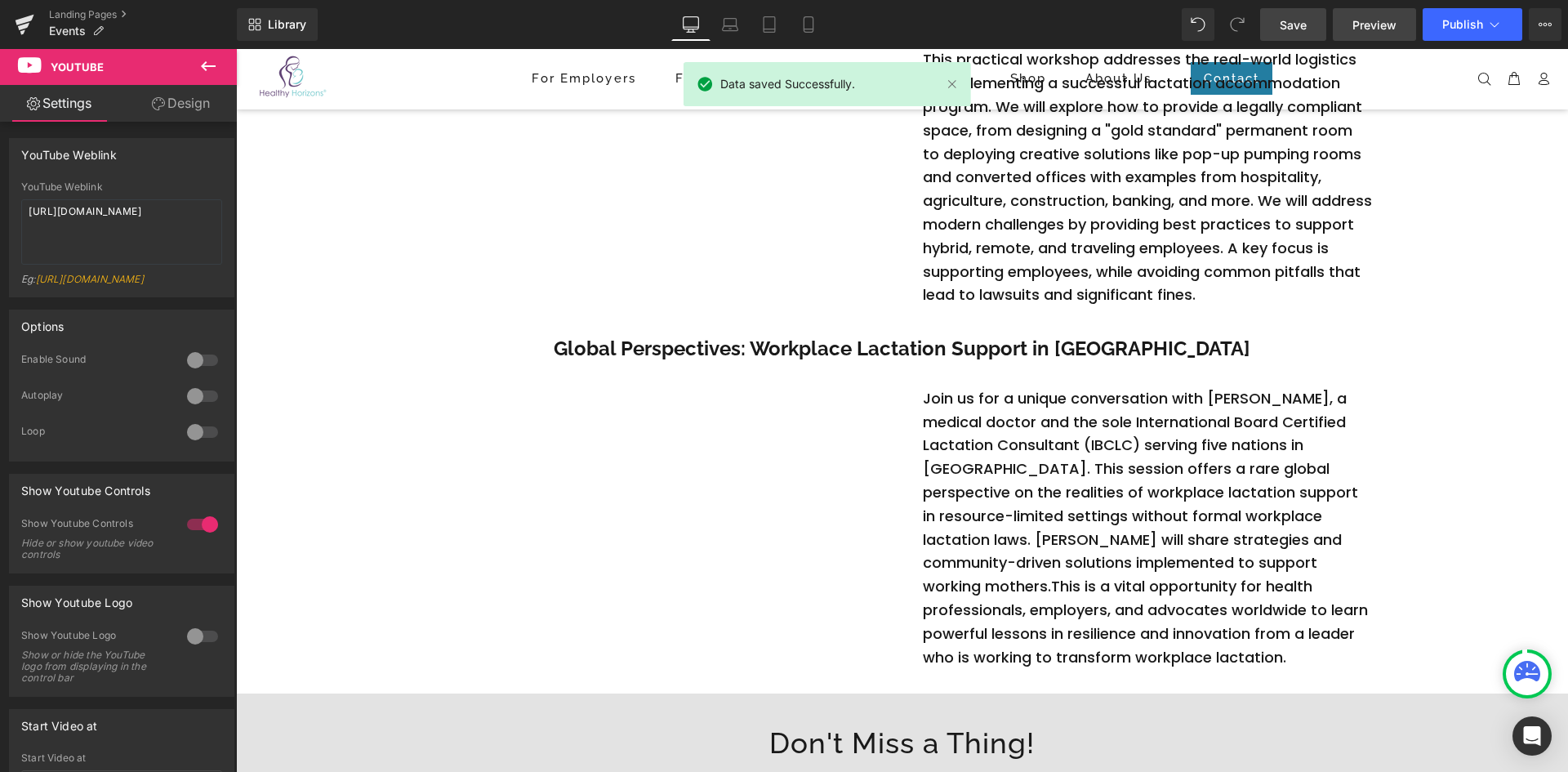
click at [1374, 20] on span "Preview" at bounding box center [1374, 25] width 44 height 17
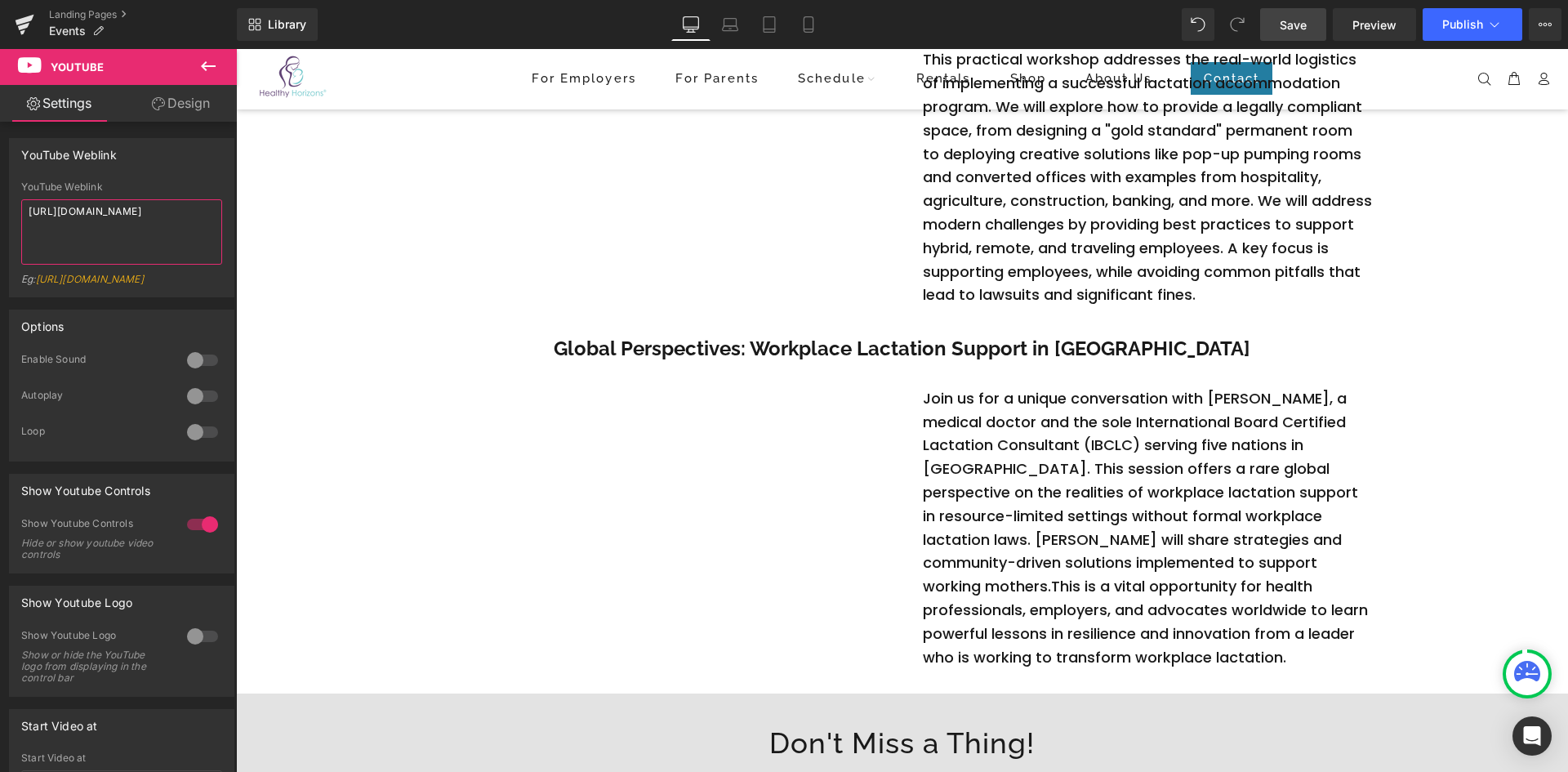
drag, startPoint x: -3, startPoint y: 216, endPoint x: -60, endPoint y: 175, distance: 70.2
click at [0, 175] on html "Youtube You are previewing how the will restyle your page. You can not edit Ele…" at bounding box center [784, 386] width 1568 height 772
paste textarea "[DOMAIN_NAME][URL]"
type textarea "[URL][DOMAIN_NAME]"
click at [1279, 23] on link "Save" at bounding box center [1293, 24] width 66 height 33
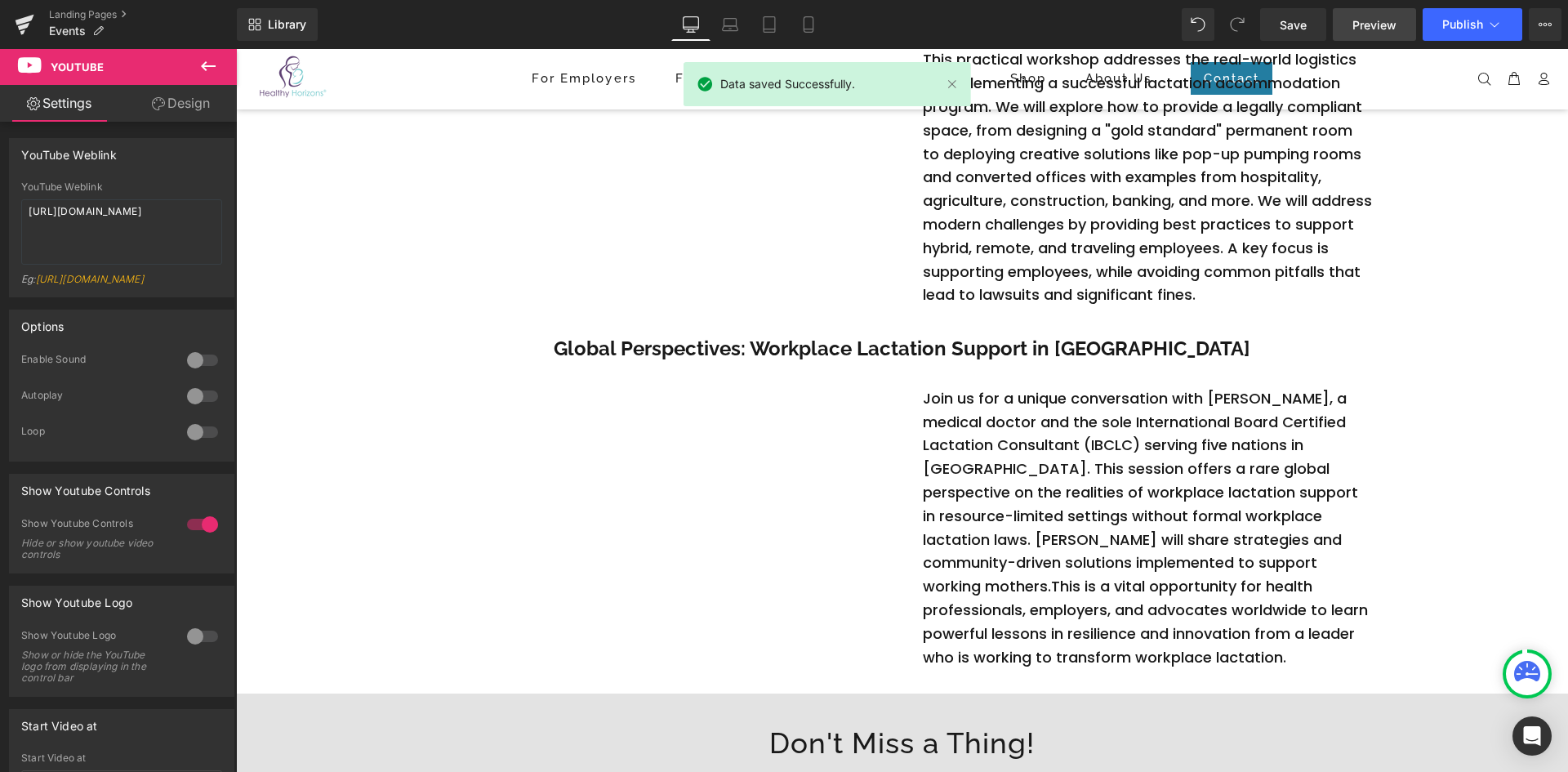
click at [1357, 24] on span "Preview" at bounding box center [1374, 25] width 44 height 17
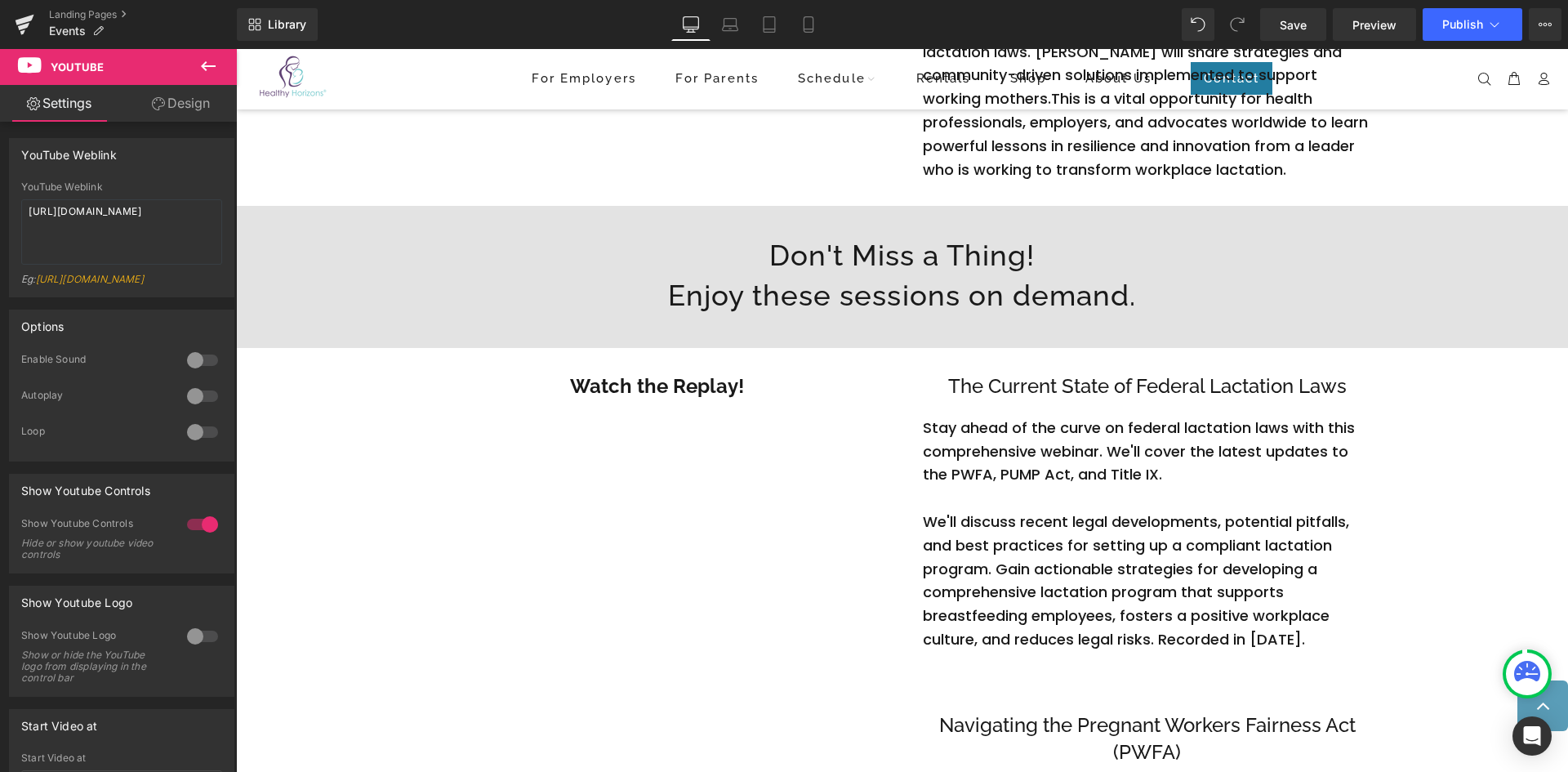
scroll to position [749, 0]
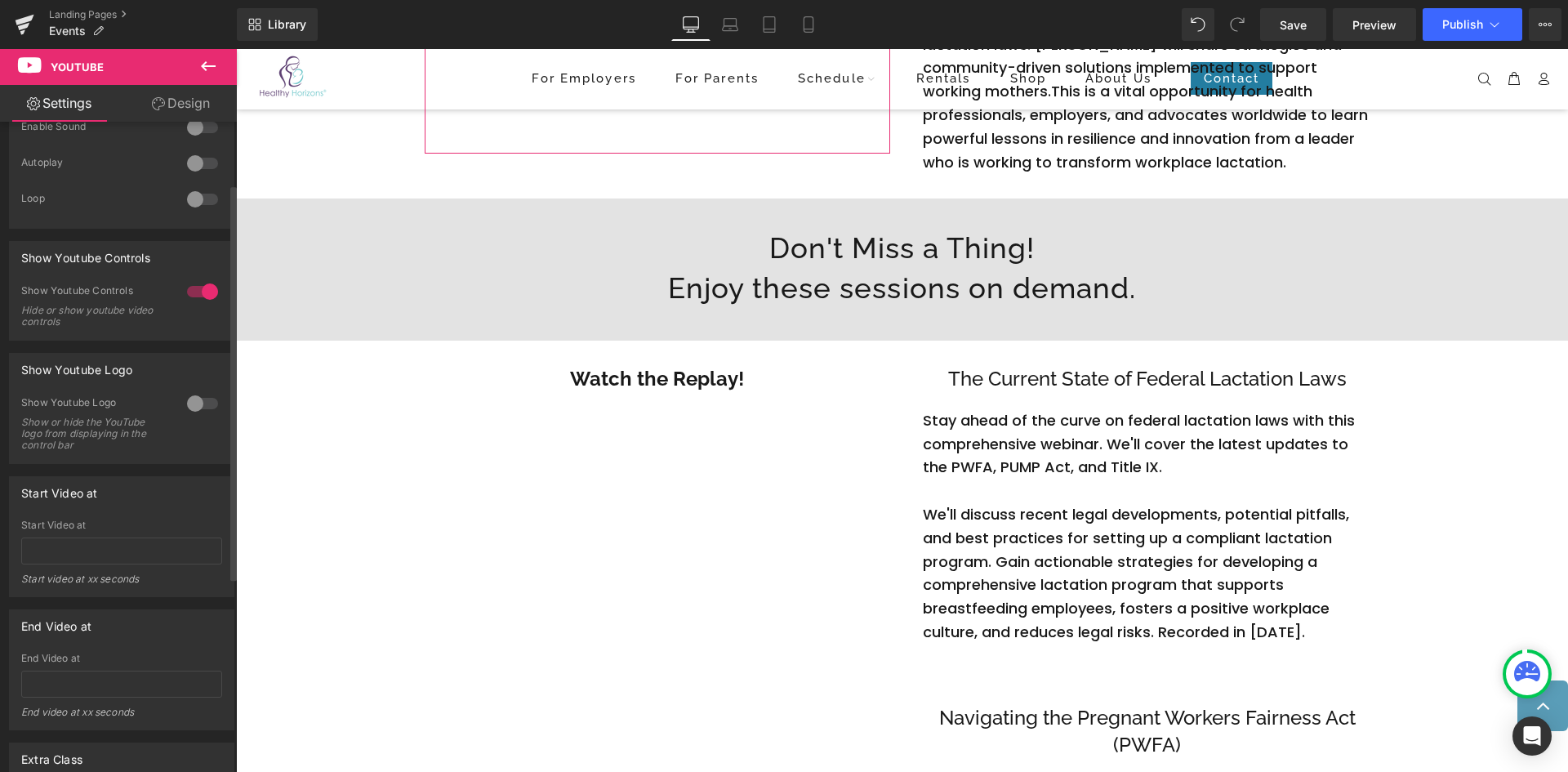
drag, startPoint x: 137, startPoint y: 505, endPoint x: 143, endPoint y: 581, distance: 76.2
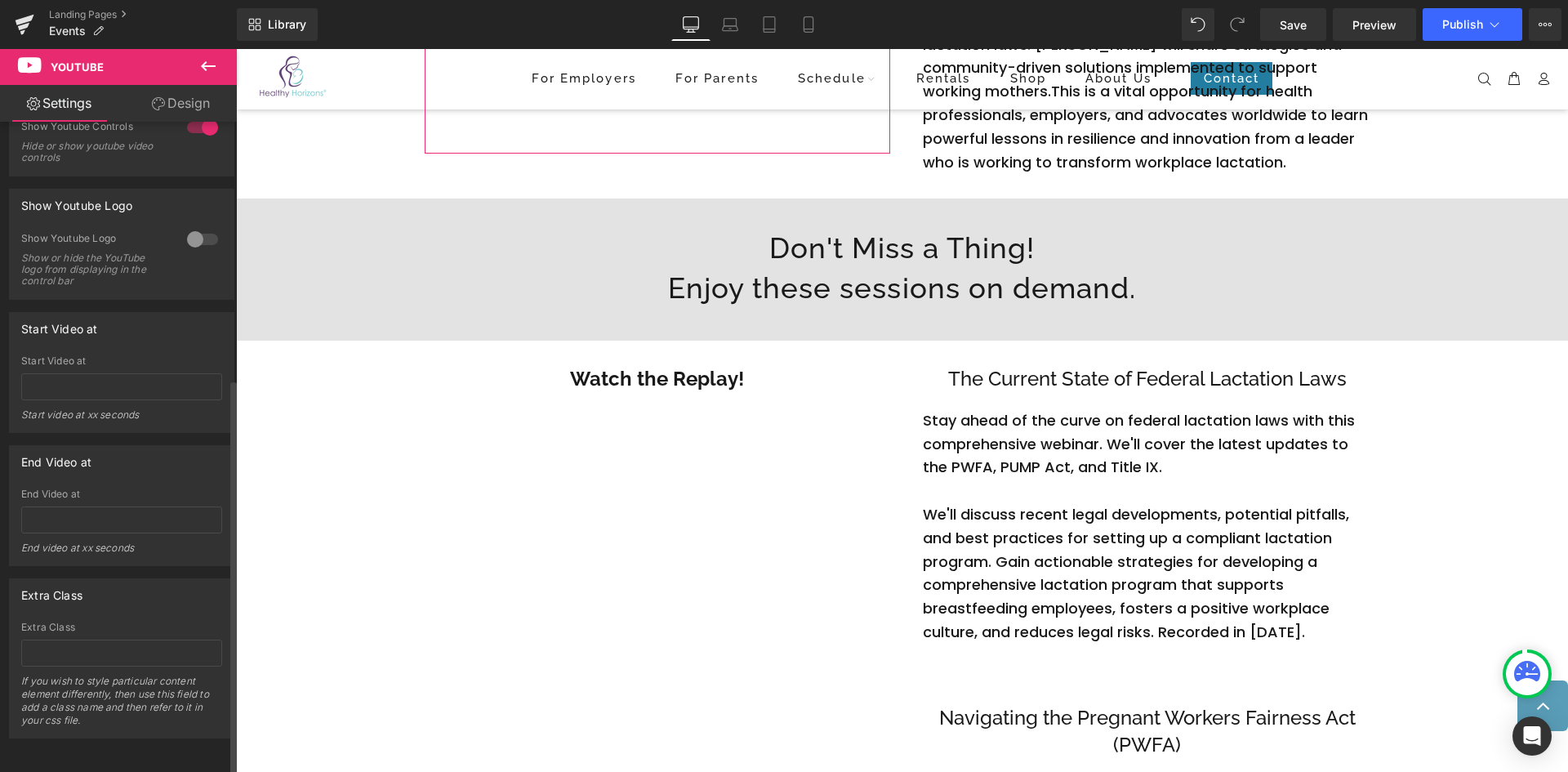
drag, startPoint x: 149, startPoint y: 419, endPoint x: 170, endPoint y: 529, distance: 112.0
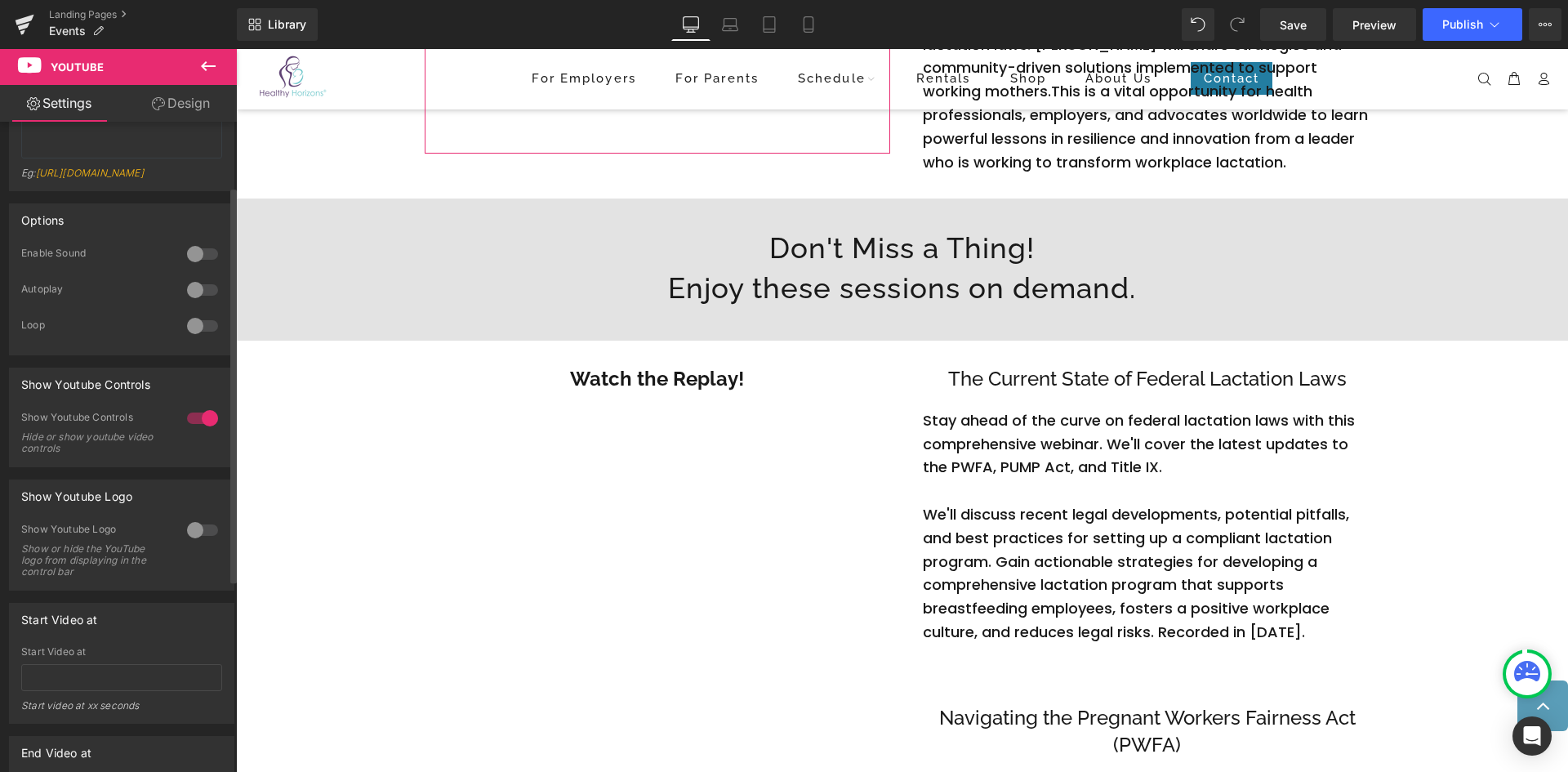
scroll to position [30, 0]
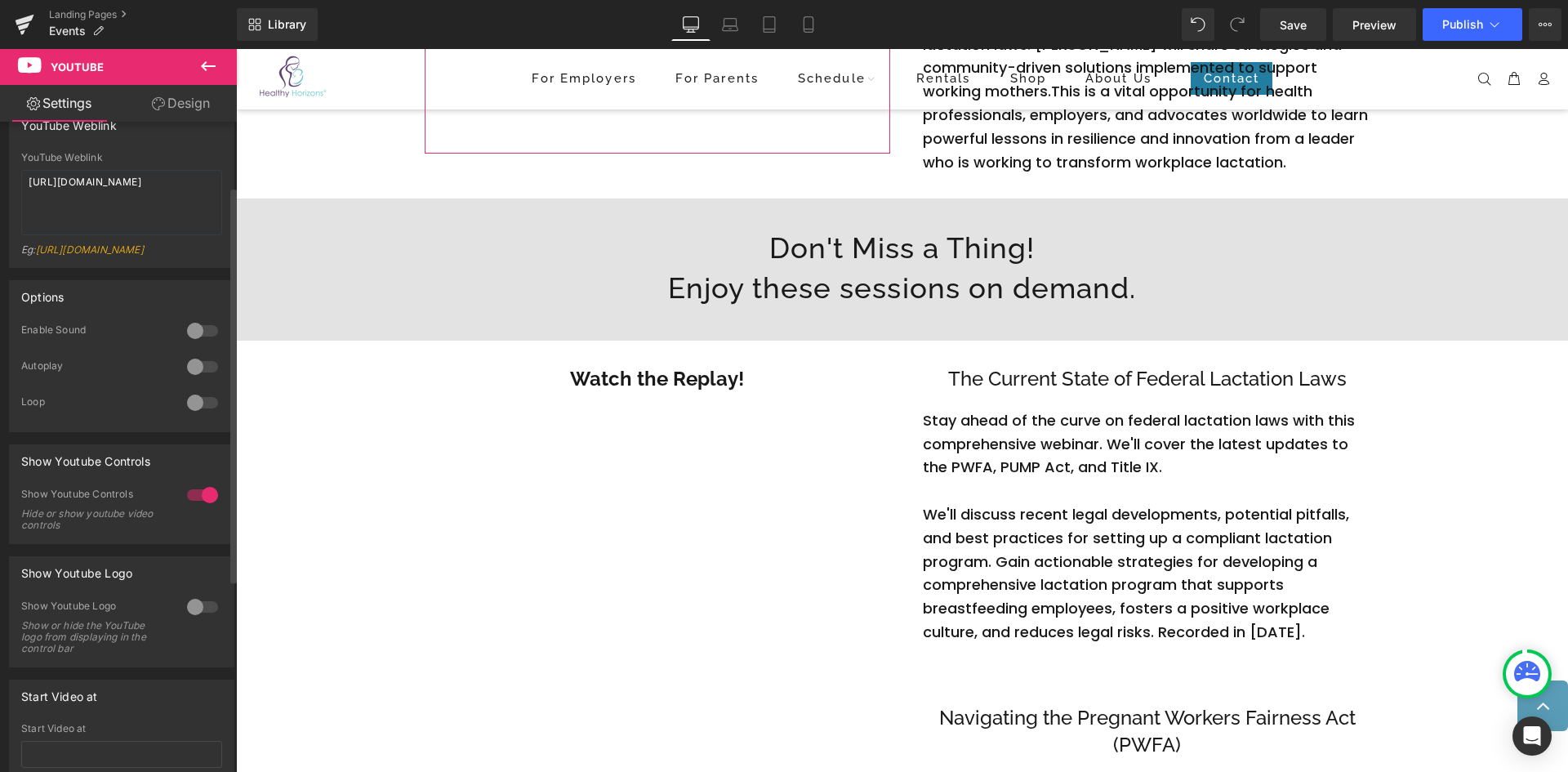
drag, startPoint x: 173, startPoint y: 421, endPoint x: 131, endPoint y: 387, distance: 54.0
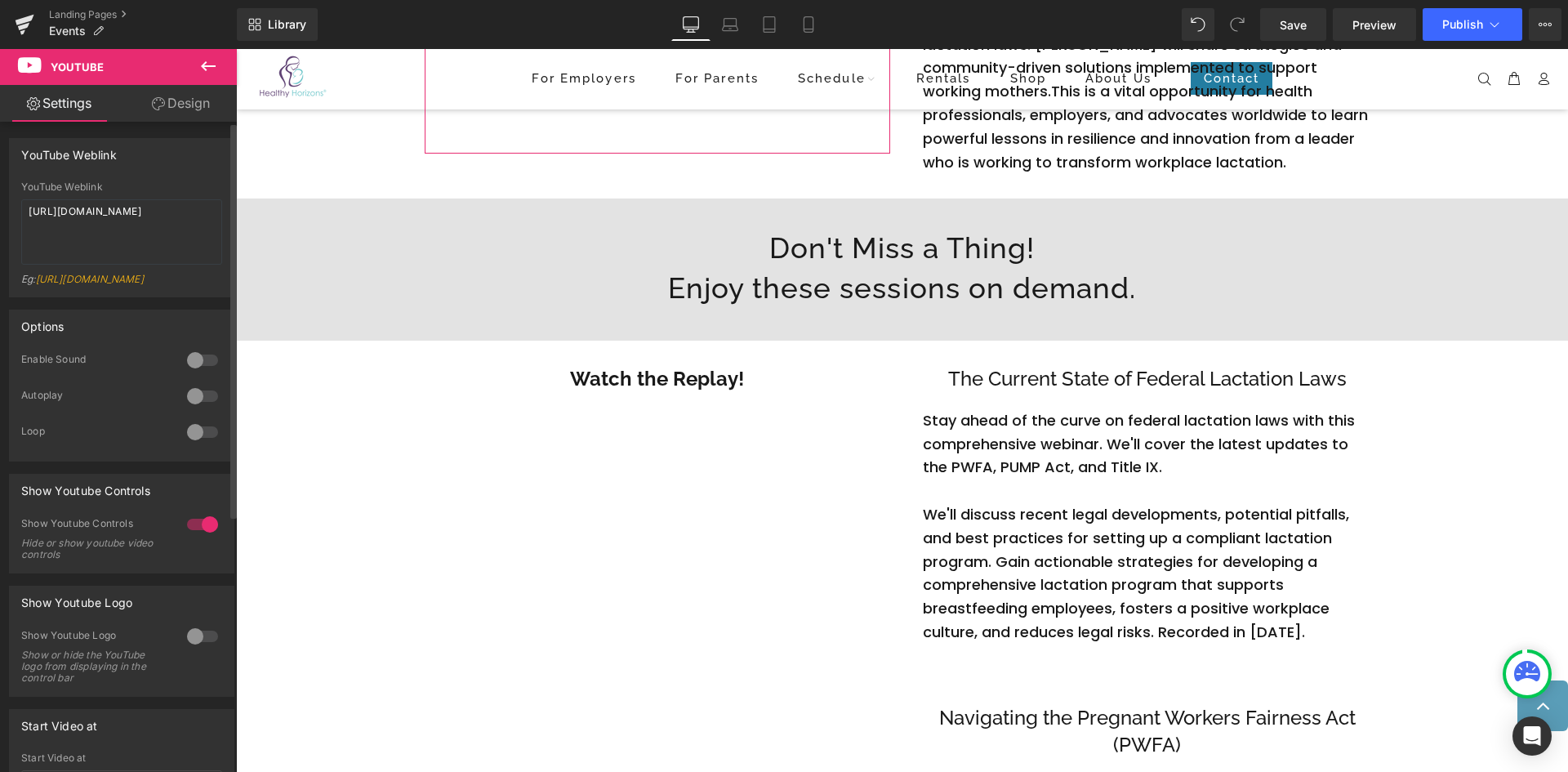
drag, startPoint x: 124, startPoint y: 536, endPoint x: 113, endPoint y: 316, distance: 220.3
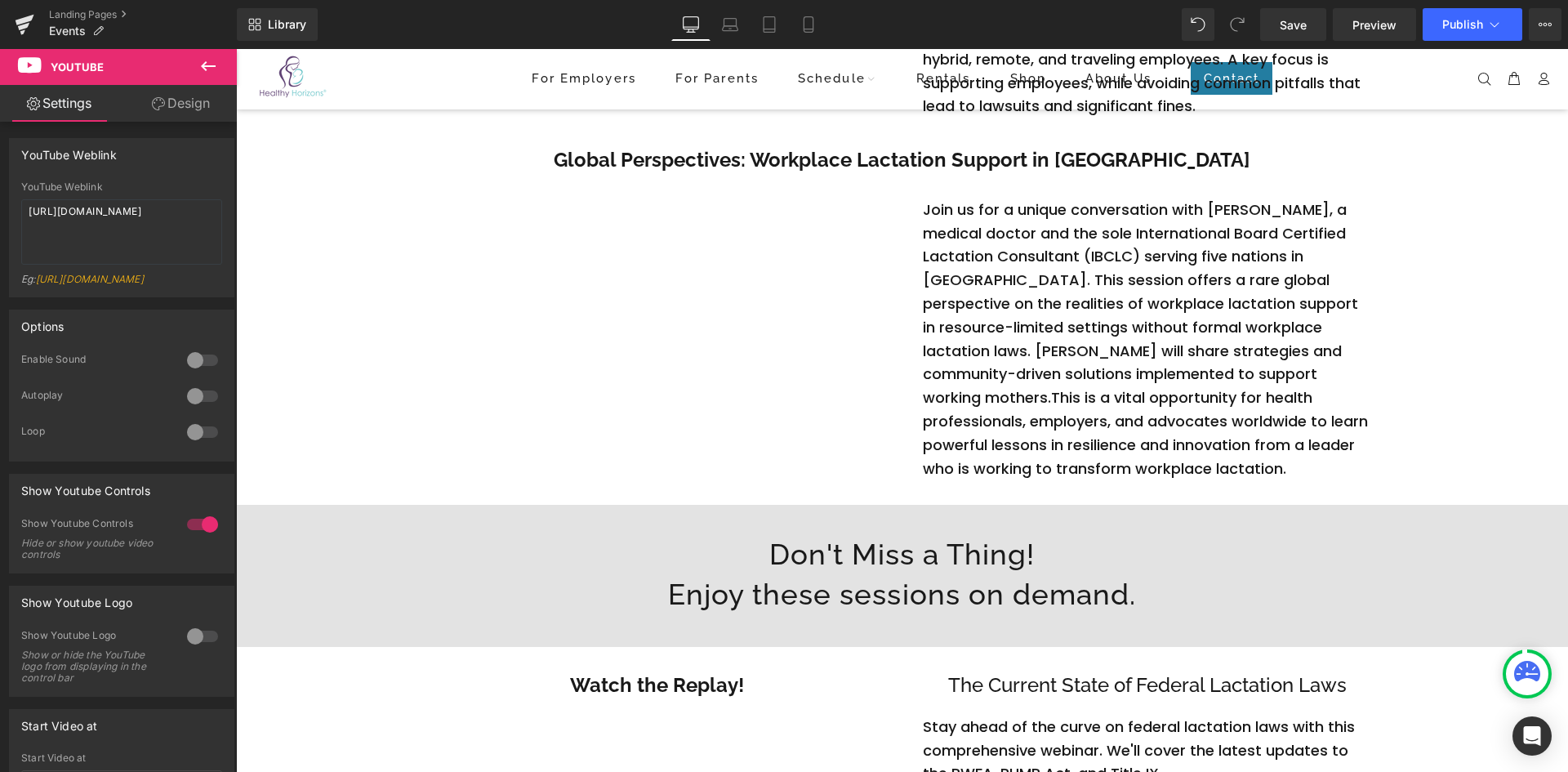
scroll to position [340, 0]
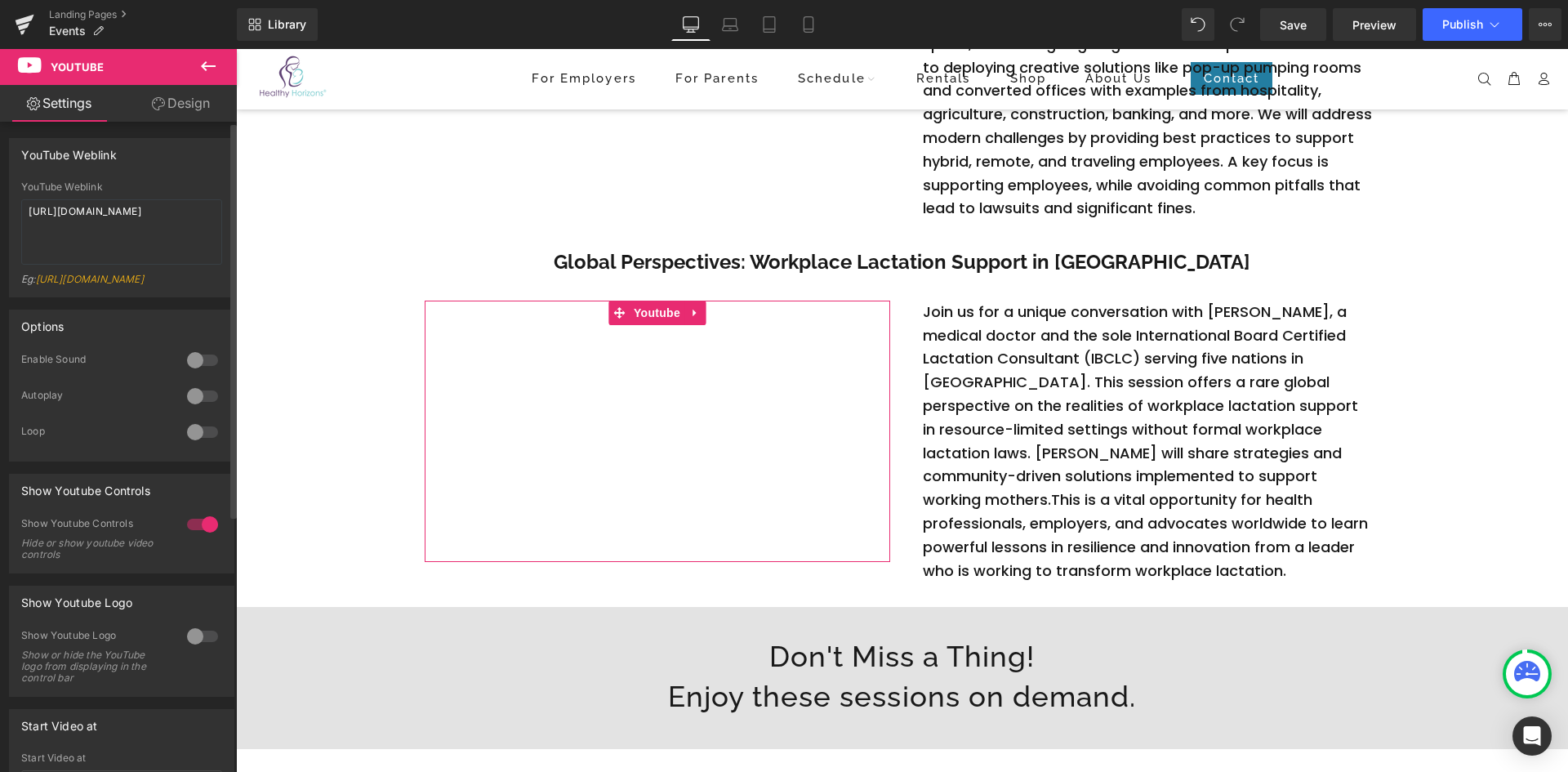
click at [193, 369] on div at bounding box center [202, 360] width 39 height 26
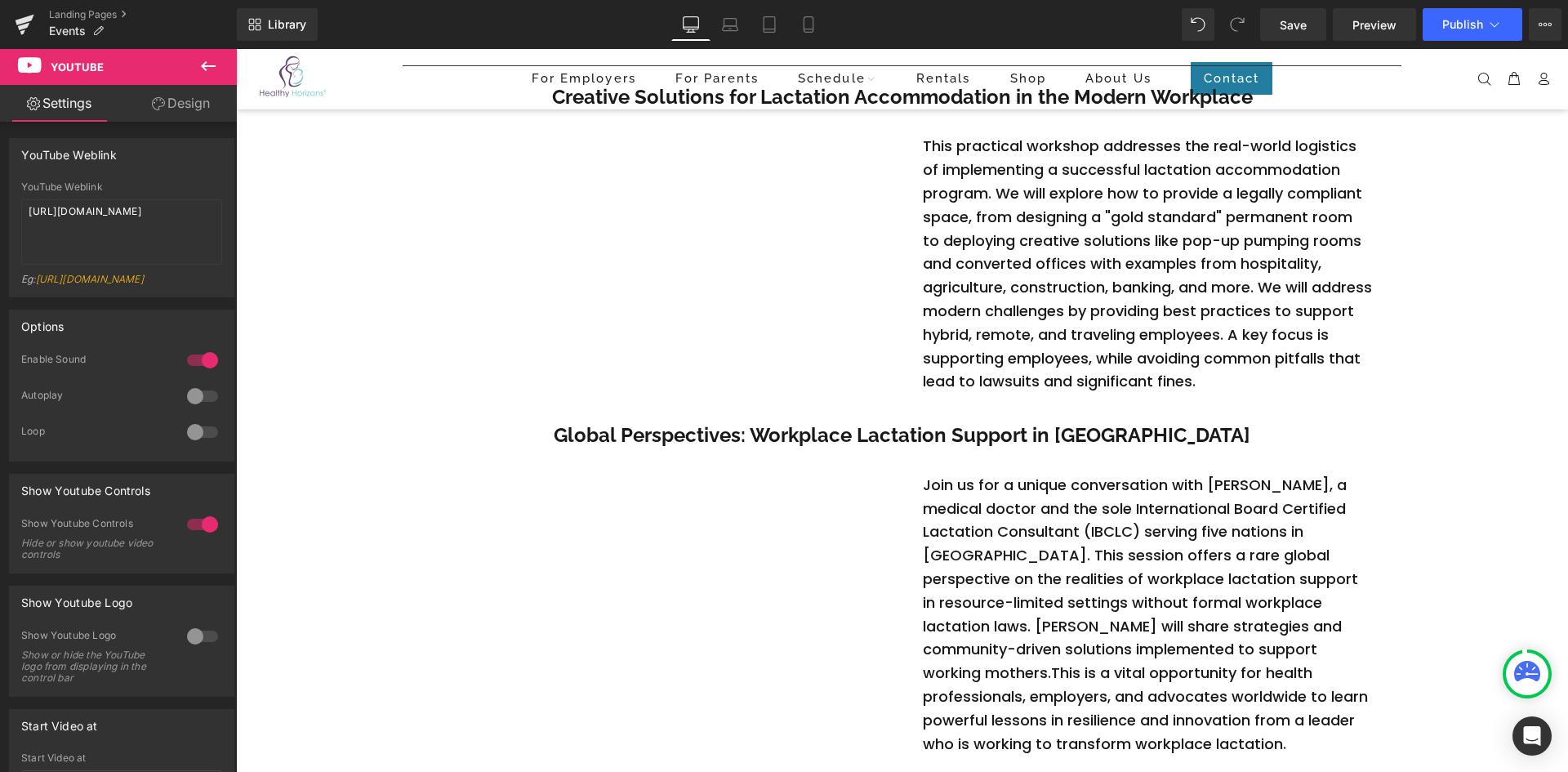
scroll to position [88, 0]
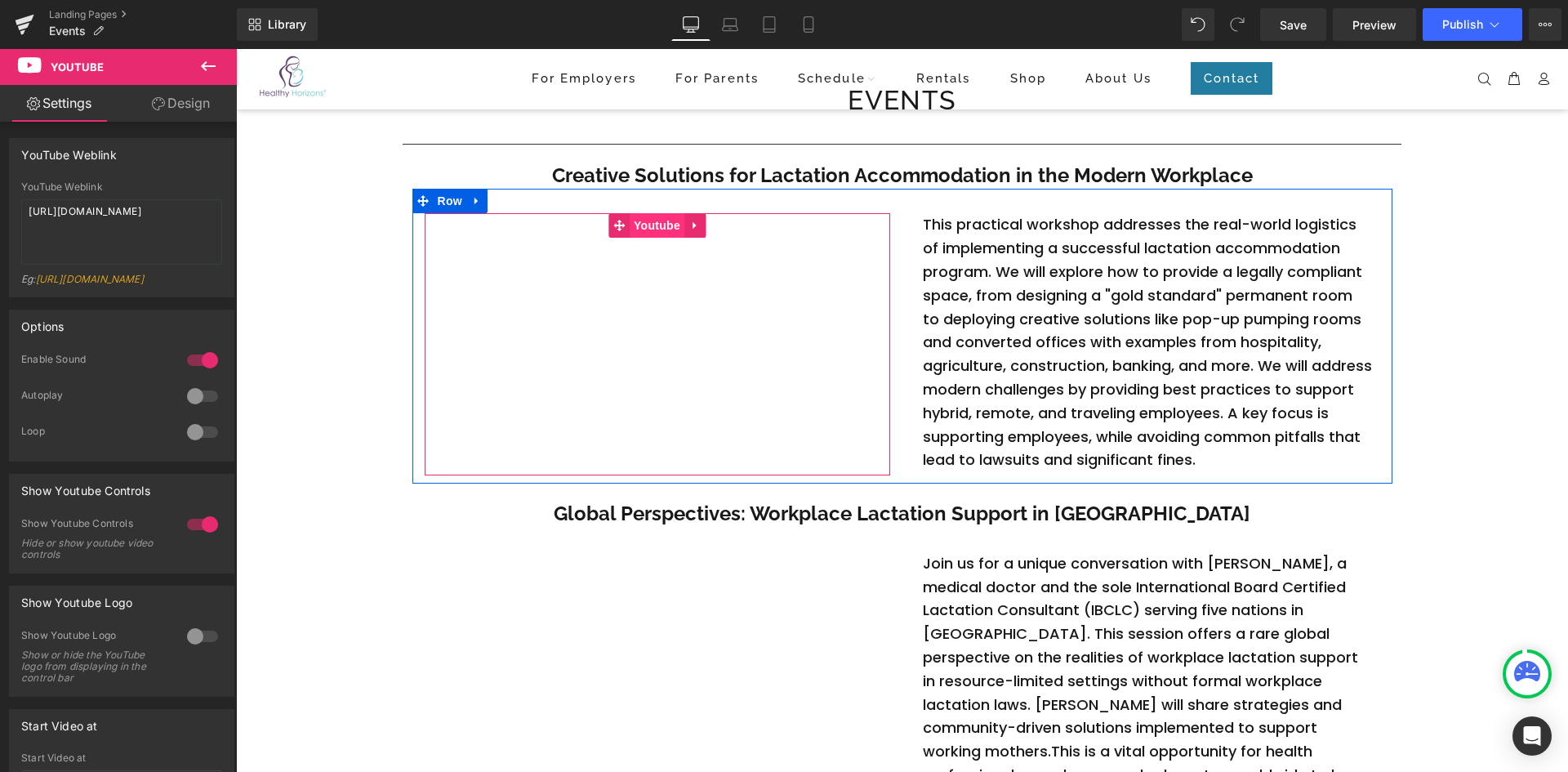
click at [639, 232] on span "Youtube" at bounding box center [656, 225] width 55 height 24
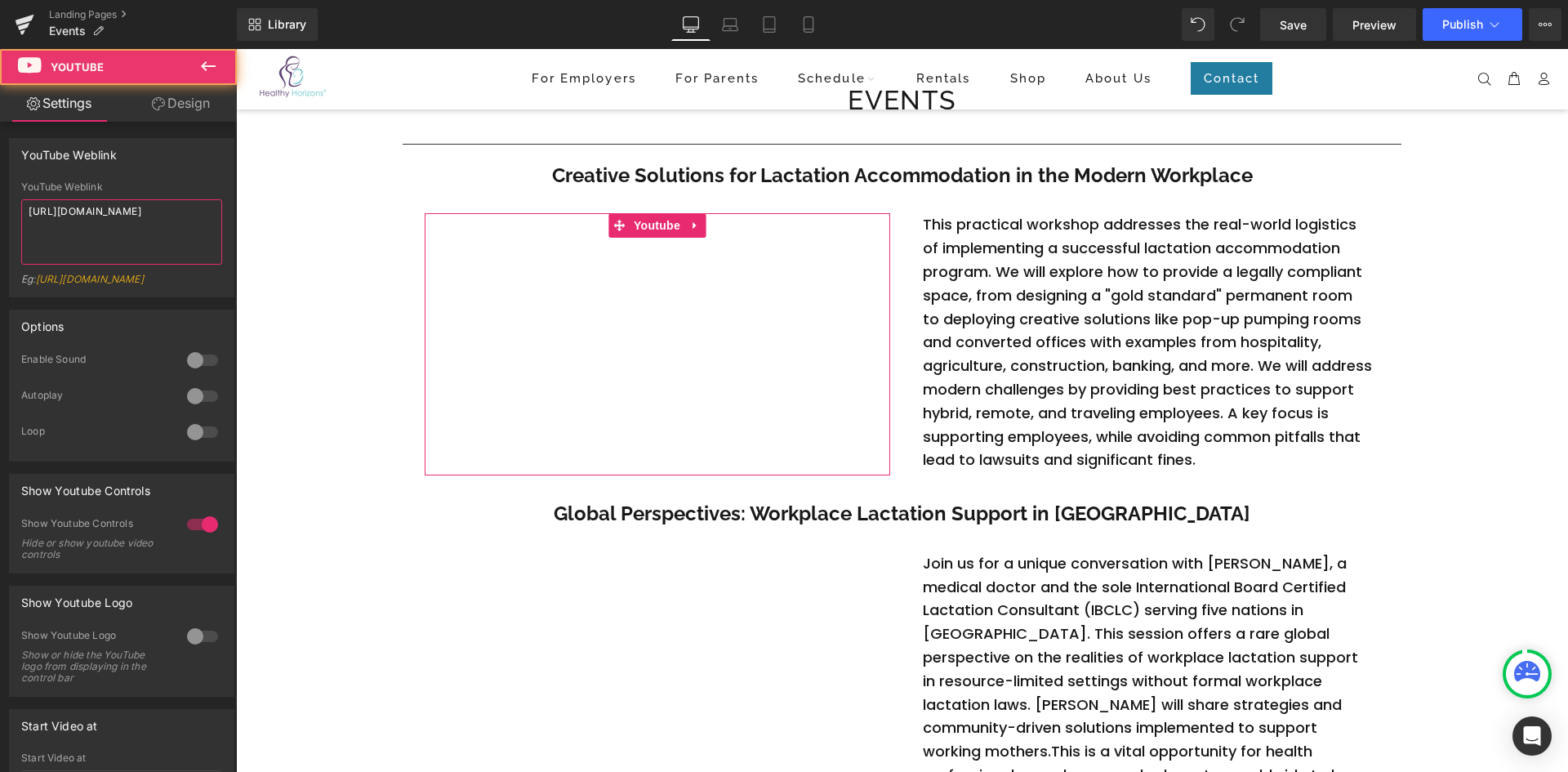
drag, startPoint x: 149, startPoint y: 230, endPoint x: -37, endPoint y: 183, distance: 191.8
click at [0, 183] on html "Youtube You are previewing how the will restyle your page. You can not edit Ele…" at bounding box center [784, 386] width 1568 height 772
paste textarea "JRVvvPK-0Uc"
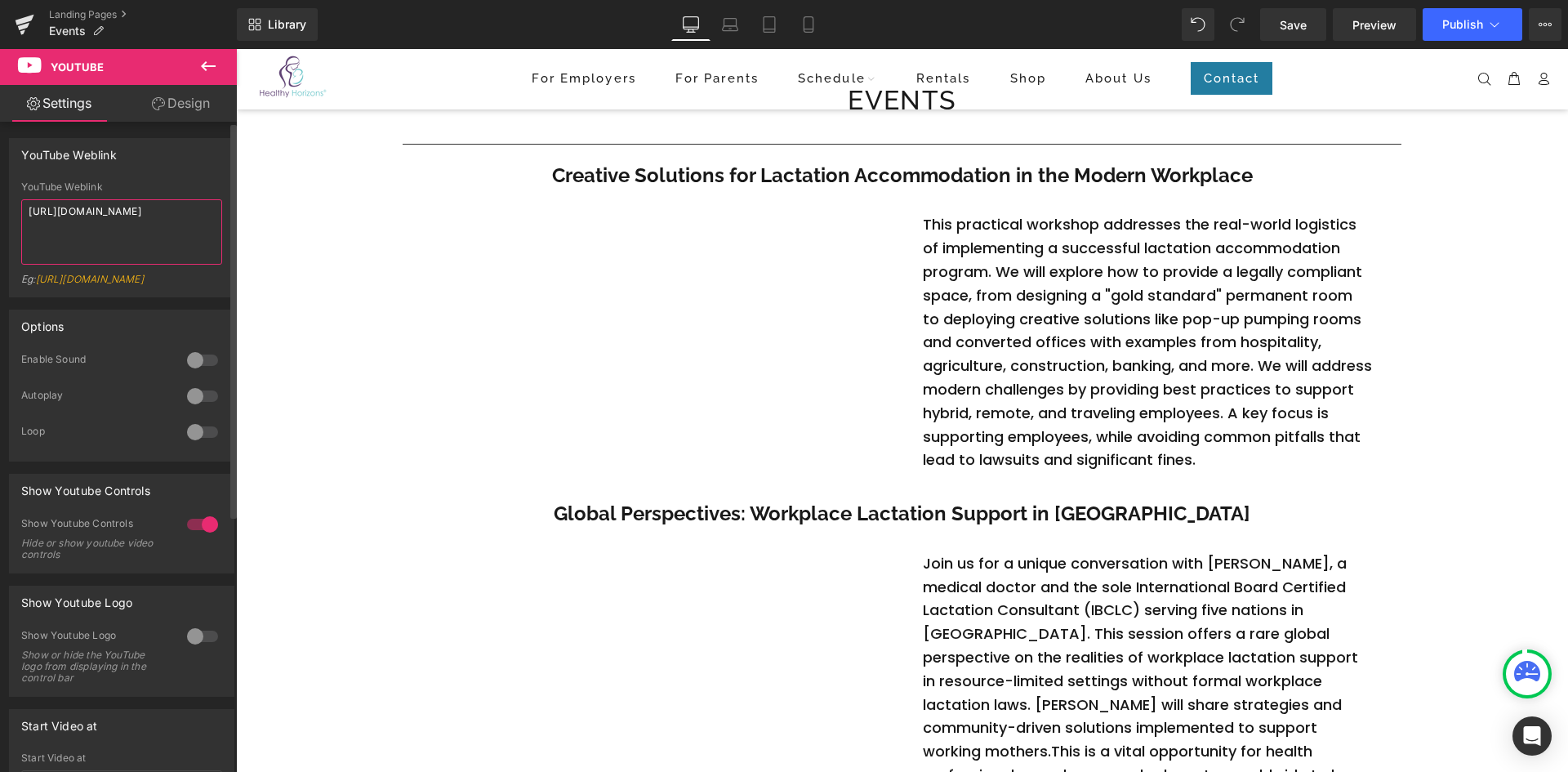
type textarea "[URL][DOMAIN_NAME]"
click at [194, 373] on div at bounding box center [202, 360] width 39 height 26
click at [1287, 23] on span "Save" at bounding box center [1292, 25] width 27 height 17
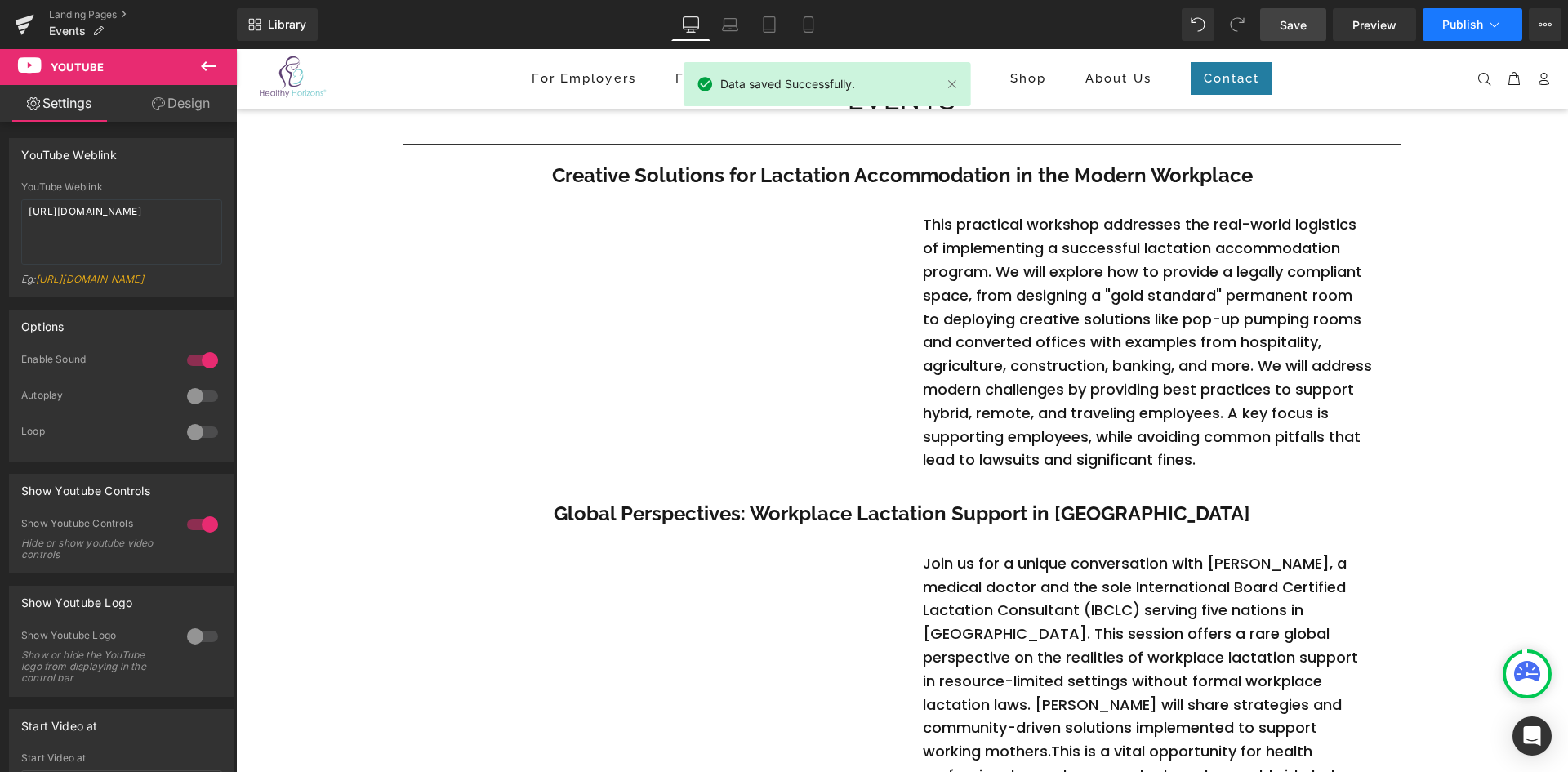
click at [1458, 26] on span "Publish" at bounding box center [1462, 24] width 41 height 13
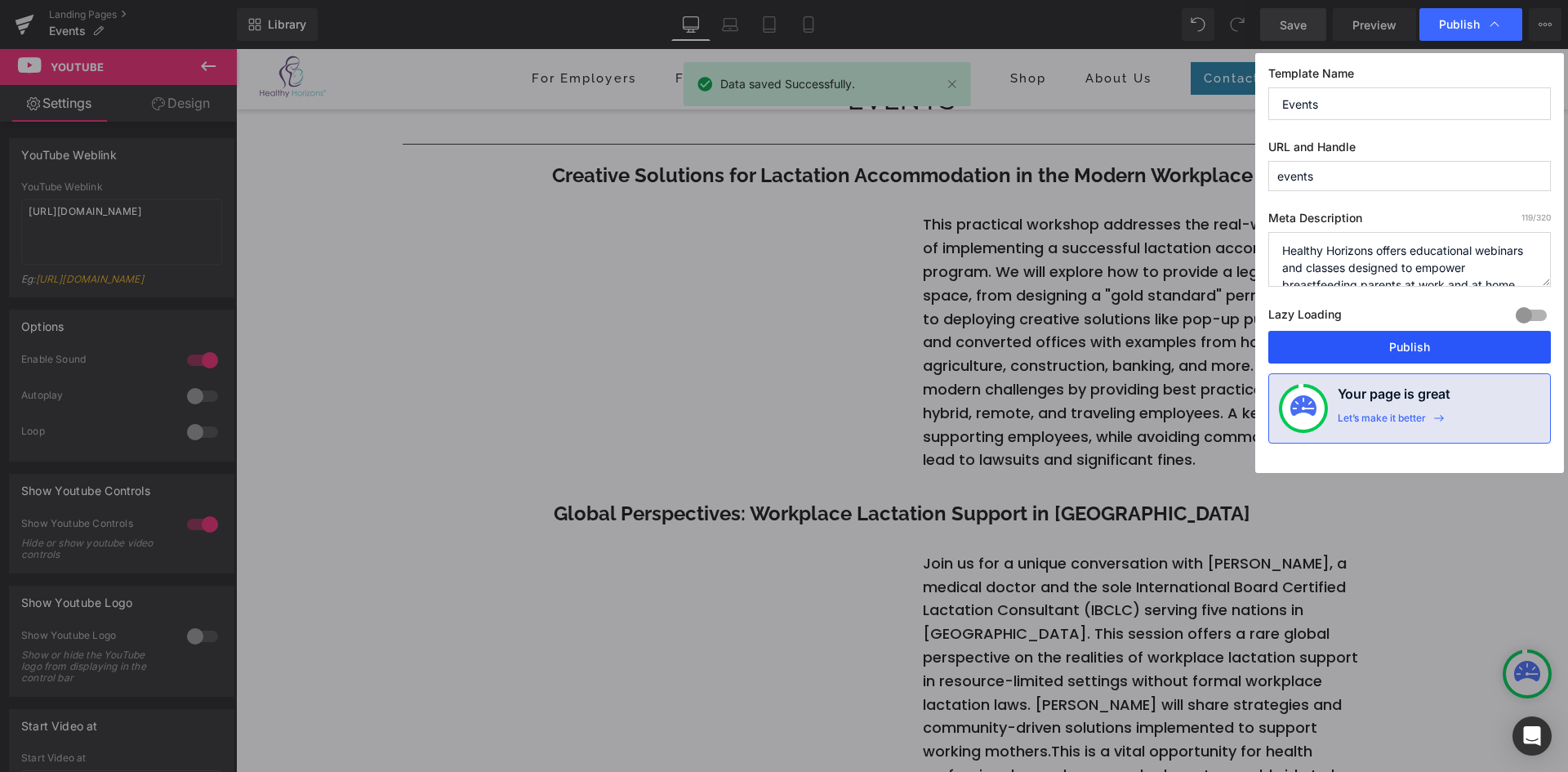
click at [1372, 345] on button "Publish" at bounding box center [1409, 348] width 282 height 33
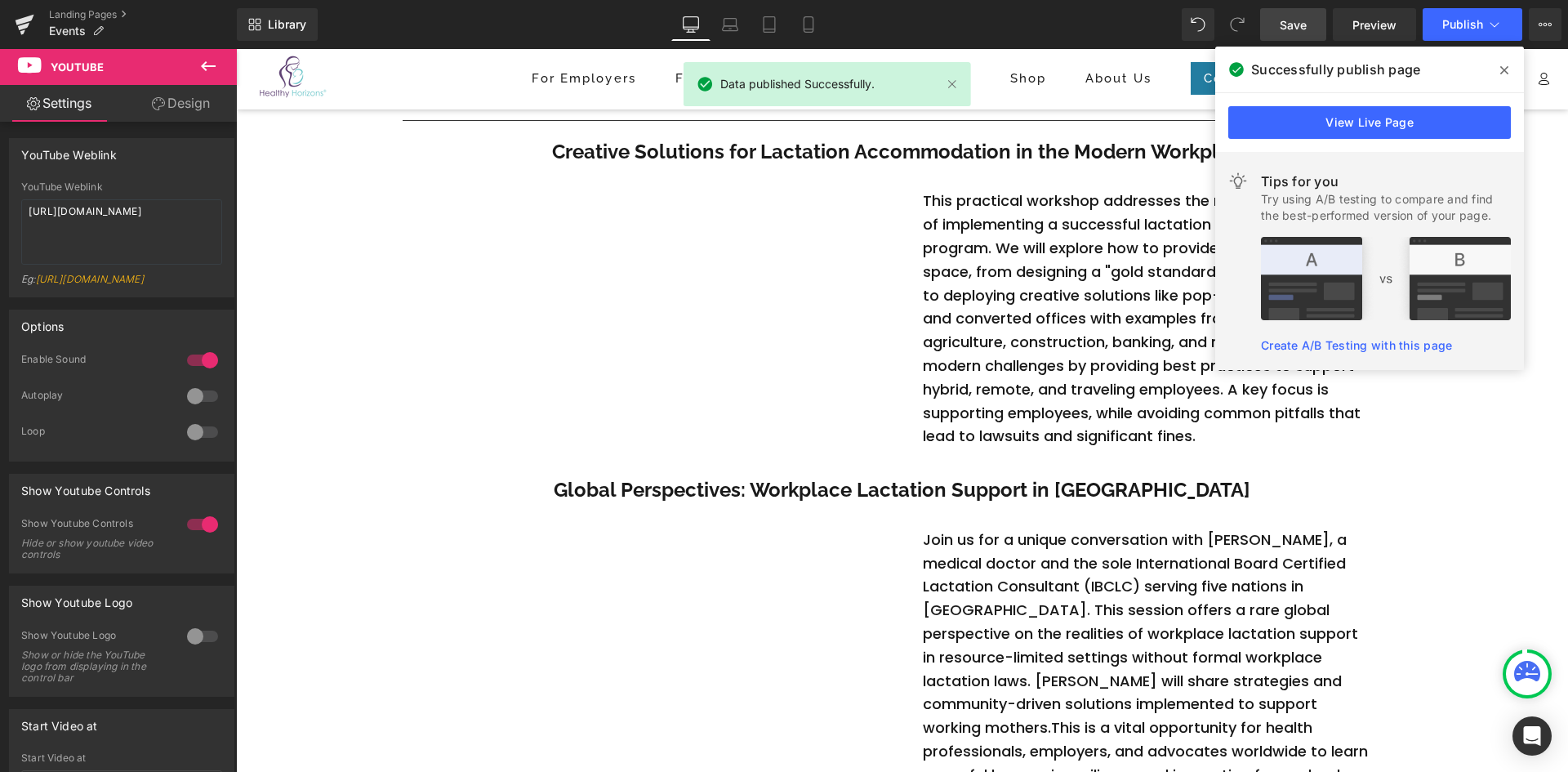
scroll to position [103, 0]
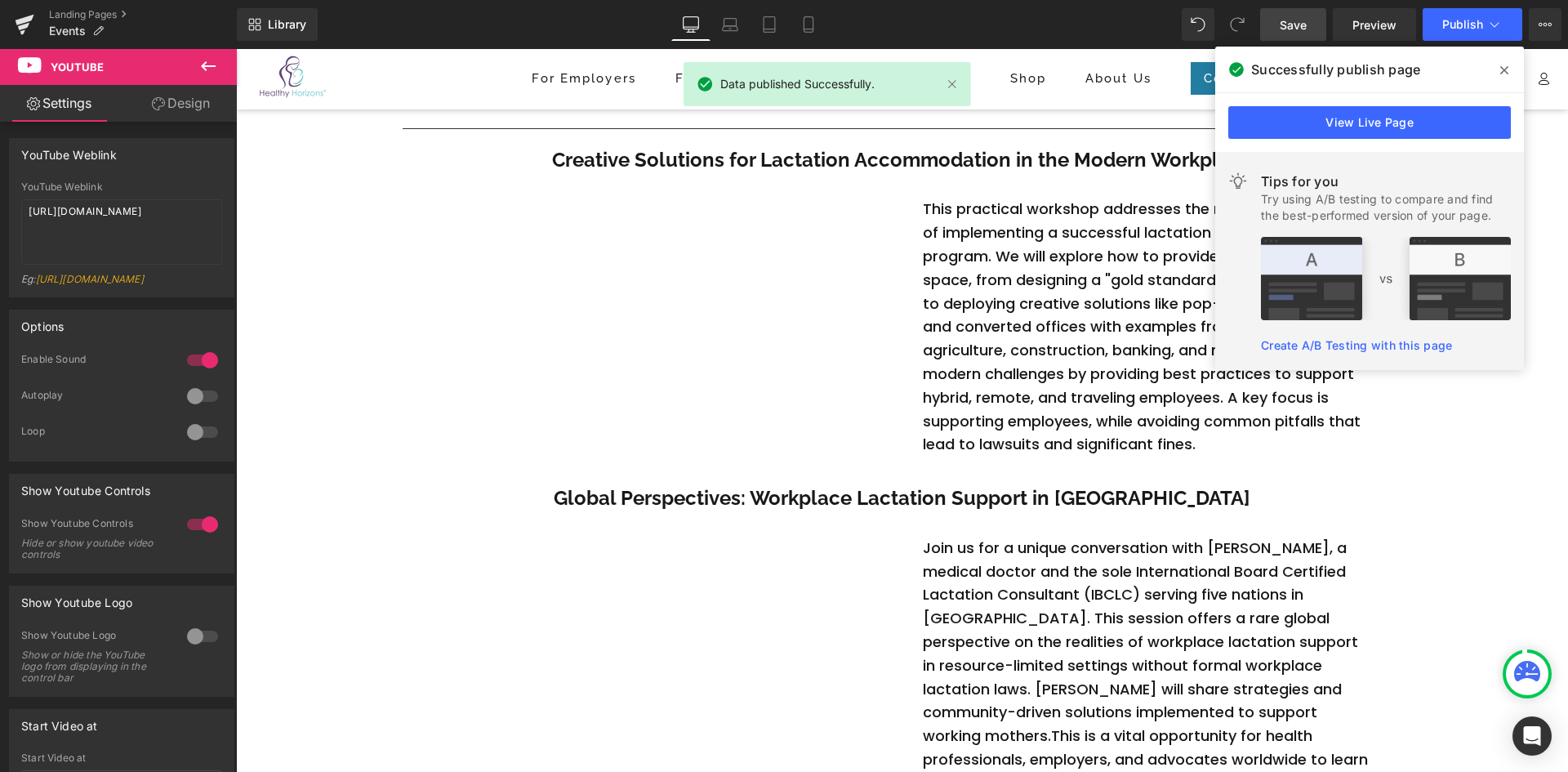
drag, startPoint x: 1567, startPoint y: 127, endPoint x: 1747, endPoint y: 165, distance: 184.0
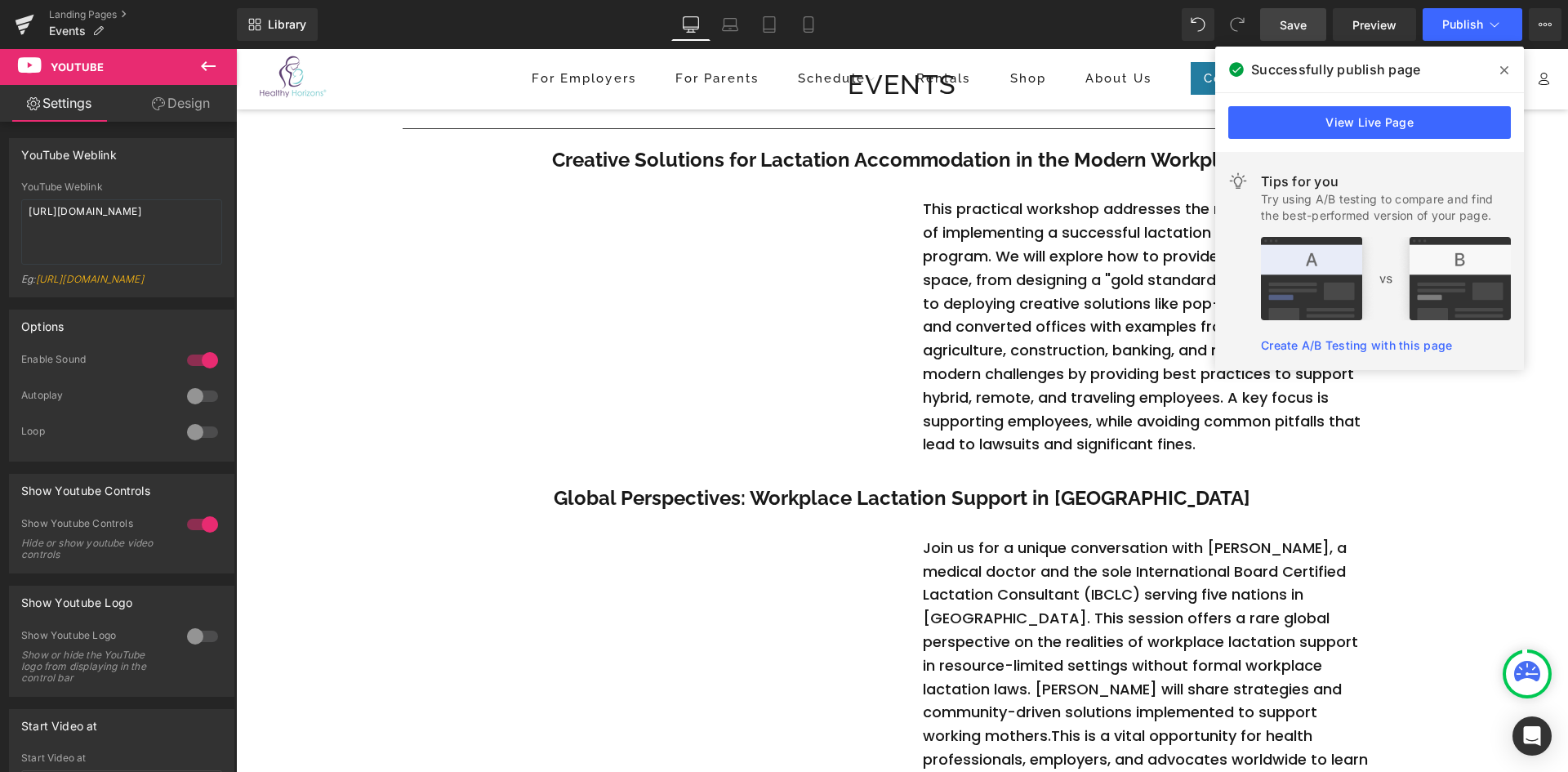
click at [1505, 68] on icon at bounding box center [1504, 70] width 8 height 13
